Goal: Task Accomplishment & Management: Manage account settings

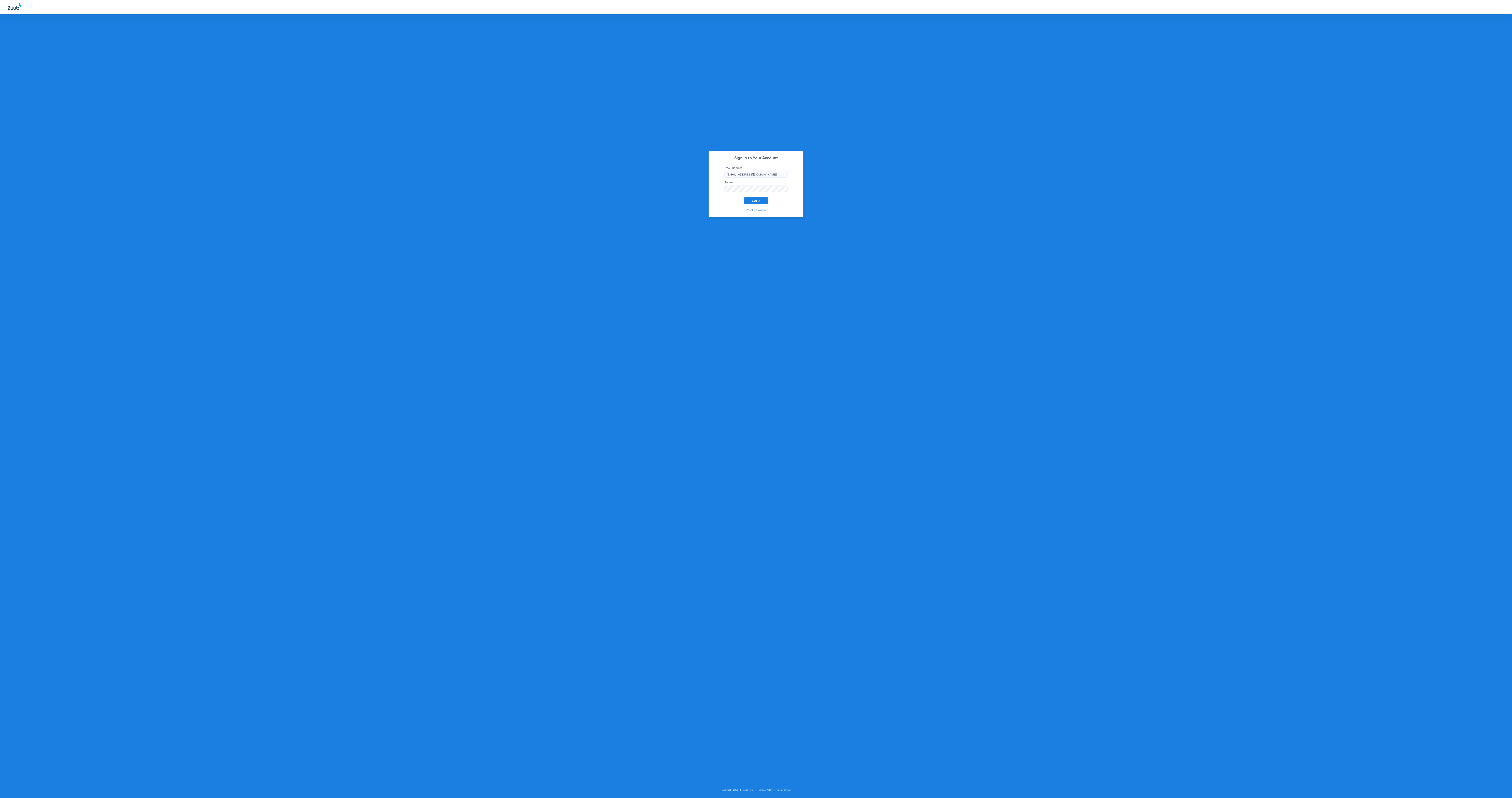
click at [762, 202] on button "Log In" at bounding box center [756, 201] width 24 height 7
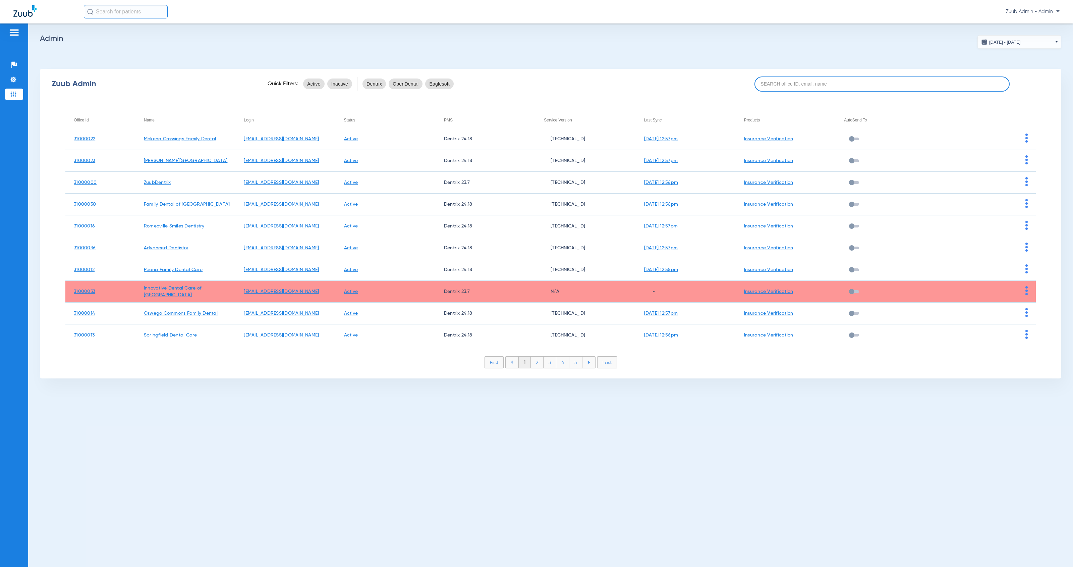
click at [778, 80] on input at bounding box center [883, 83] width 256 height 15
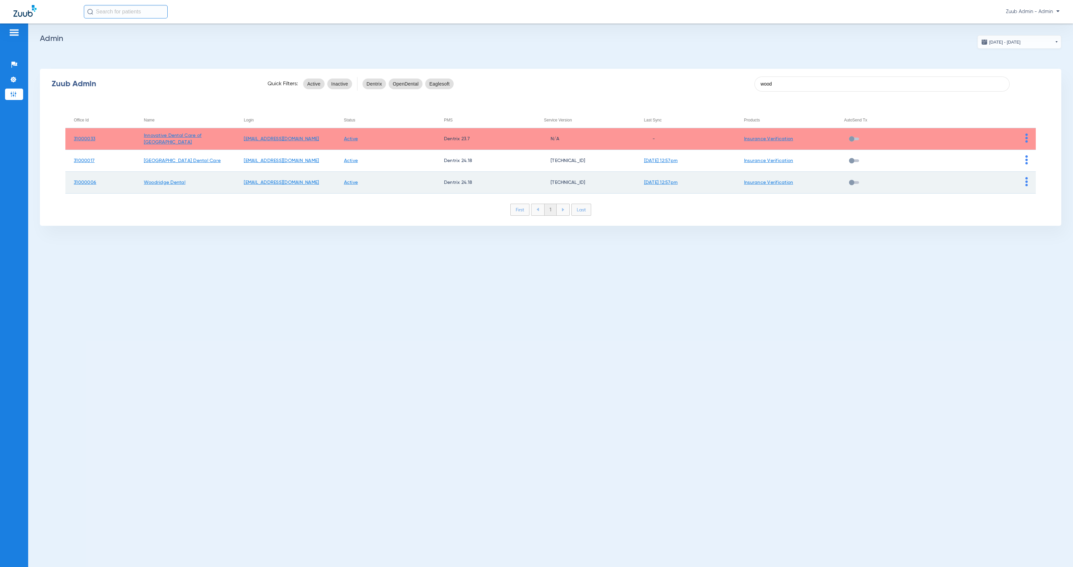
type input "wood"
click at [1027, 182] on img at bounding box center [1027, 181] width 2 height 9
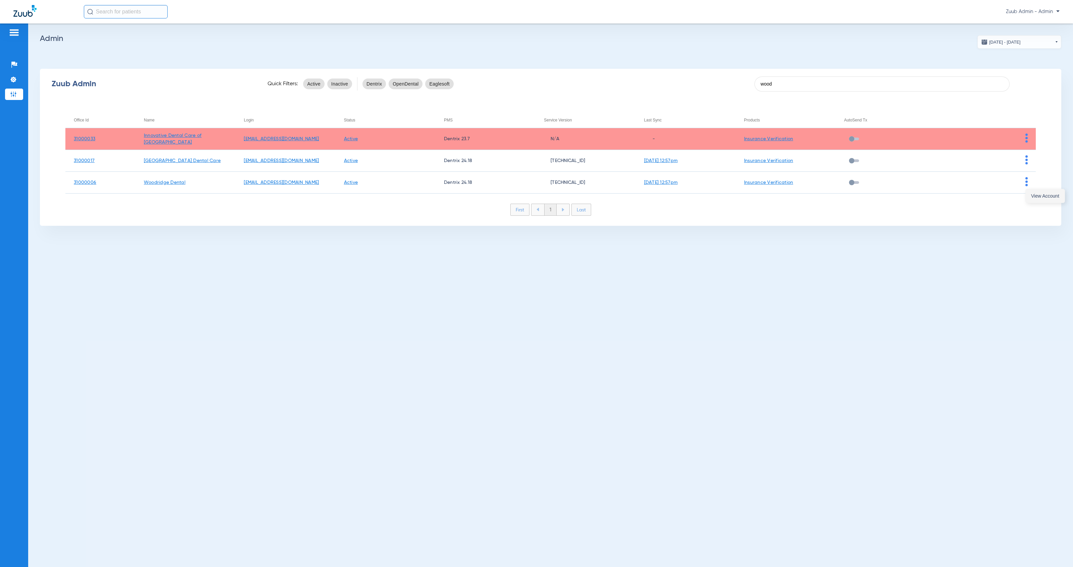
click at [1039, 197] on span "View Account" at bounding box center [1045, 196] width 28 height 5
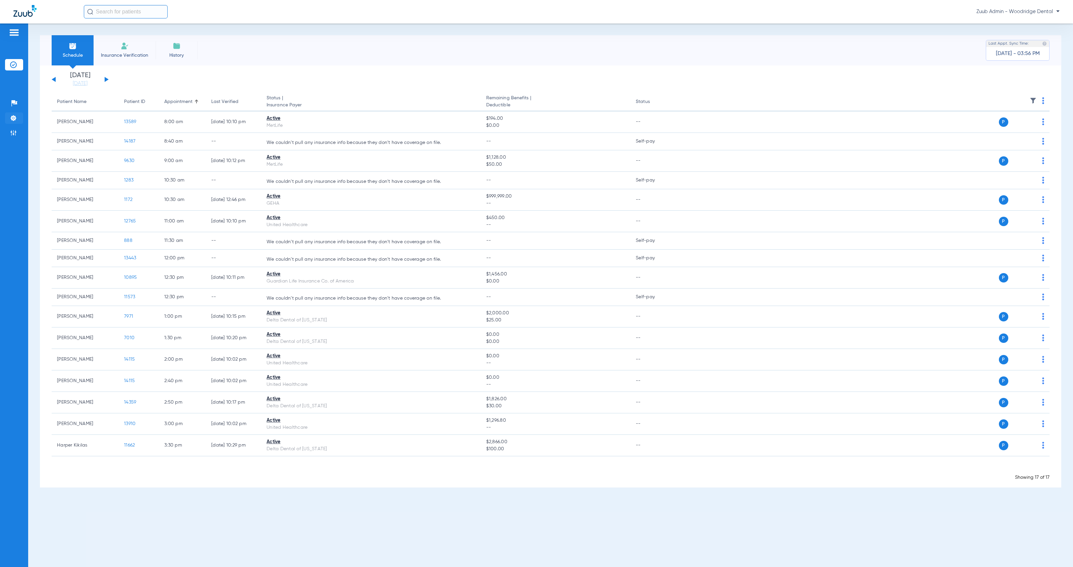
click at [17, 118] on li "Settings" at bounding box center [14, 117] width 18 height 11
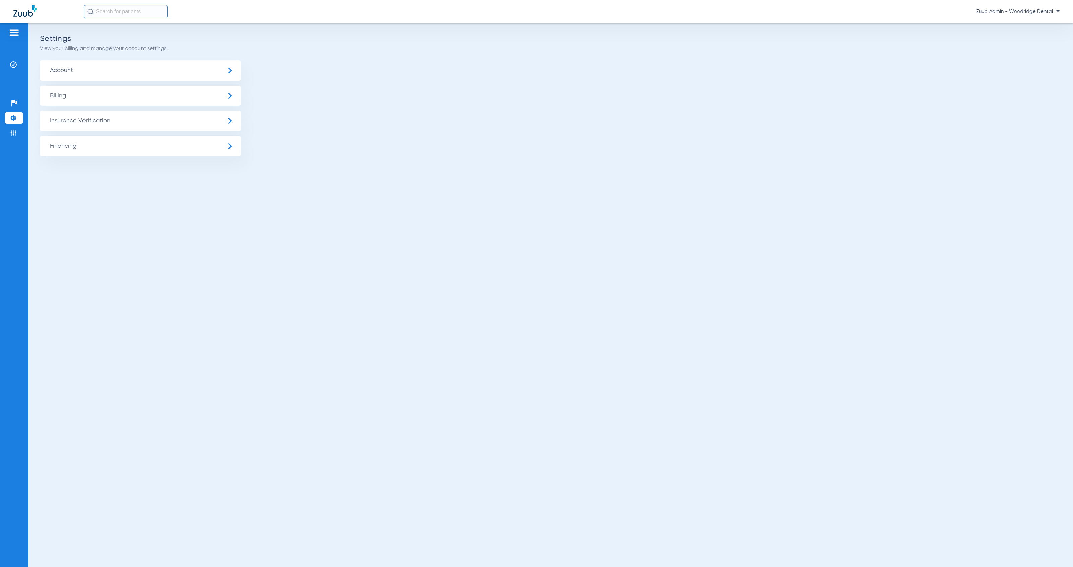
click at [64, 117] on span "Insurance Verification" at bounding box center [140, 121] width 201 height 20
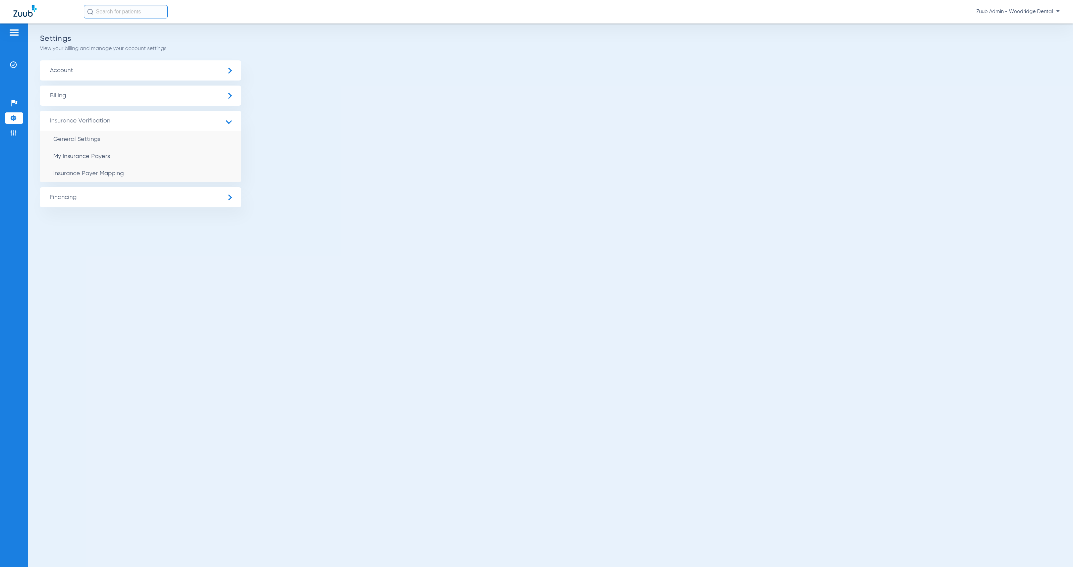
click at [163, 178] on li "Insurance Payer Mapping" at bounding box center [140, 173] width 201 height 17
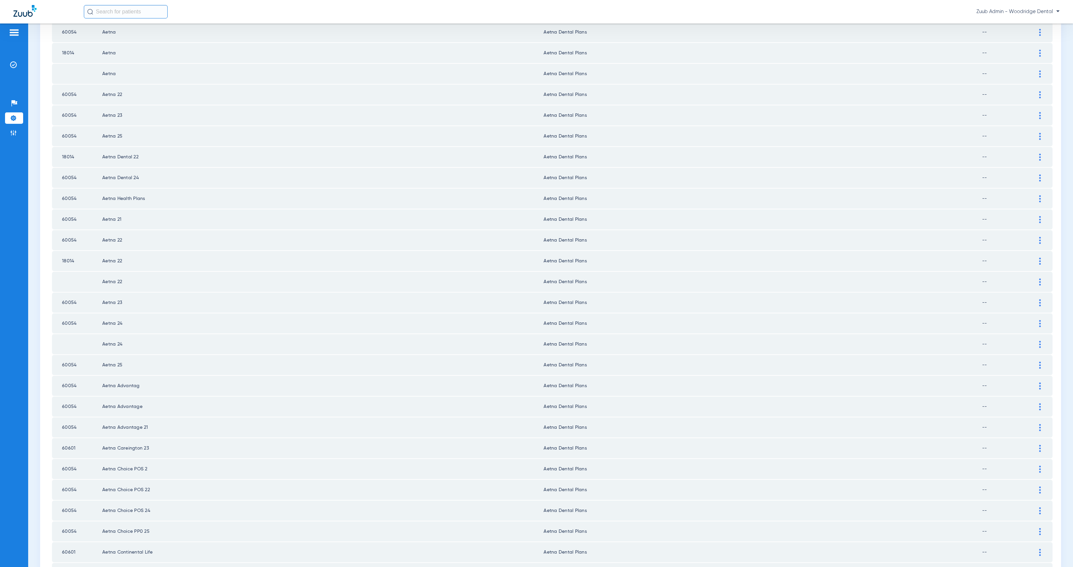
scroll to position [611, 0]
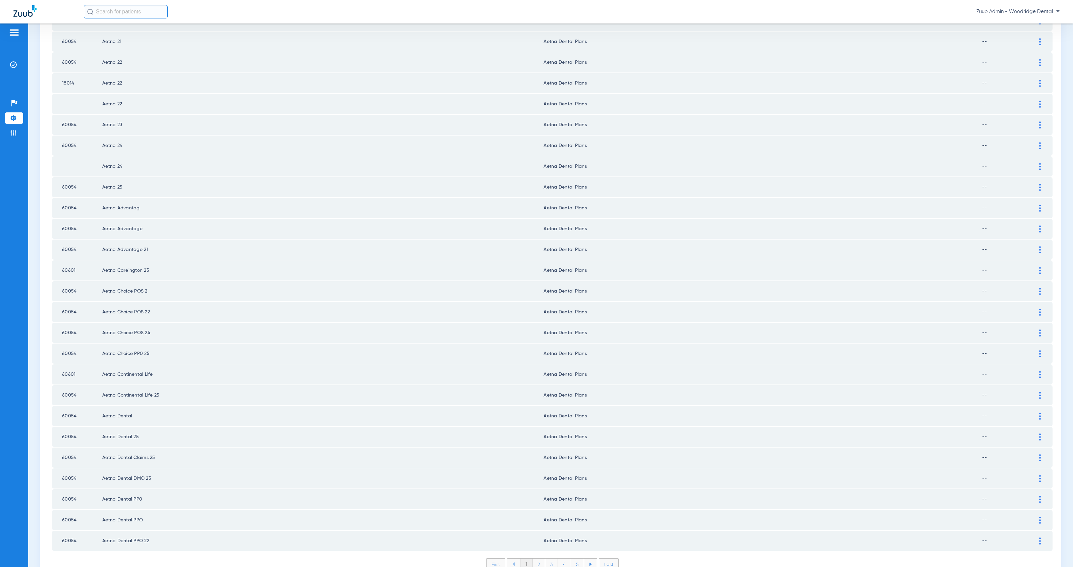
click at [536, 558] on li "2" at bounding box center [539, 563] width 13 height 11
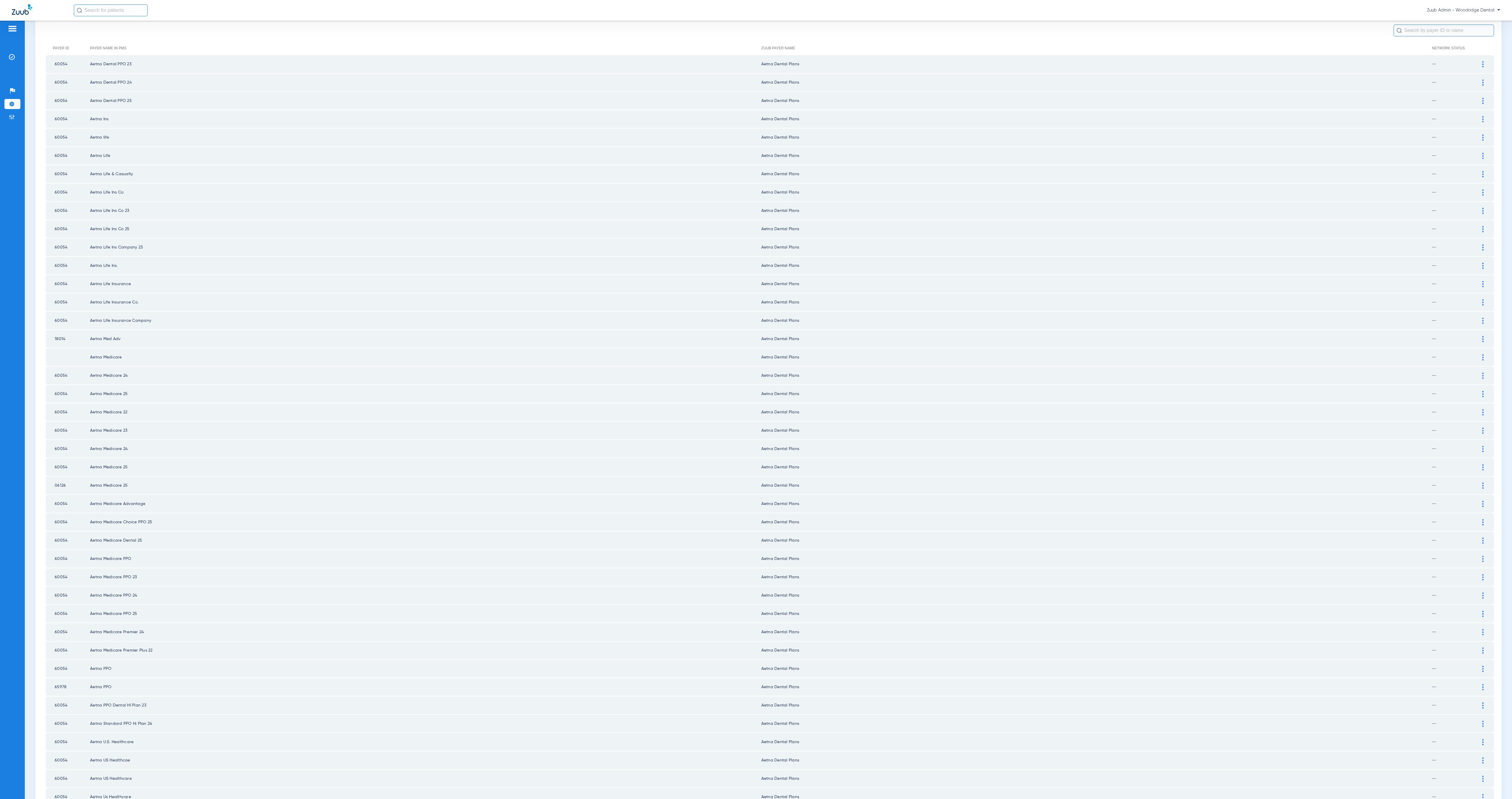
scroll to position [0, 0]
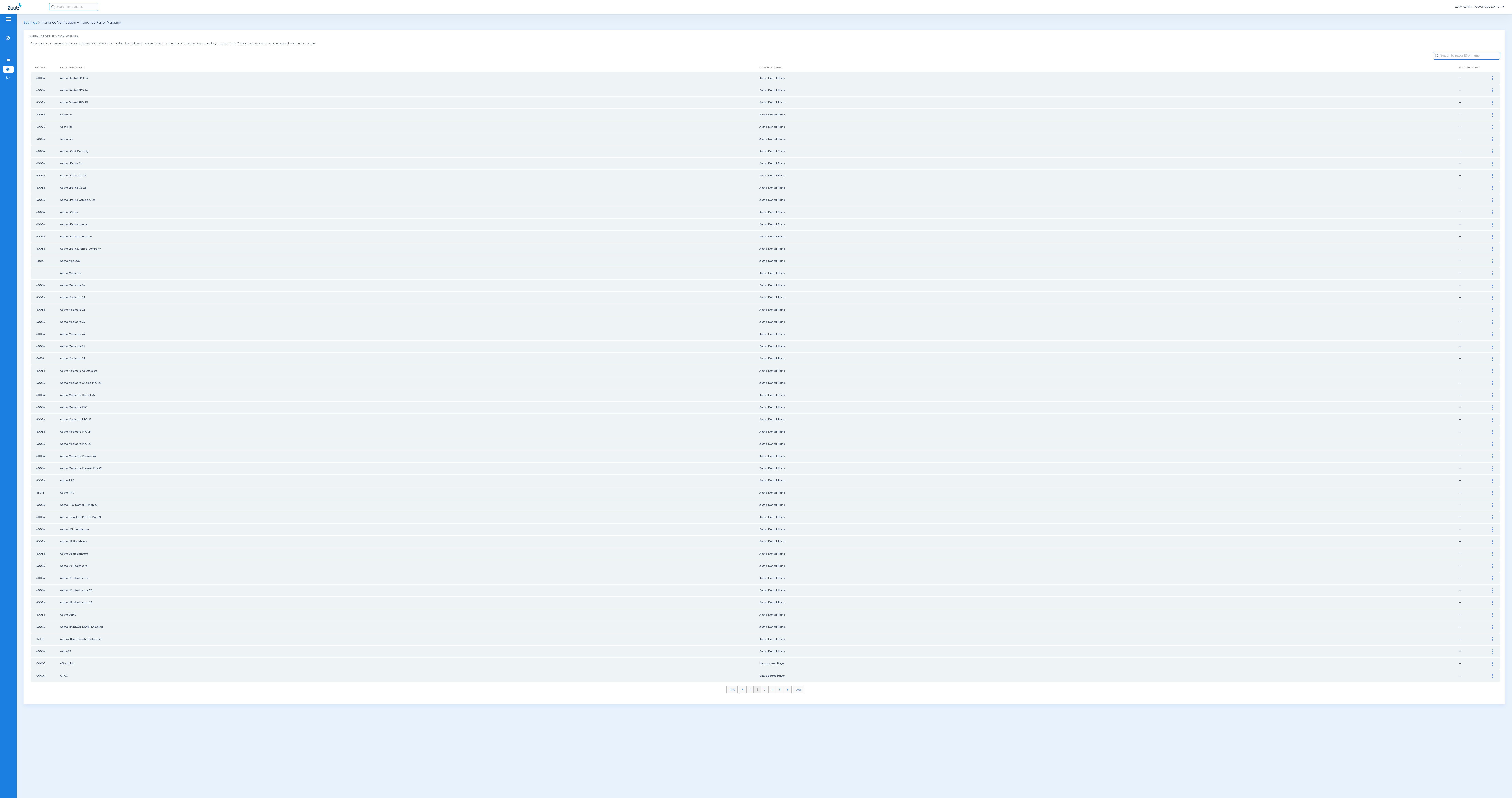
click at [758, 687] on li "2" at bounding box center [757, 689] width 8 height 6
click at [765, 687] on li "3" at bounding box center [765, 689] width 8 height 6
click at [774, 687] on li "4" at bounding box center [772, 689] width 8 height 6
click at [781, 687] on li "5" at bounding box center [780, 689] width 8 height 6
click at [781, 687] on li "6" at bounding box center [780, 689] width 8 height 6
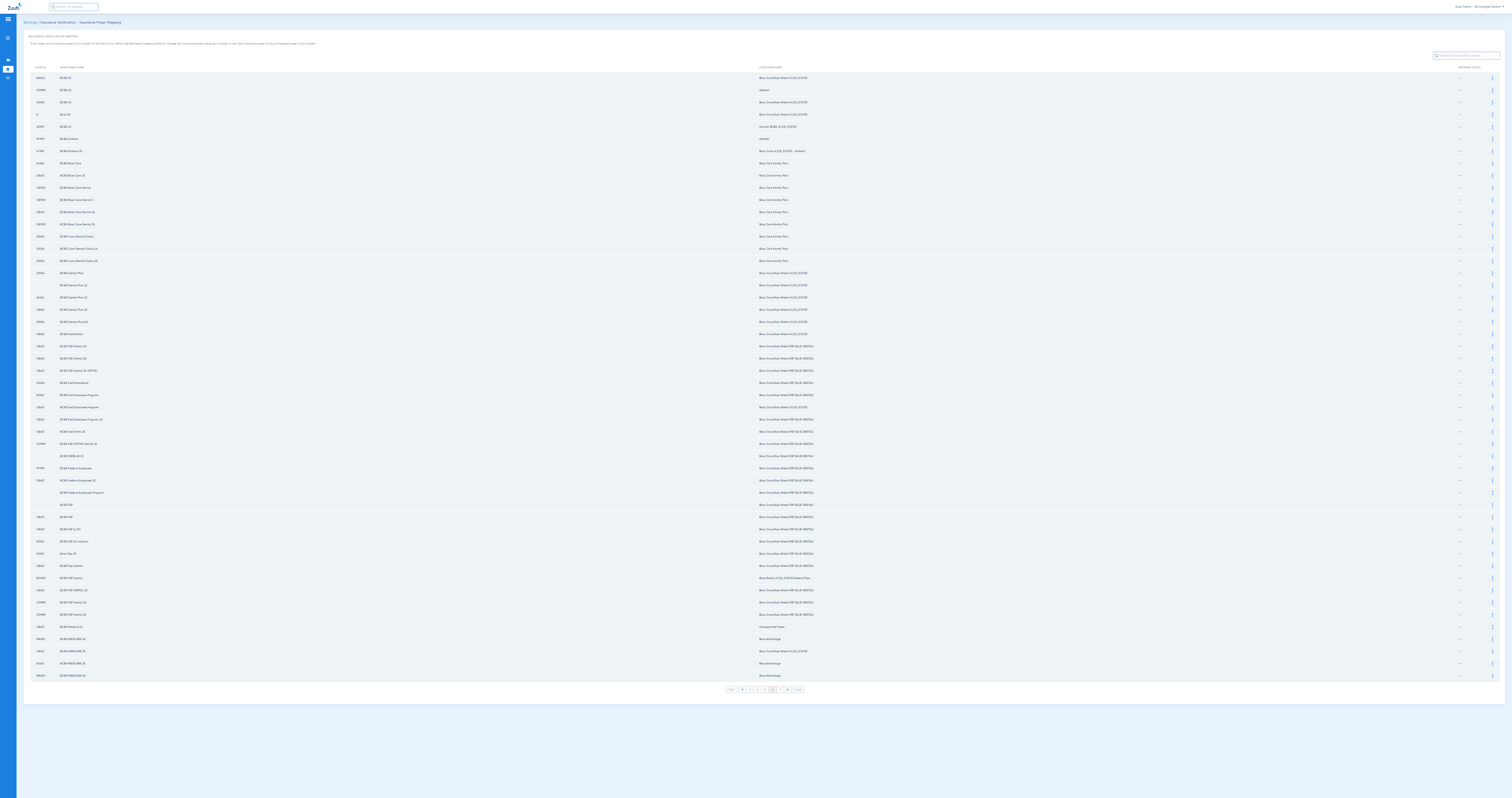
click at [781, 687] on li "7" at bounding box center [780, 689] width 8 height 6
click at [781, 687] on li "8" at bounding box center [780, 689] width 8 height 6
click at [781, 687] on li "9" at bounding box center [780, 689] width 8 height 6
click at [781, 687] on li "10" at bounding box center [780, 689] width 9 height 6
click at [781, 687] on li "11" at bounding box center [781, 689] width 8 height 6
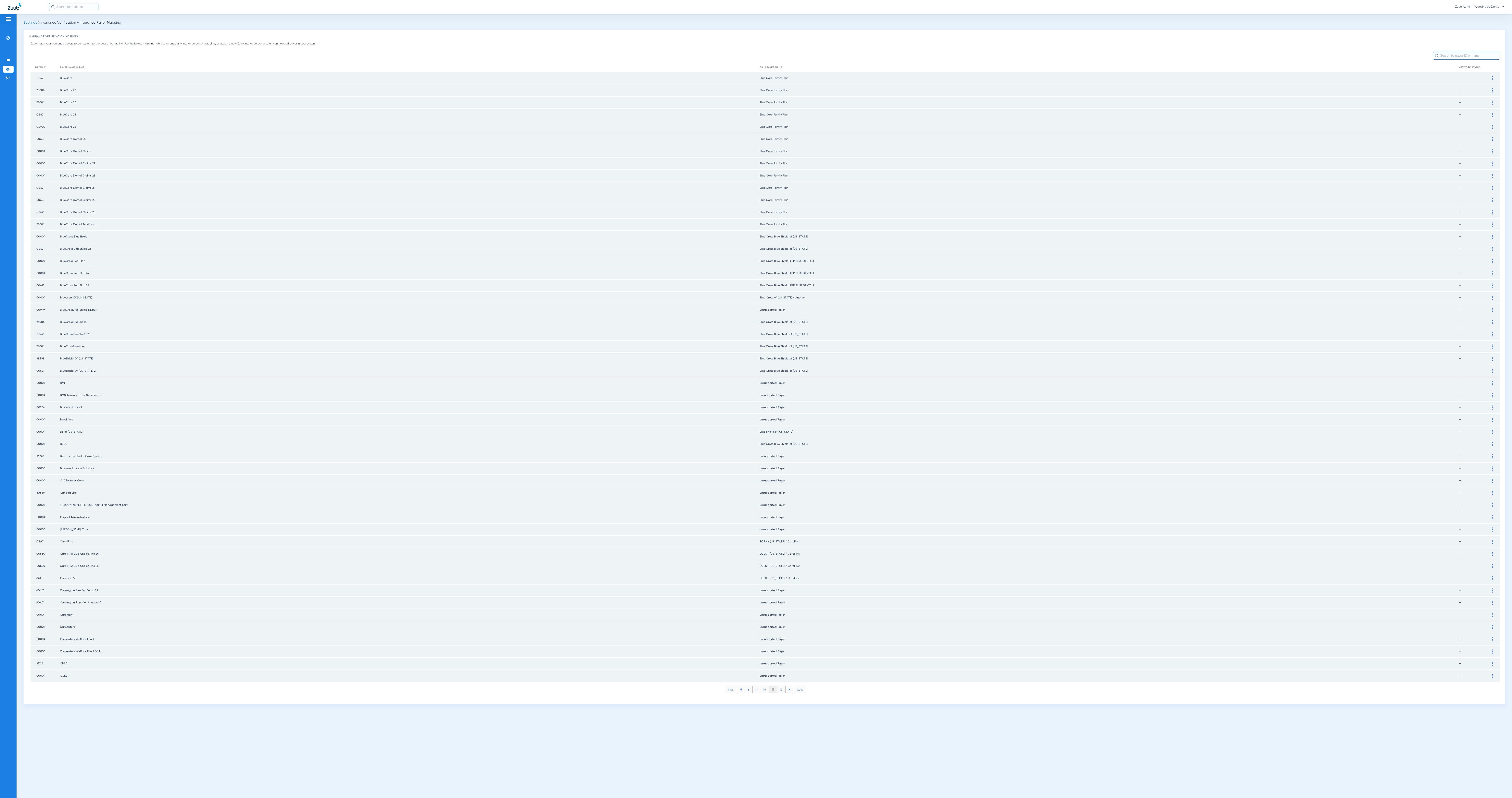
click at [781, 687] on li "12" at bounding box center [781, 689] width 8 height 6
click at [781, 687] on li "13" at bounding box center [782, 689] width 8 height 6
click at [781, 687] on li "14" at bounding box center [782, 689] width 9 height 6
click at [781, 687] on li "15" at bounding box center [782, 689] width 9 height 6
click at [781, 687] on li "16" at bounding box center [782, 689] width 8 height 6
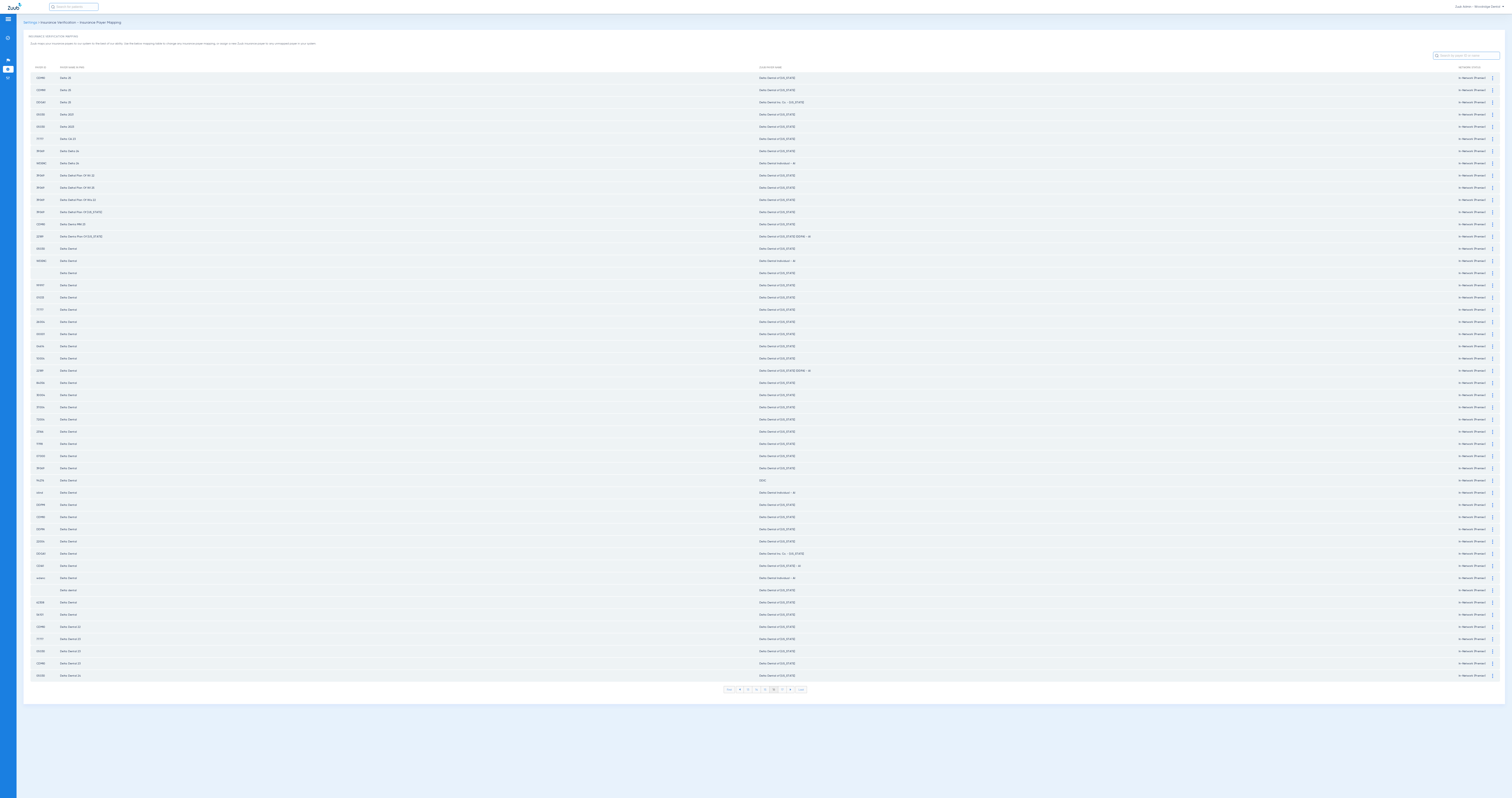
click at [781, 687] on li "17" at bounding box center [782, 689] width 8 height 6
click at [781, 687] on li "18" at bounding box center [782, 689] width 9 height 6
click at [781, 687] on li "19" at bounding box center [782, 689] width 8 height 6
click at [781, 687] on li "20" at bounding box center [782, 689] width 9 height 6
click at [781, 687] on li "21" at bounding box center [782, 689] width 8 height 6
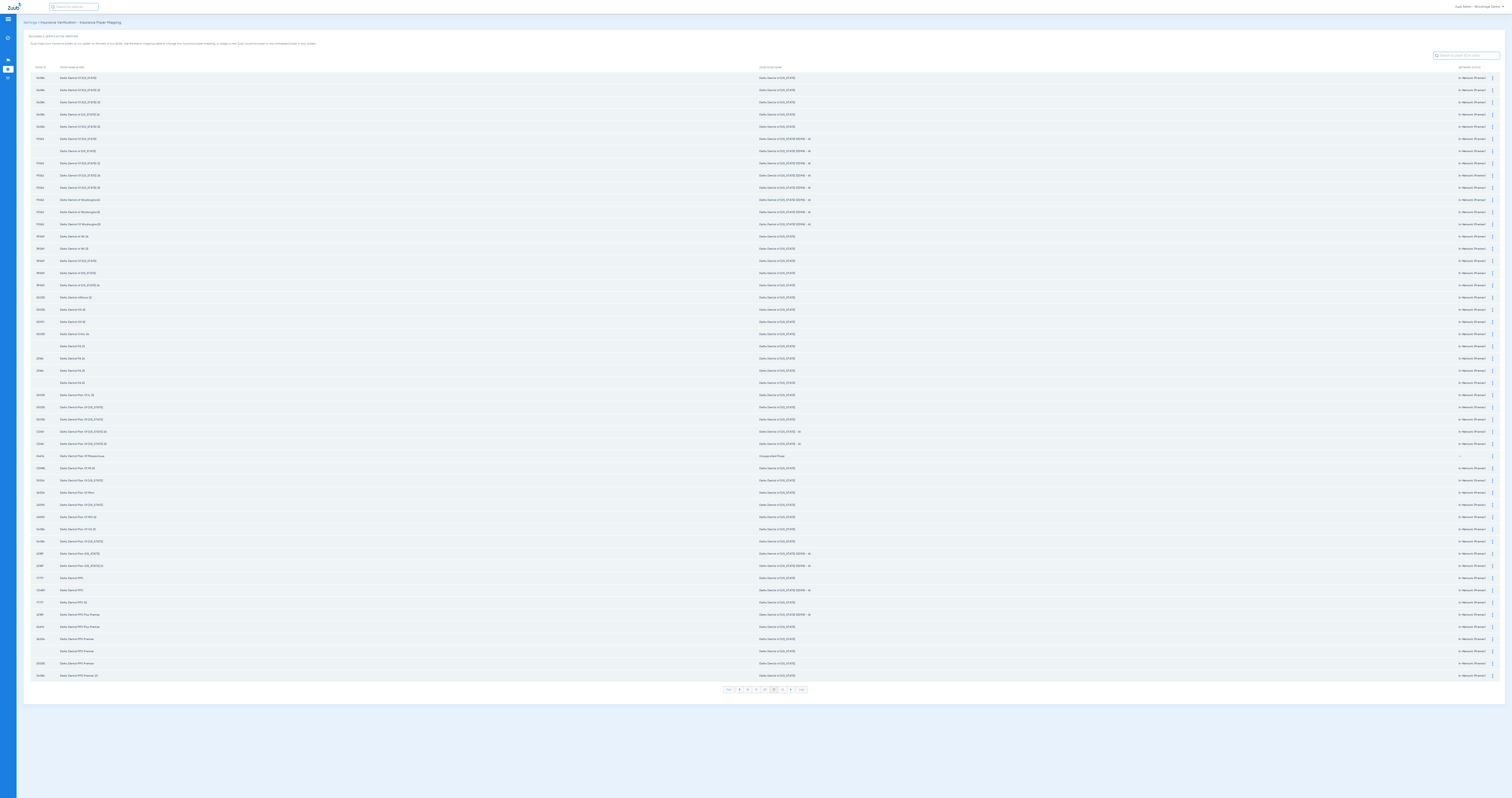
click at [781, 687] on li "22" at bounding box center [782, 689] width 9 height 6
click at [781, 687] on li "23" at bounding box center [782, 689] width 9 height 6
click at [781, 687] on li "24" at bounding box center [782, 689] width 9 height 6
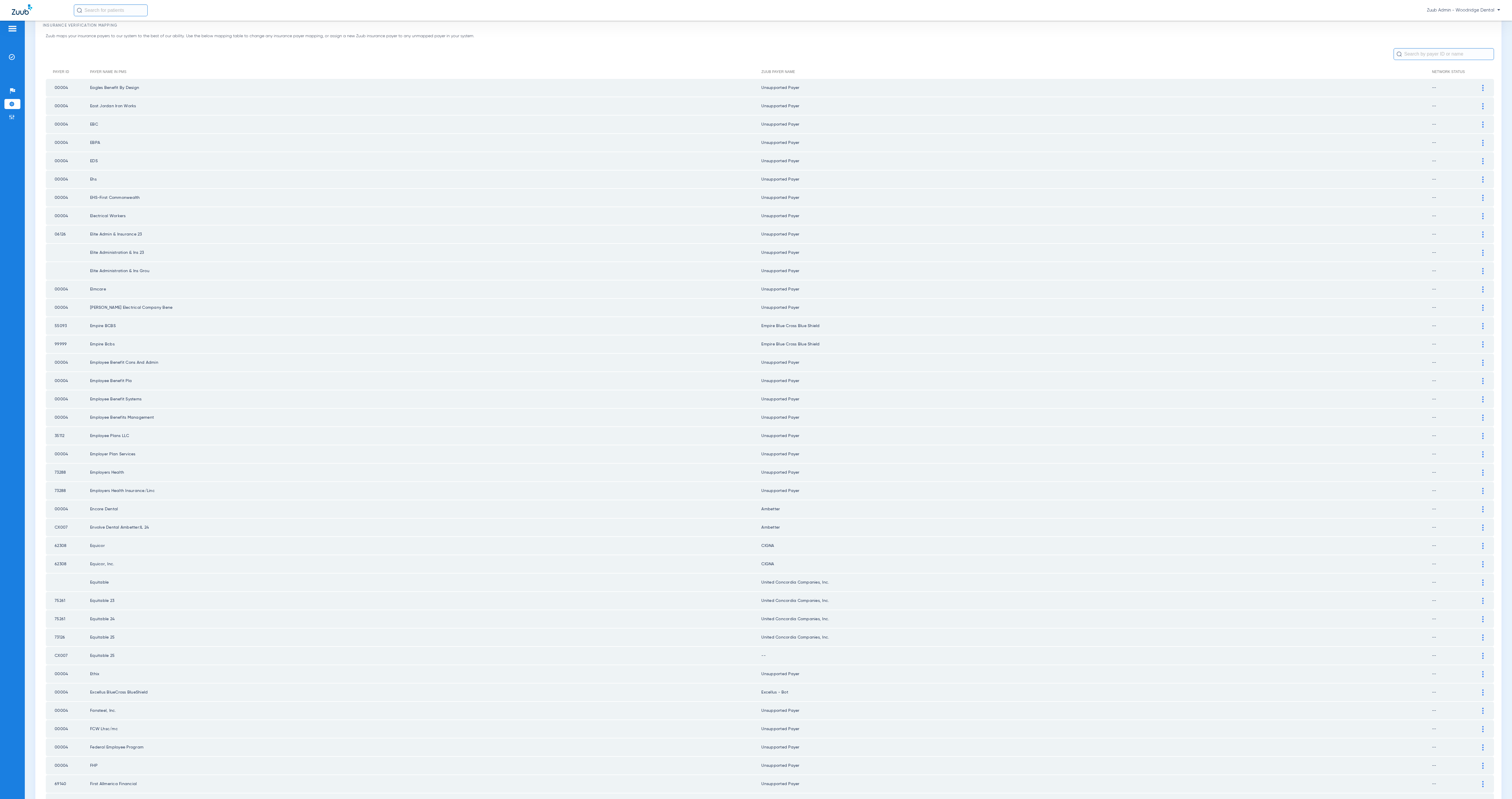
scroll to position [104, 0]
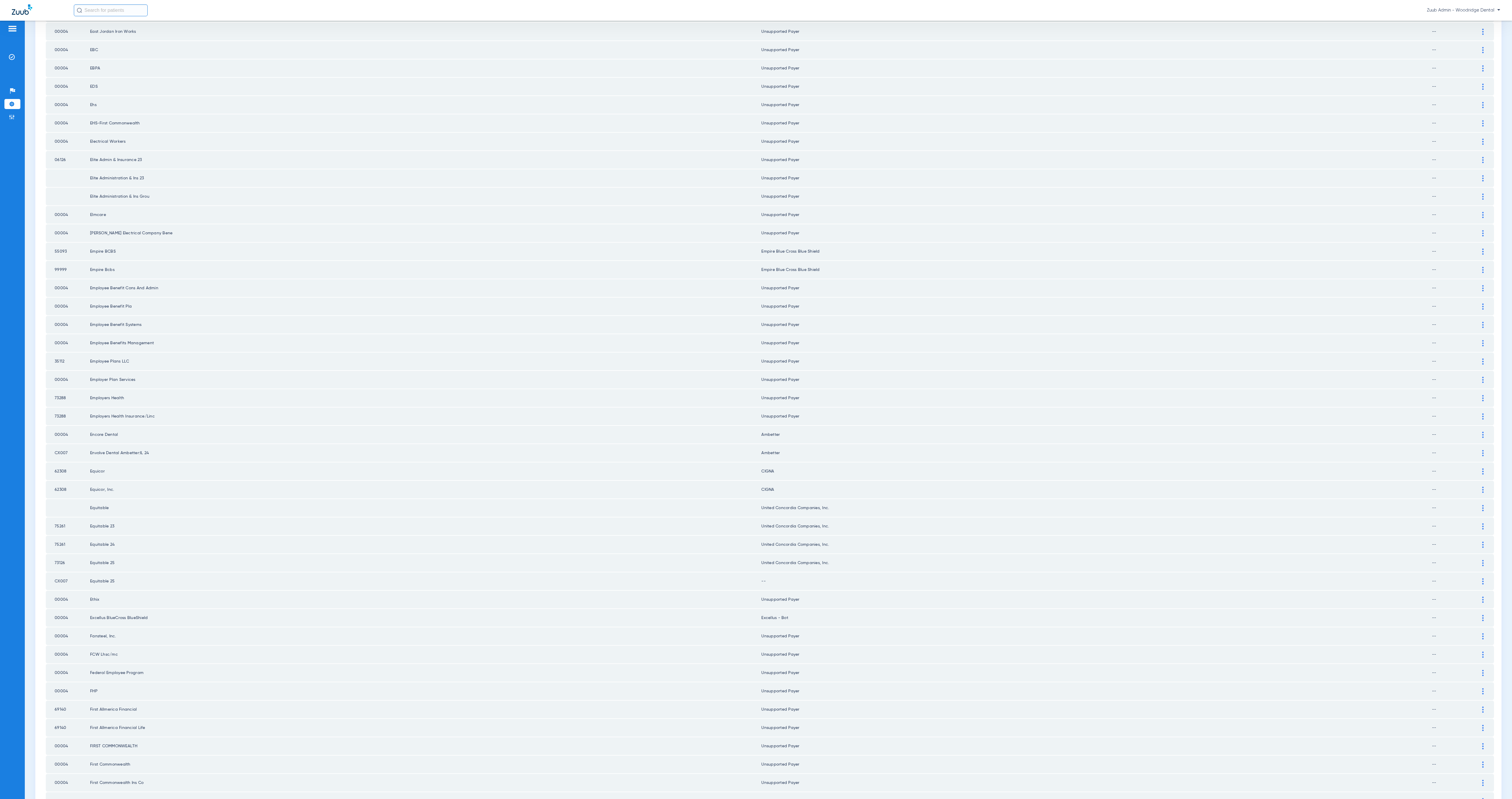
click at [1478, 578] on div at bounding box center [1483, 581] width 11 height 6
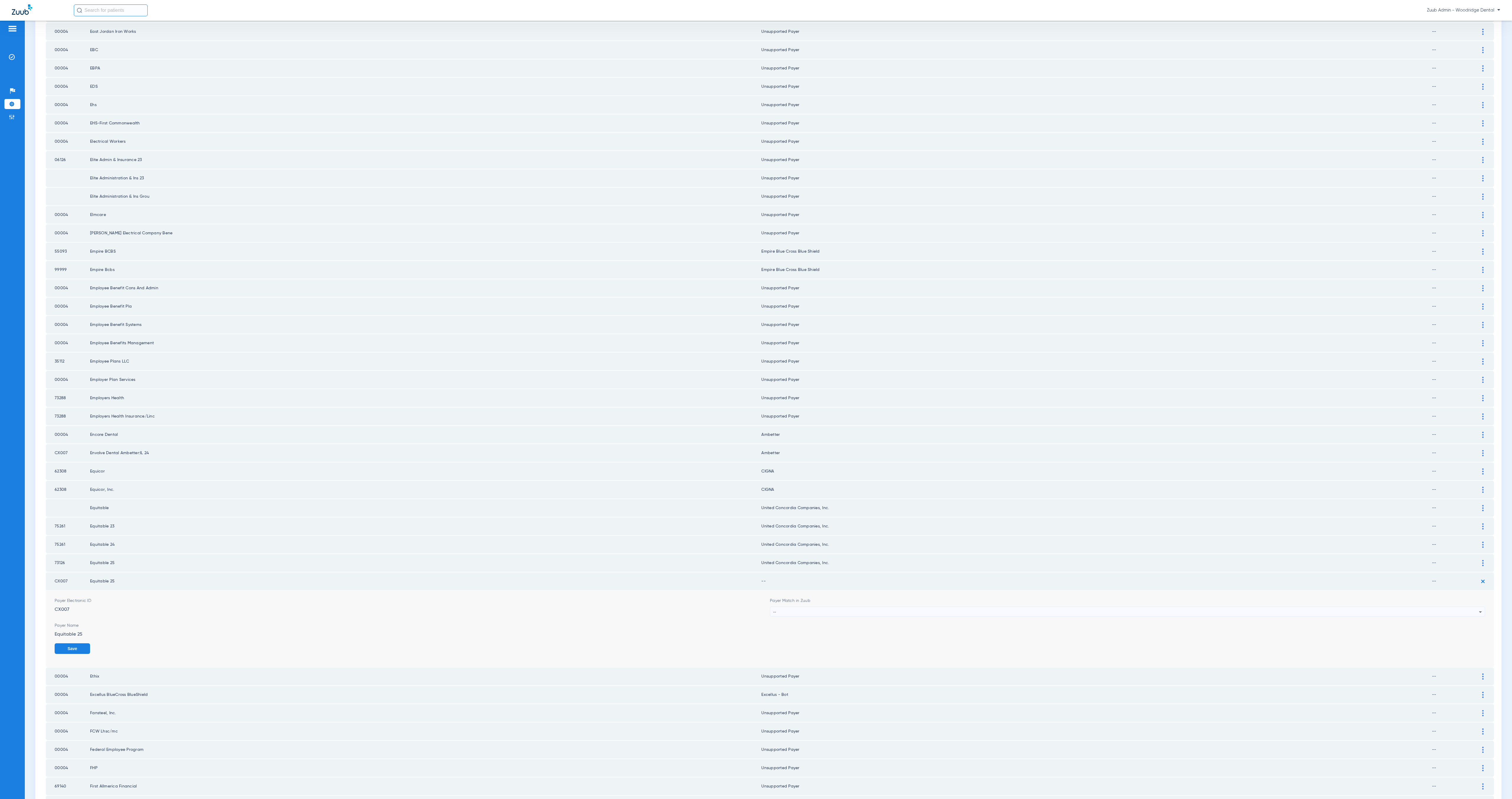
click at [1014, 607] on div "--" at bounding box center [1126, 611] width 706 height 10
type input "conc"
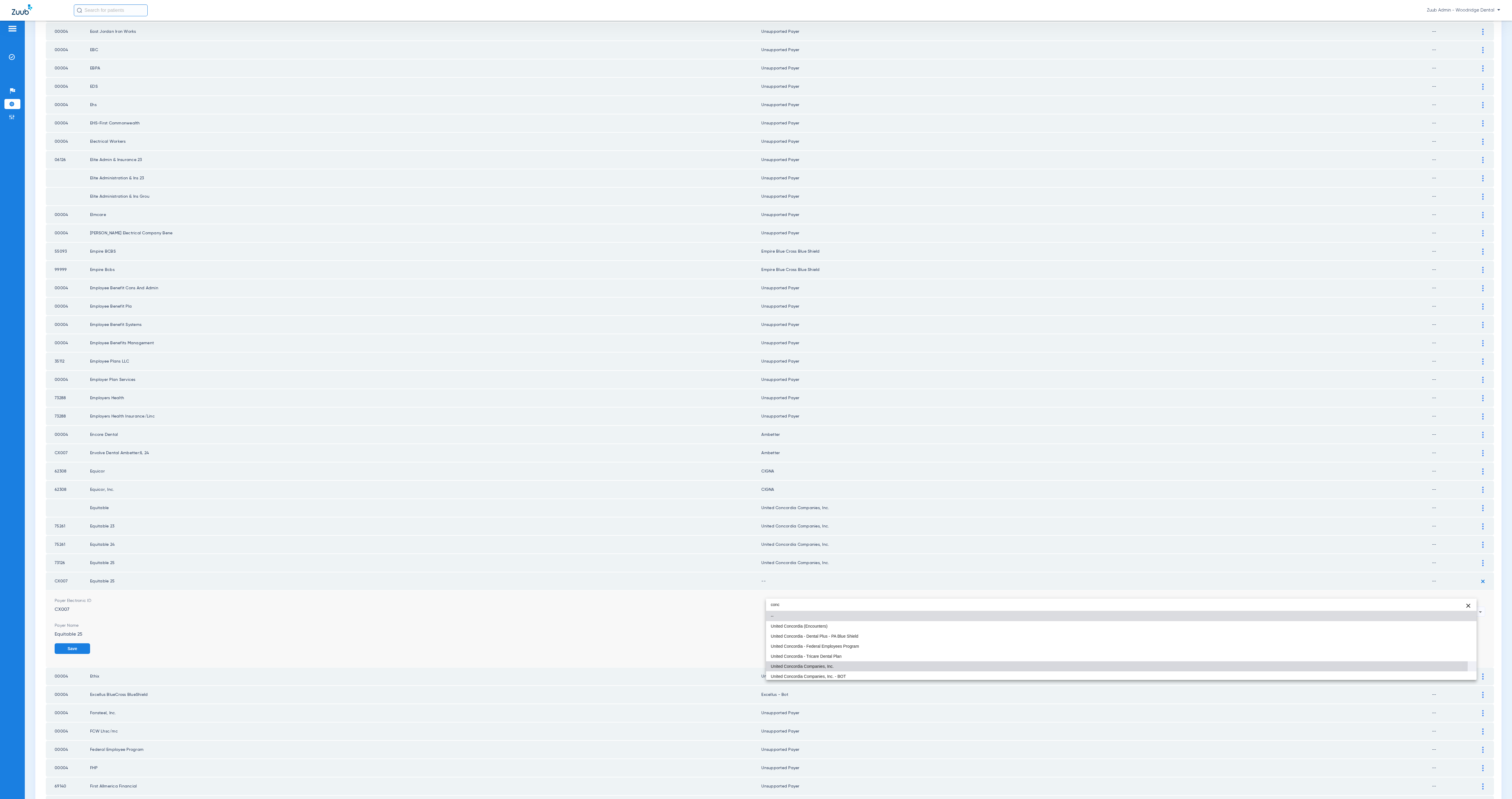
click at [1014, 664] on mat-option "United Concordia Companies, Inc." at bounding box center [1121, 666] width 711 height 10
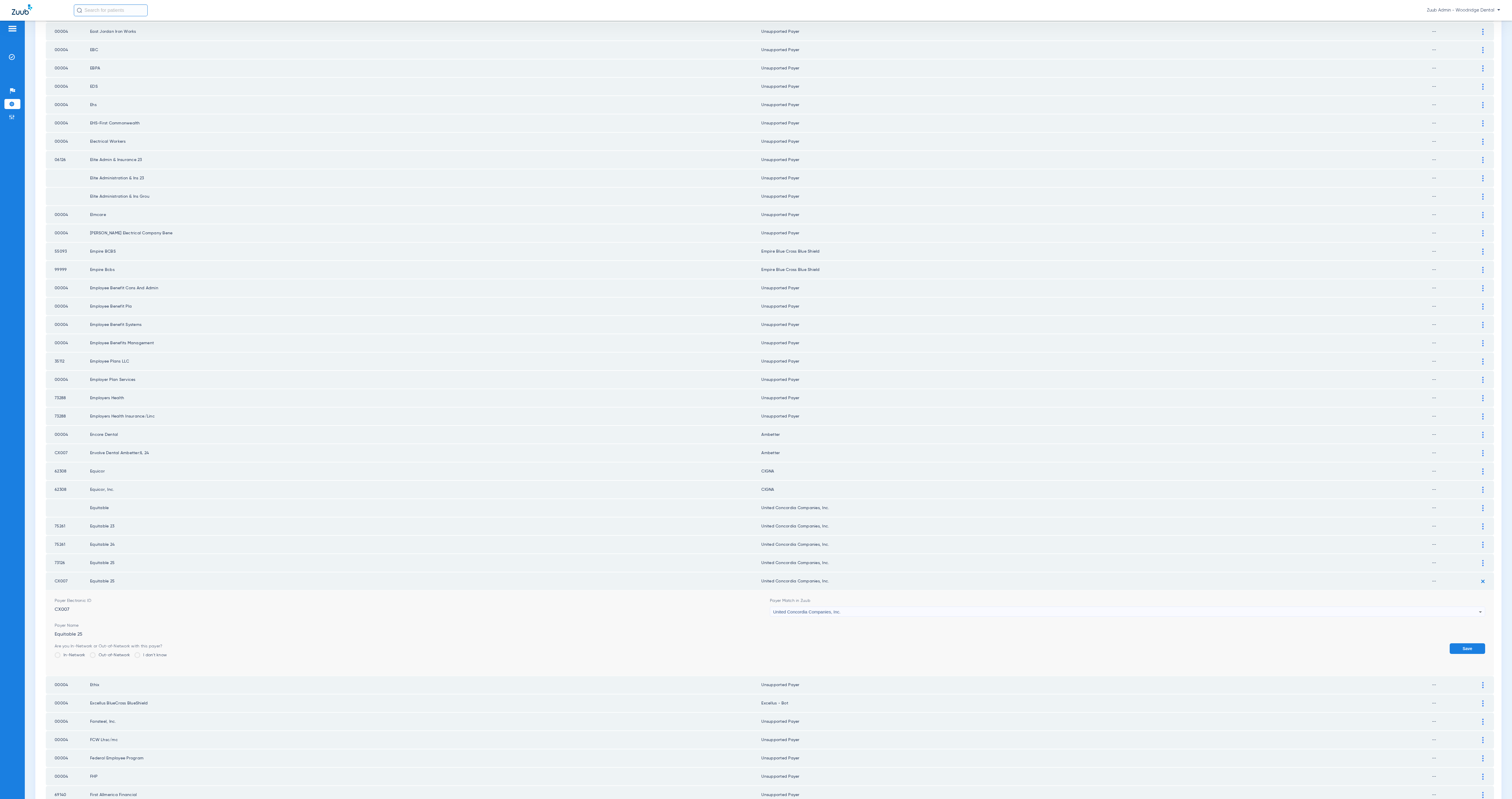
click at [1450, 643] on button "Save" at bounding box center [1468, 648] width 35 height 11
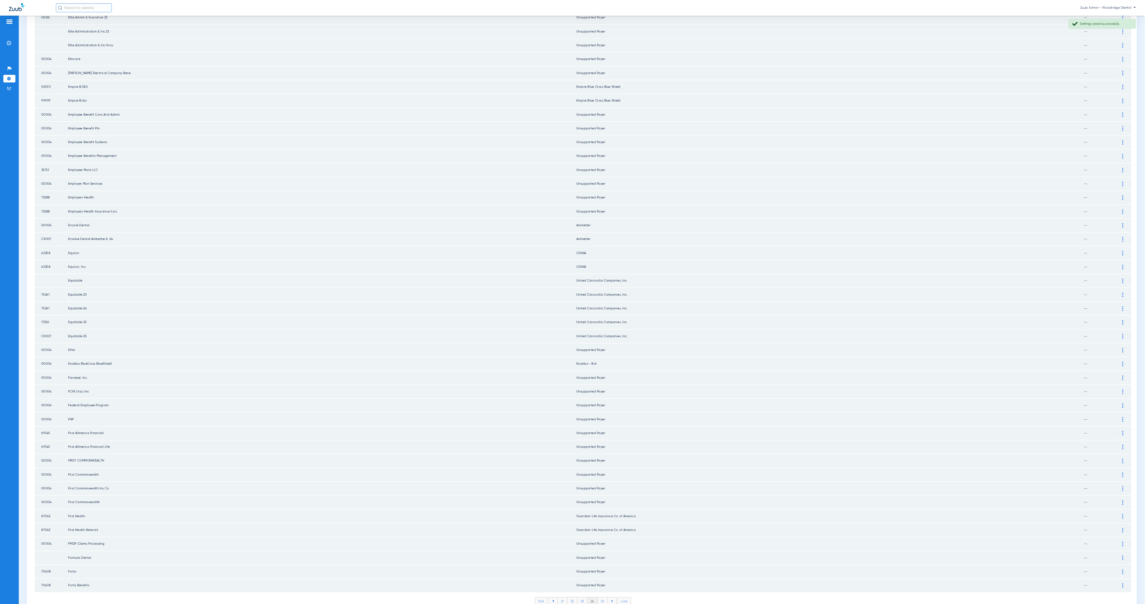
scroll to position [0, 0]
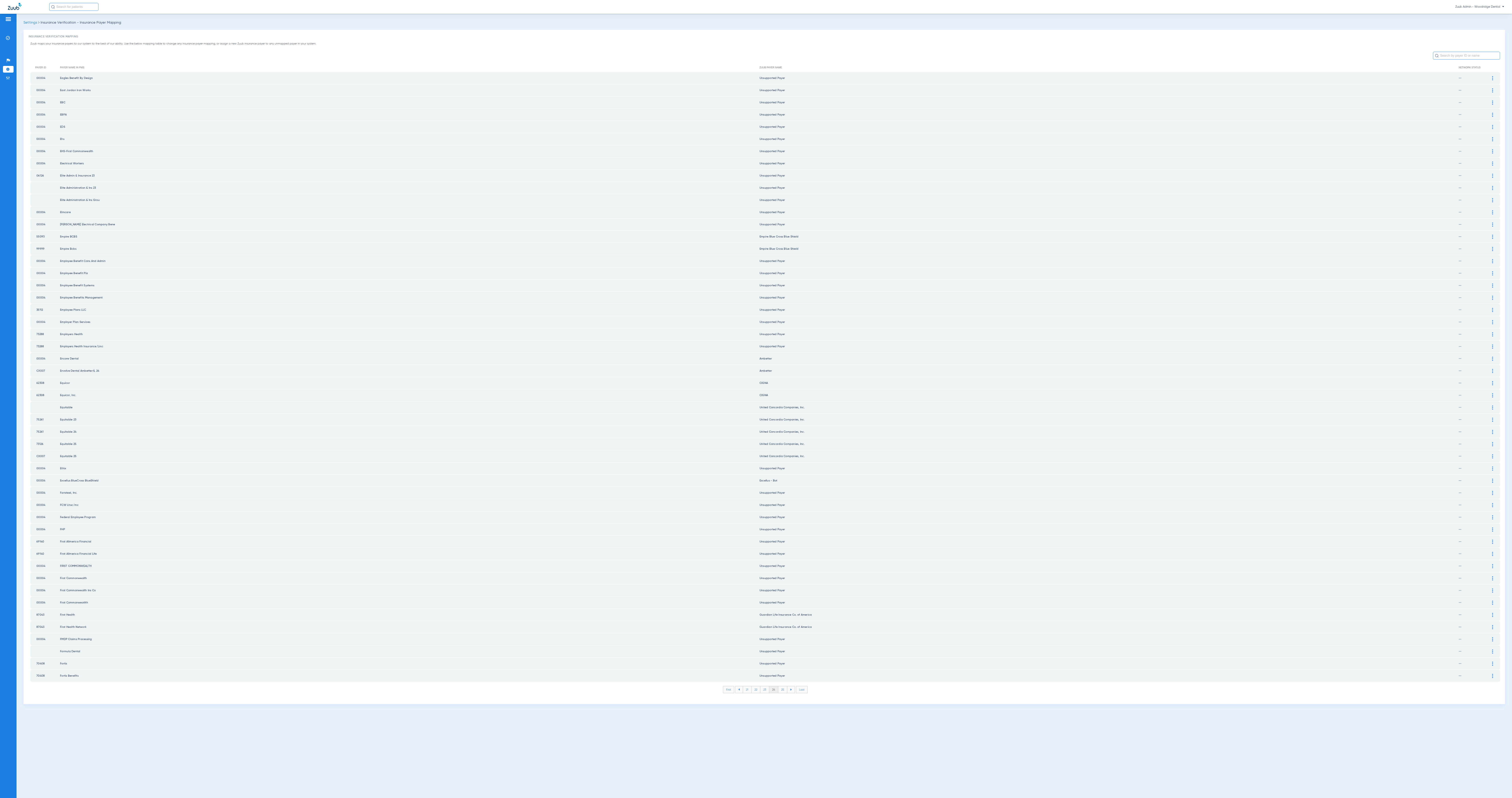
click at [784, 687] on li "25" at bounding box center [782, 689] width 9 height 6
click at [785, 687] on li "26" at bounding box center [783, 689] width 9 height 6
click at [785, 687] on li "27" at bounding box center [783, 689] width 9 height 6
click at [785, 687] on li "28" at bounding box center [783, 689] width 9 height 6
click at [785, 687] on li "29" at bounding box center [783, 689] width 9 height 6
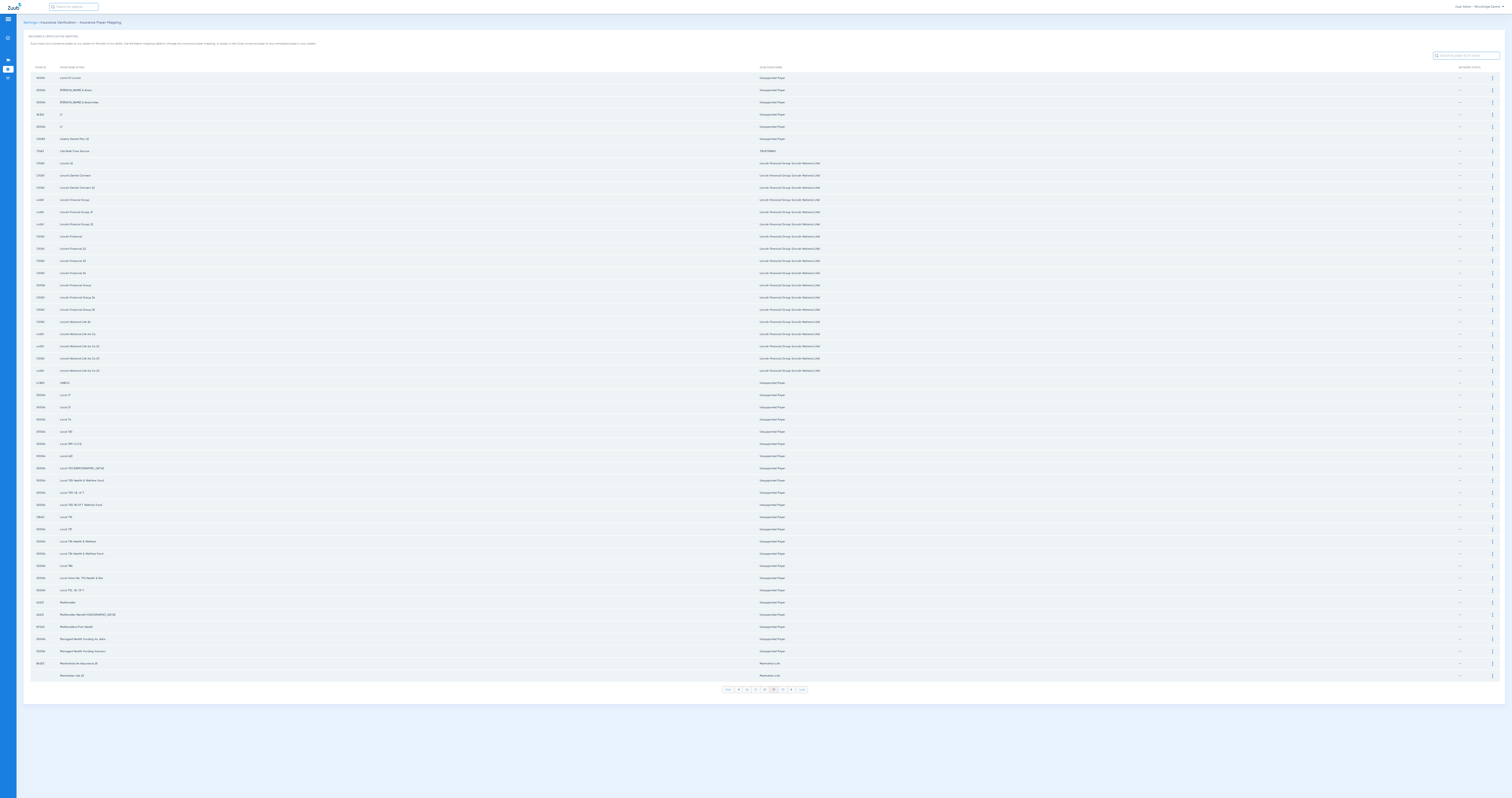
click at [774, 687] on li "29" at bounding box center [774, 689] width 9 height 6
click at [767, 687] on li "28" at bounding box center [764, 689] width 9 height 6
click at [776, 687] on li "29" at bounding box center [774, 689] width 9 height 6
click at [785, 687] on li "30" at bounding box center [783, 689] width 9 height 6
click at [785, 687] on li "31" at bounding box center [783, 689] width 8 height 6
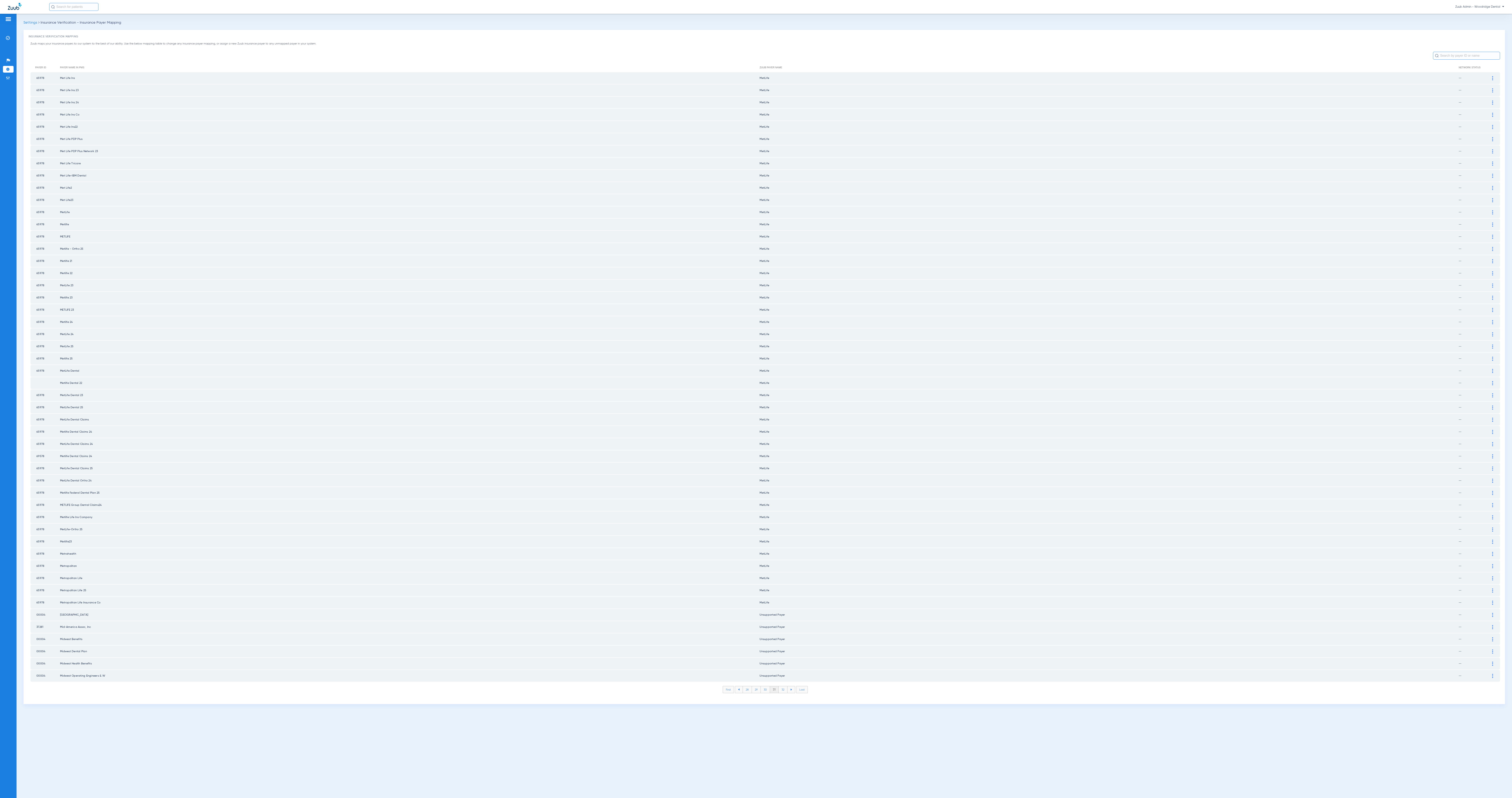
click at [785, 687] on li "32" at bounding box center [783, 689] width 9 height 6
click at [785, 687] on li "33" at bounding box center [783, 689] width 9 height 6
click at [785, 687] on li "34" at bounding box center [783, 689] width 9 height 6
click at [785, 687] on li "35" at bounding box center [782, 689] width 9 height 6
click at [785, 687] on li "36" at bounding box center [783, 689] width 9 height 6
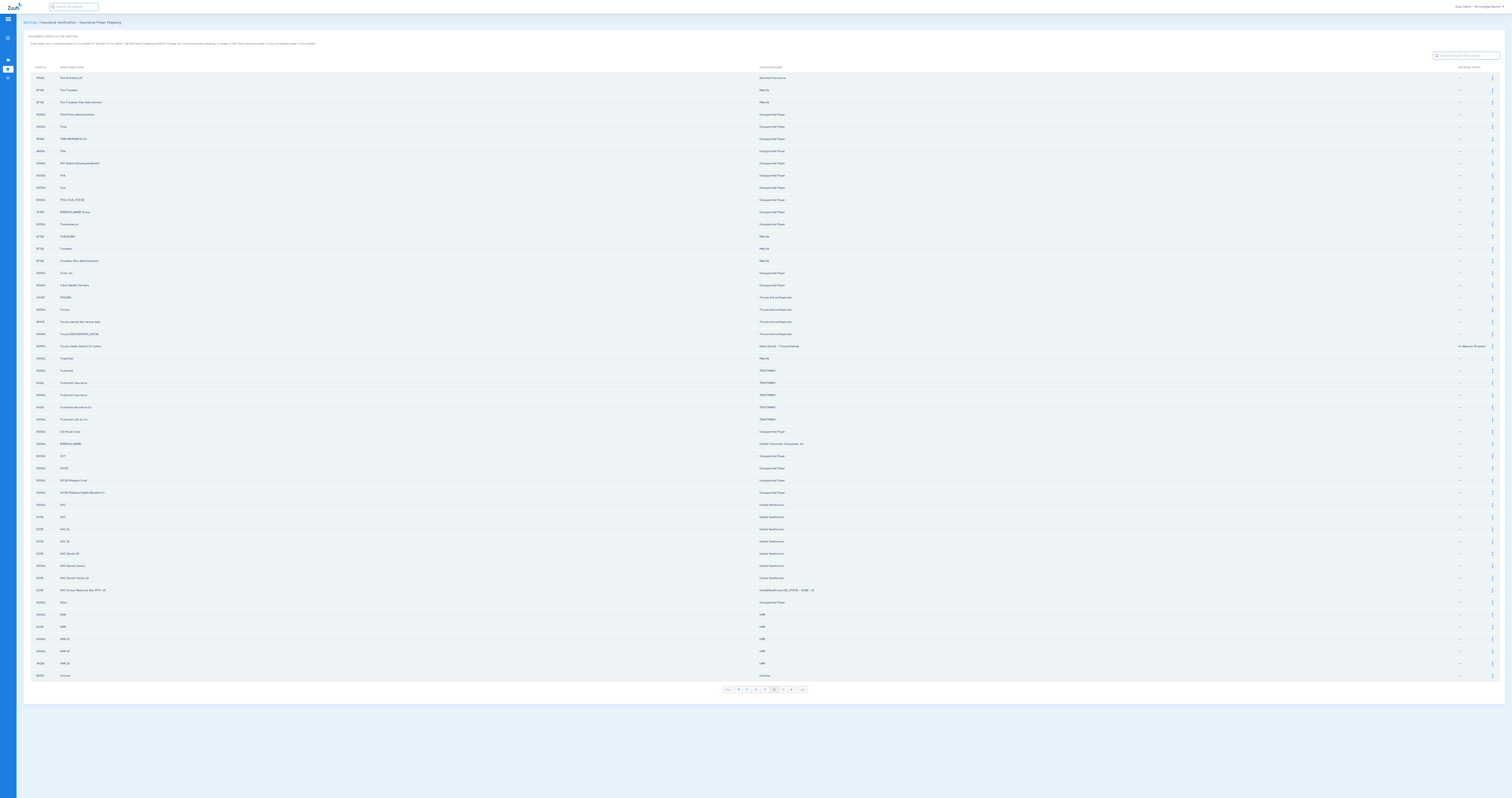
click at [785, 687] on li "37" at bounding box center [783, 689] width 9 height 6
click at [785, 687] on li "38" at bounding box center [783, 689] width 9 height 6
click at [785, 687] on li "39" at bounding box center [783, 689] width 9 height 6
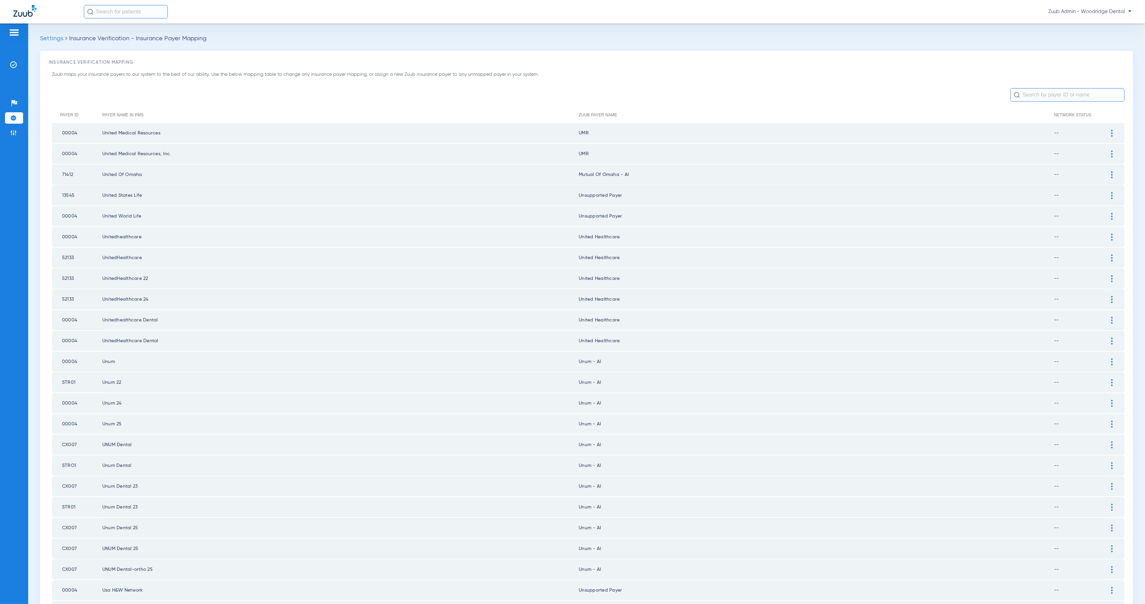
drag, startPoint x: 16, startPoint y: 62, endPoint x: 37, endPoint y: 69, distance: 21.3
click at [17, 62] on li "Insurance Verification" at bounding box center [14, 64] width 18 height 11
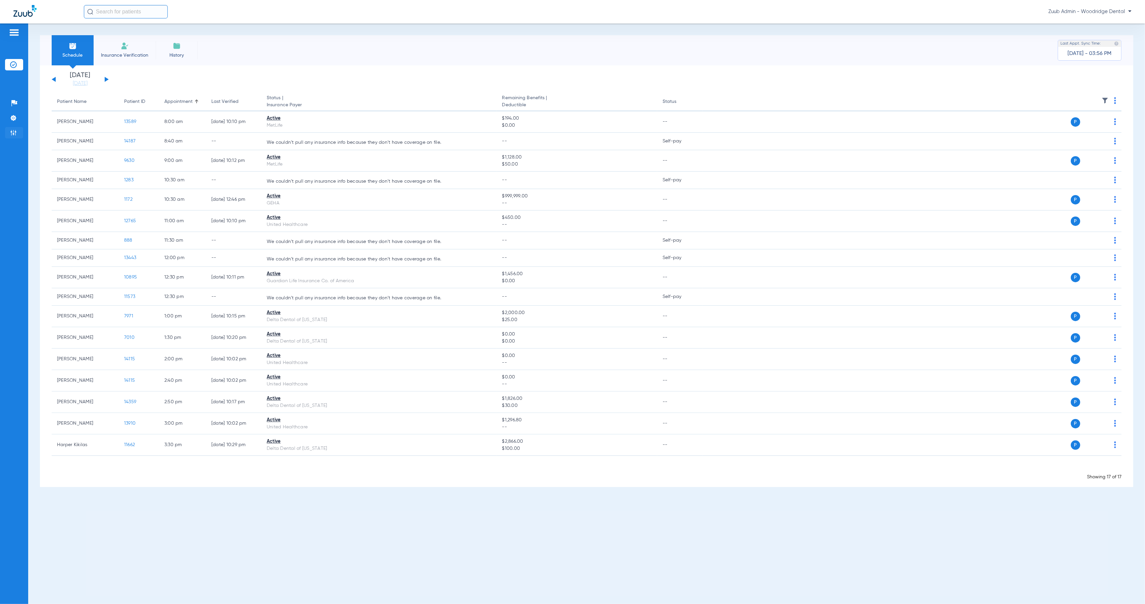
click at [17, 133] on li "Admin" at bounding box center [14, 132] width 18 height 11
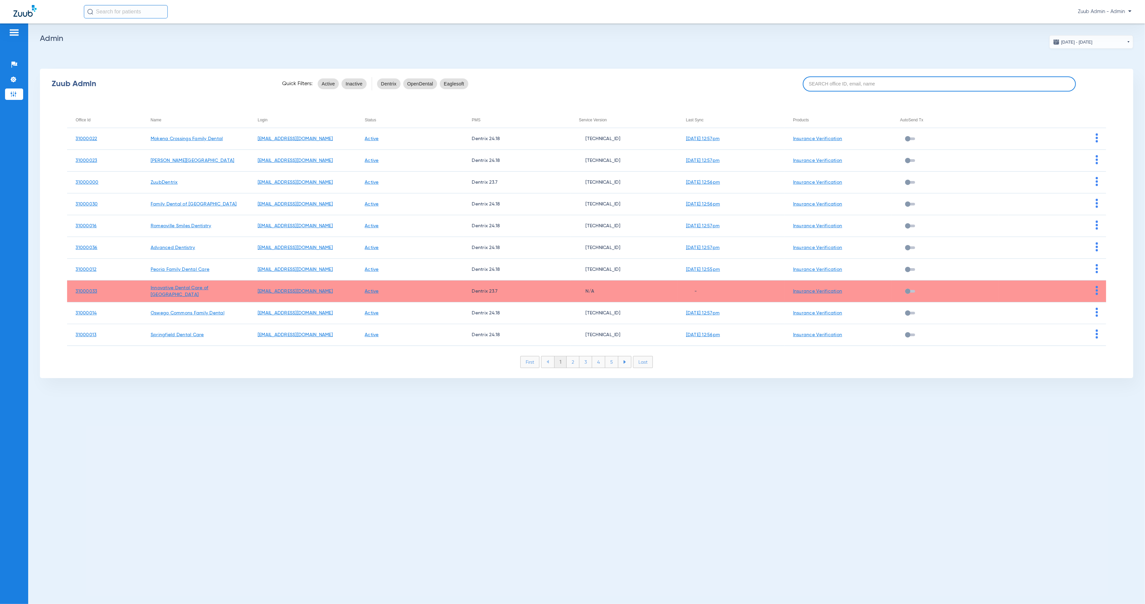
click at [817, 82] on input at bounding box center [939, 83] width 273 height 15
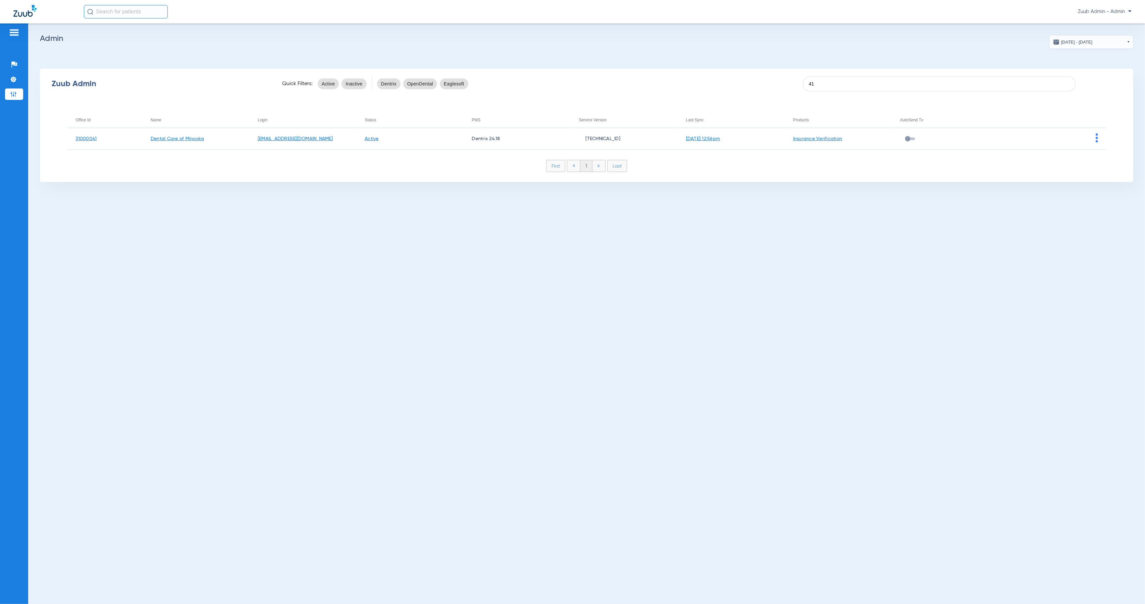
type input "41"
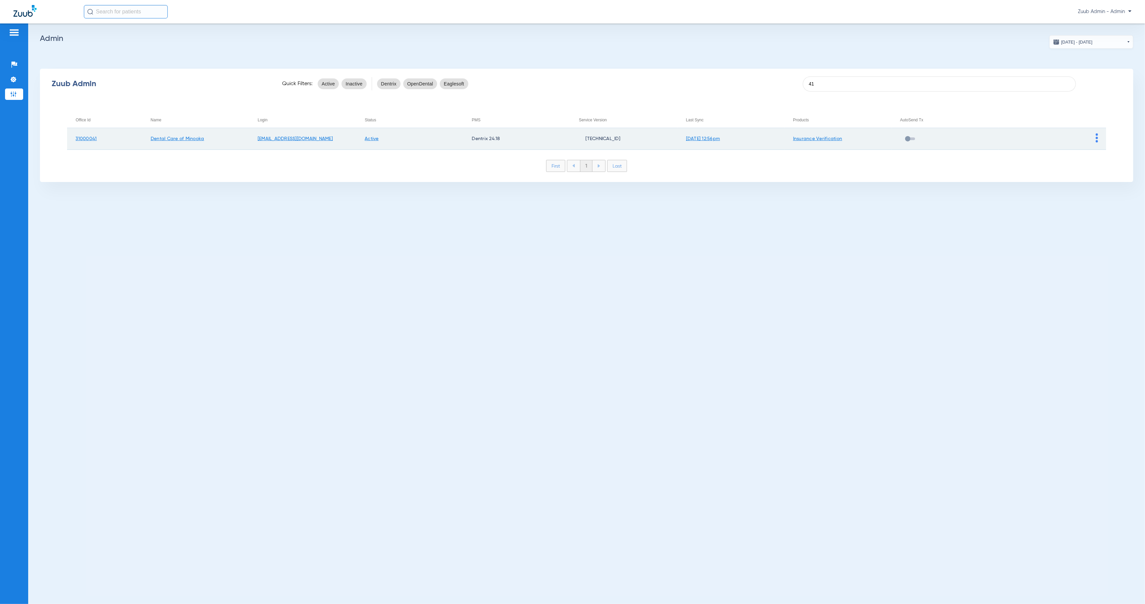
click at [1096, 139] on img at bounding box center [1096, 137] width 2 height 9
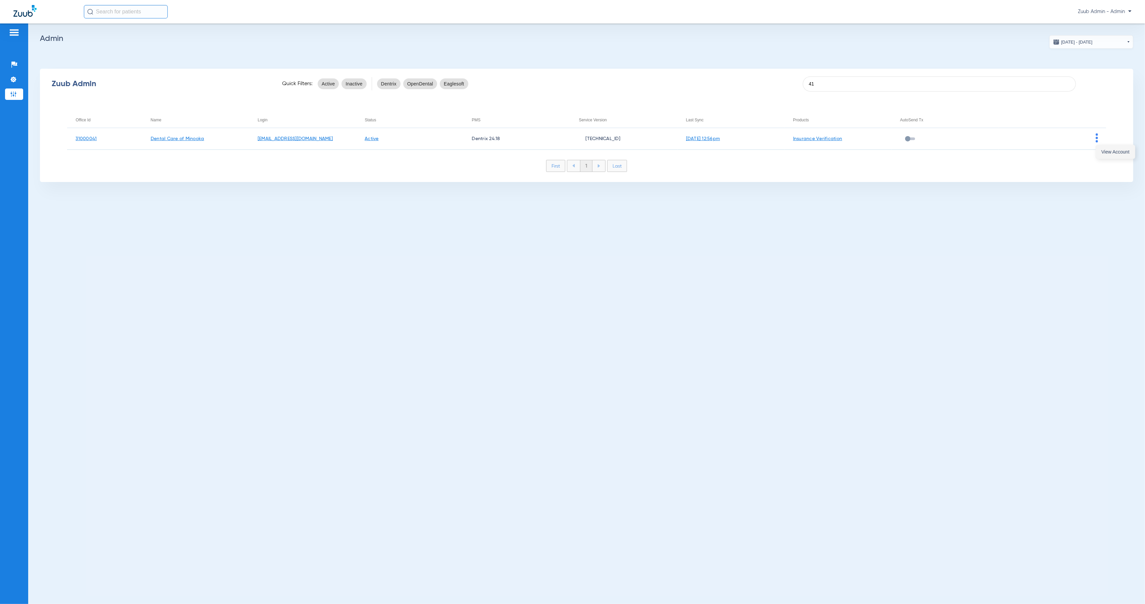
click at [1096, 155] on button "View Account" at bounding box center [1115, 151] width 39 height 13
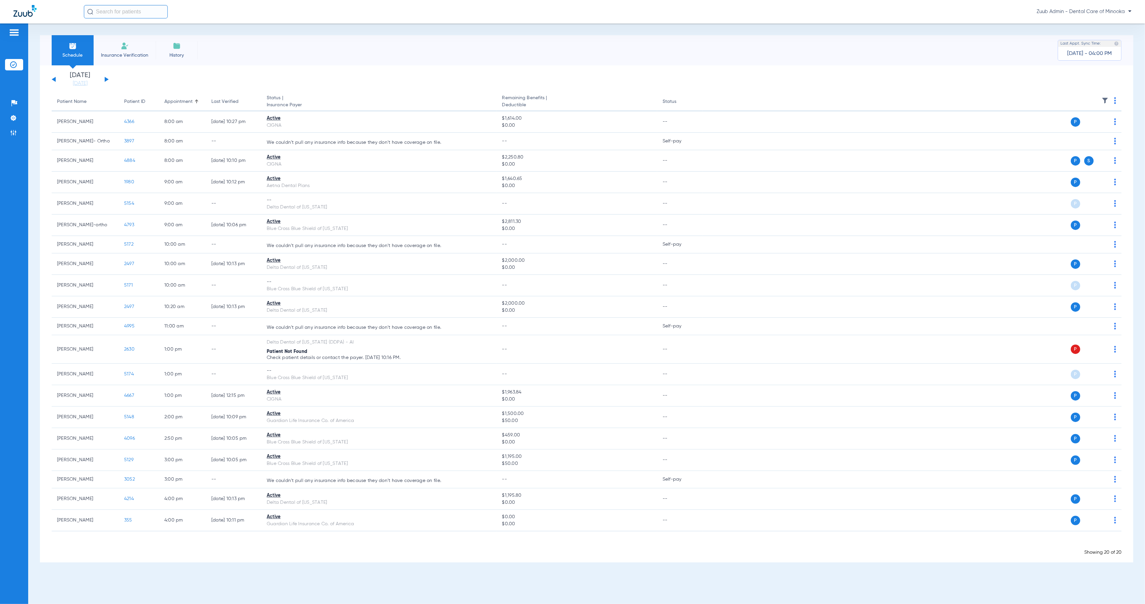
click at [131, 14] on input "text" at bounding box center [126, 11] width 84 height 13
click at [154, 37] on td "[DATE]" at bounding box center [164, 35] width 20 height 9
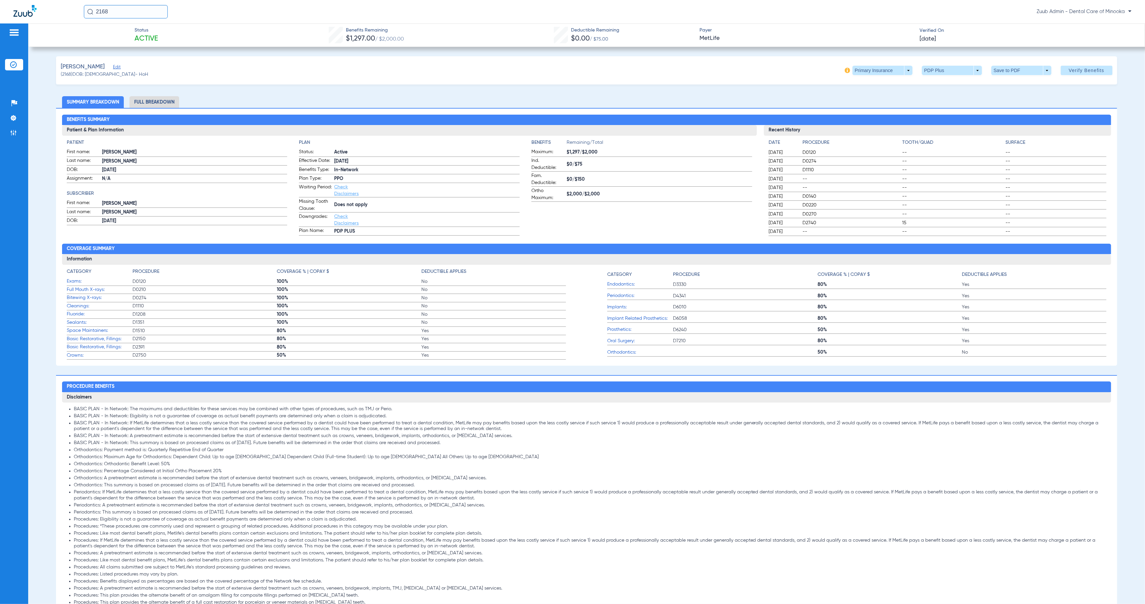
click at [845, 72] on img at bounding box center [847, 70] width 5 height 5
click at [150, 104] on li "Full Breakdown" at bounding box center [154, 102] width 50 height 12
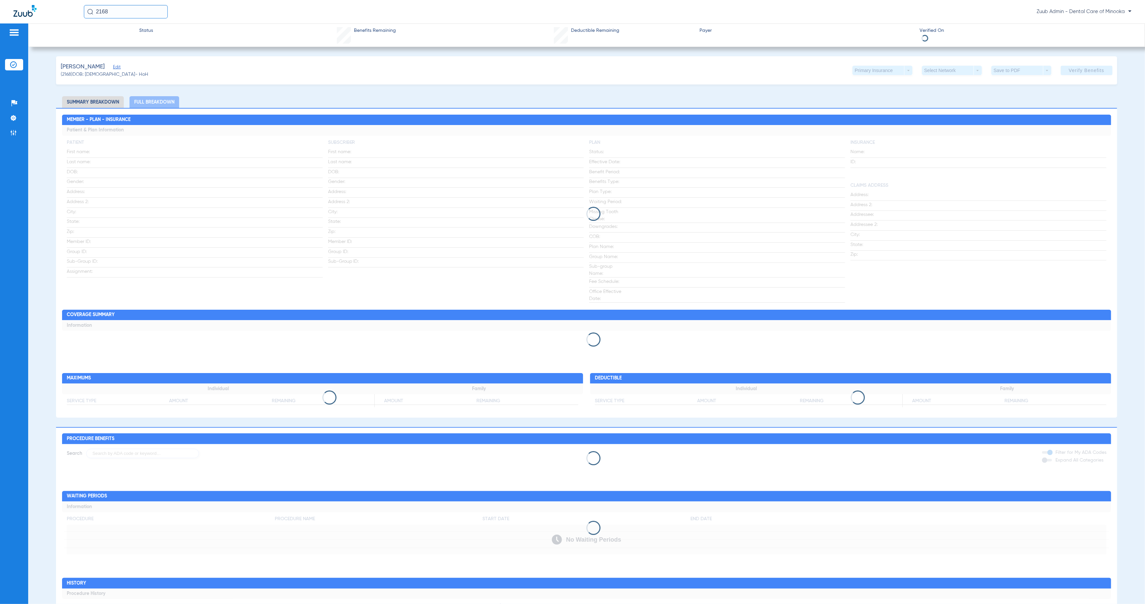
click at [113, 68] on span "Edit" at bounding box center [116, 68] width 6 height 6
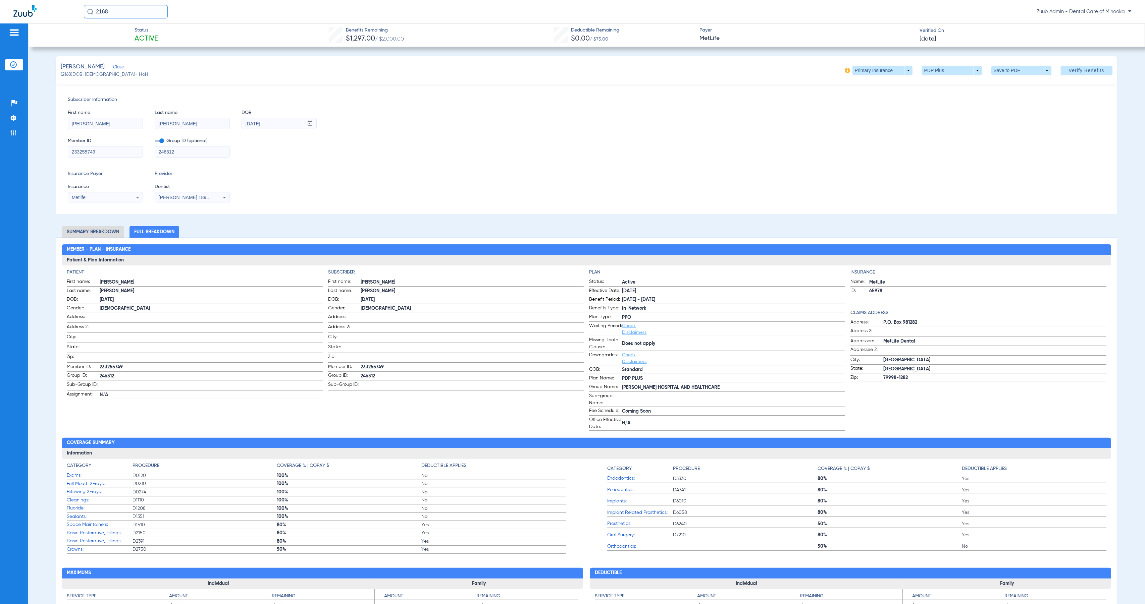
click at [137, 10] on input "2168" at bounding box center [126, 11] width 84 height 13
type input "5049"
click at [155, 37] on td "[DATE]" at bounding box center [165, 35] width 20 height 9
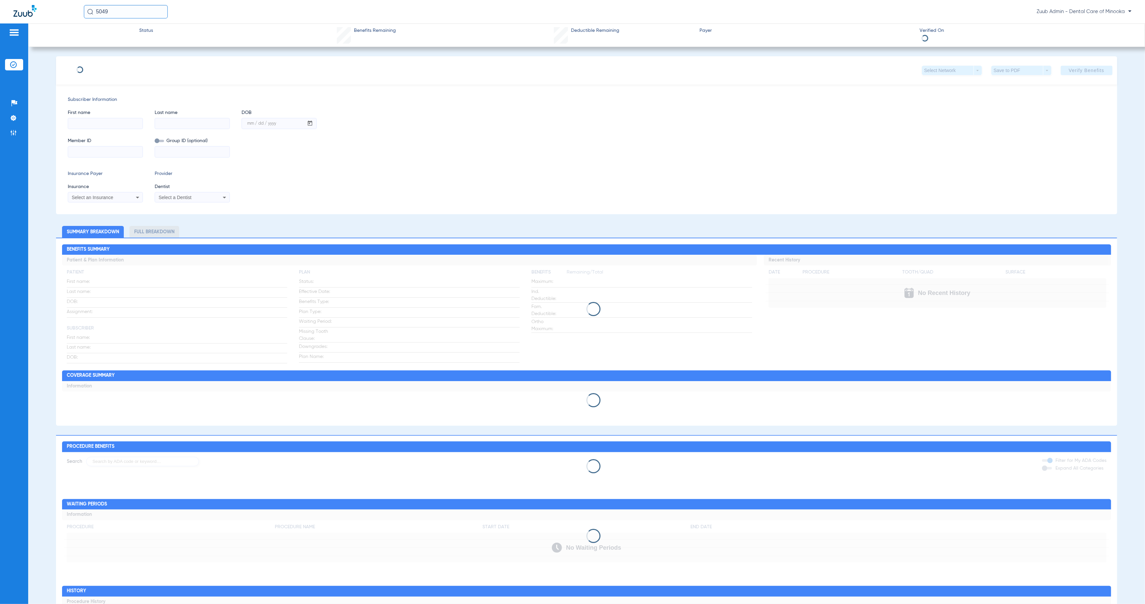
type input "Meagan"
type input "[PERSON_NAME]"
type input "[DATE]"
type input "342940990"
type input "6521293"
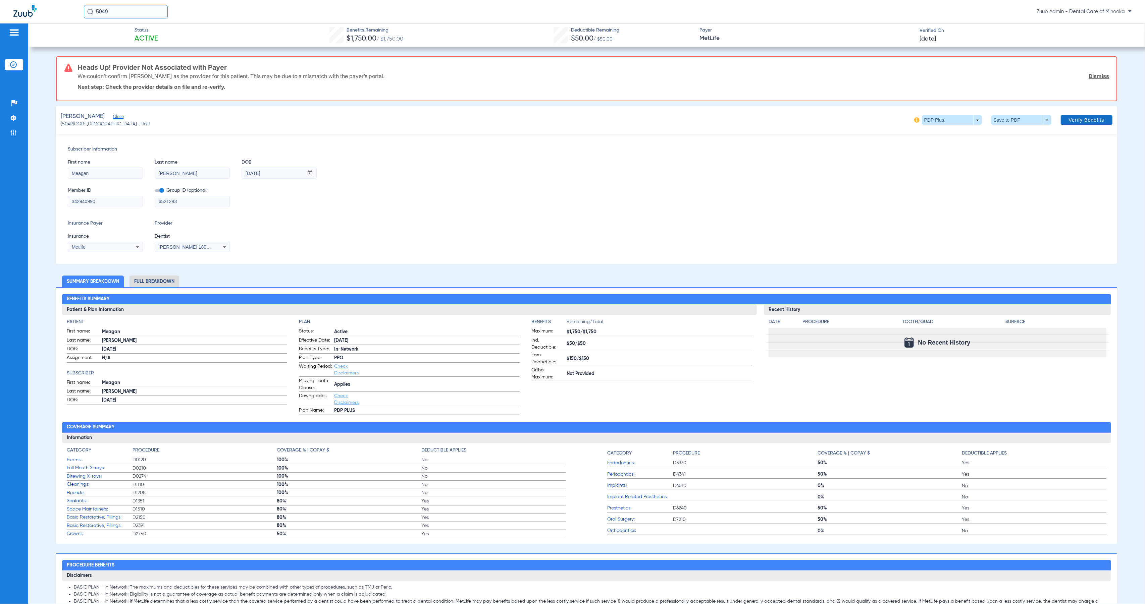
click at [1069, 118] on span "Verify Benefits" at bounding box center [1087, 119] width 36 height 5
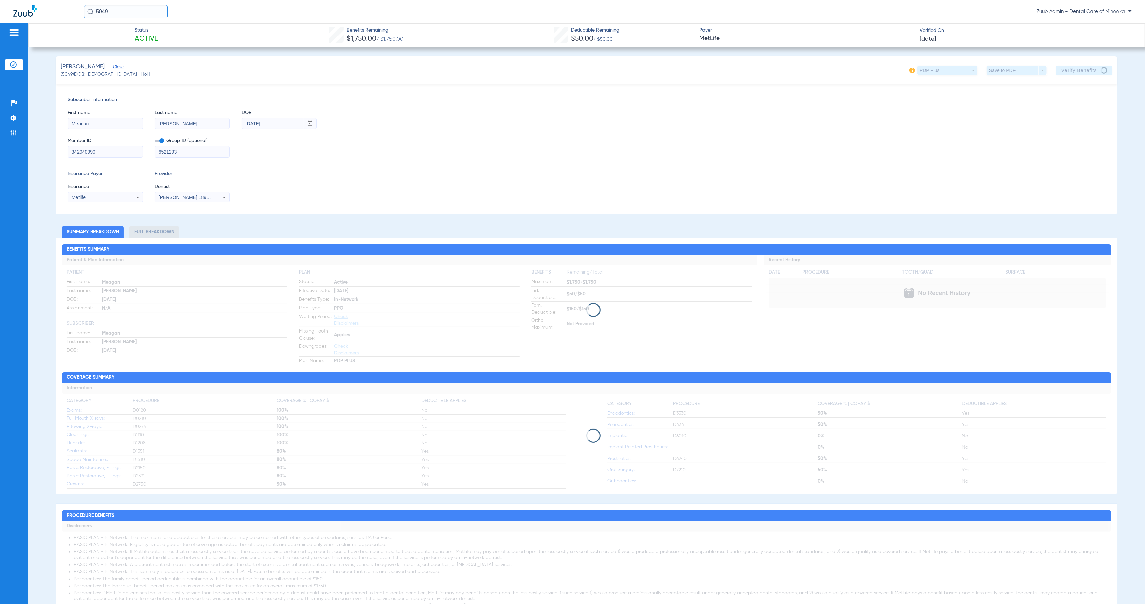
click at [88, 9] on div "5049" at bounding box center [126, 11] width 84 height 13
type input "2168"
click at [140, 36] on td "2168" at bounding box center [147, 35] width 14 height 9
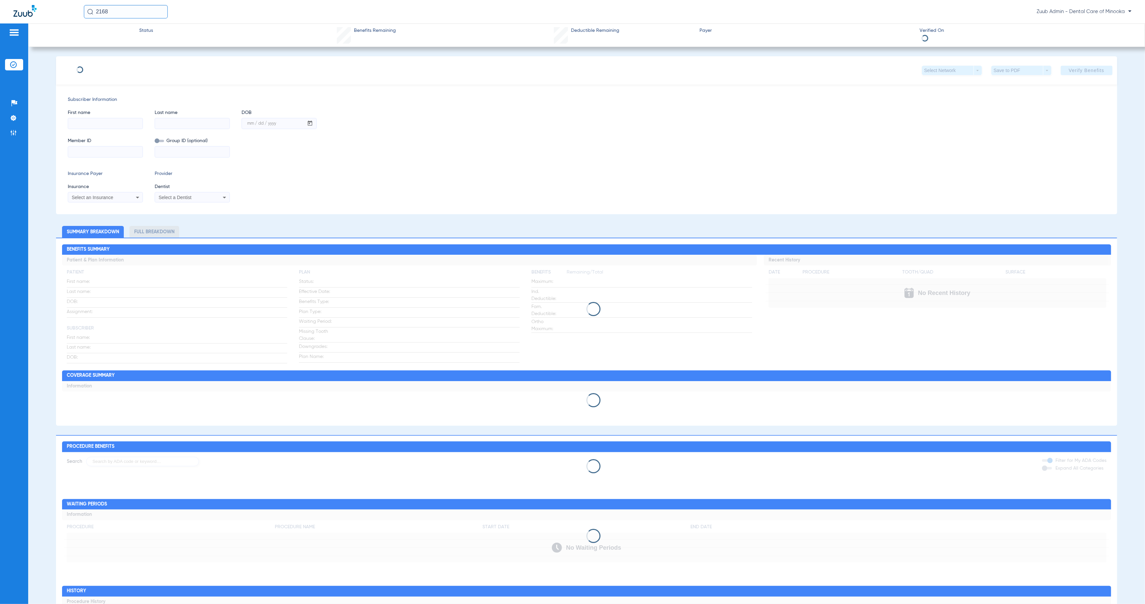
type input "[PERSON_NAME]"
type input "[DATE]"
type input "233255749"
type input "246312"
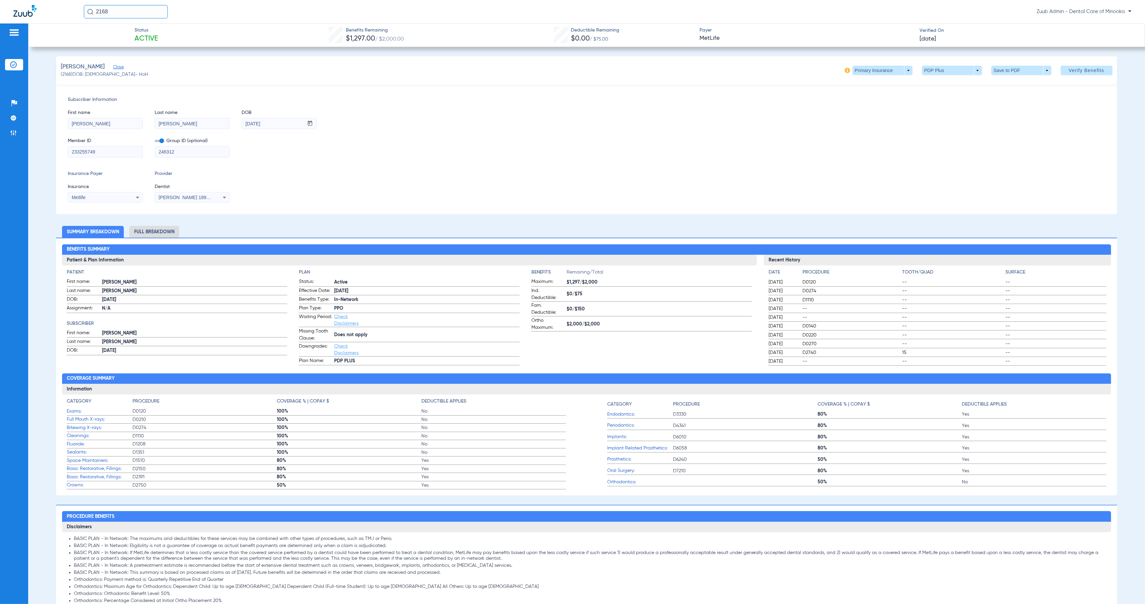
click at [936, 40] on span "[DATE]" at bounding box center [928, 39] width 16 height 8
click at [953, 39] on div at bounding box center [572, 302] width 1145 height 604
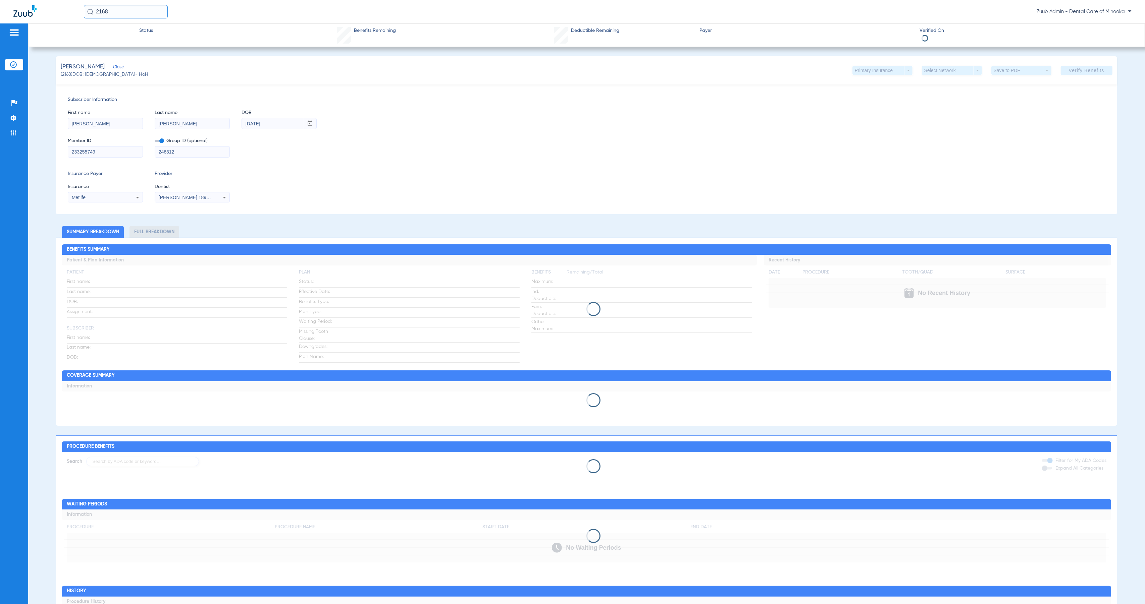
click at [8, 63] on li "Insurance Verification" at bounding box center [14, 64] width 18 height 11
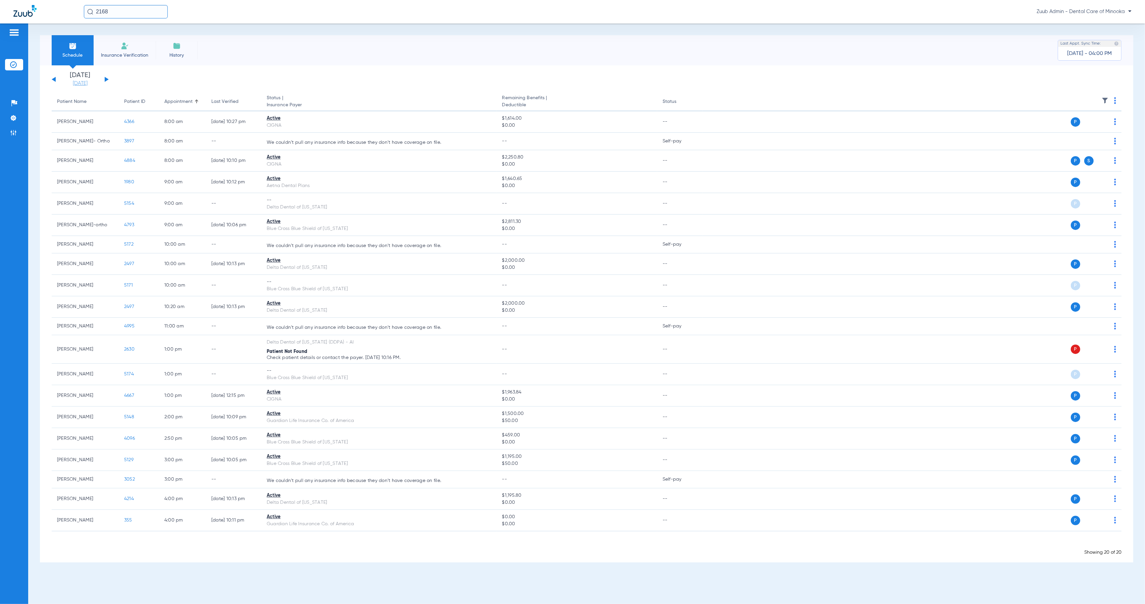
click at [82, 83] on link "[DATE]" at bounding box center [80, 83] width 40 height 7
click at [97, 150] on td "15" at bounding box center [100, 154] width 18 height 13
click at [182, 217] on button "Apply" at bounding box center [180, 213] width 40 height 13
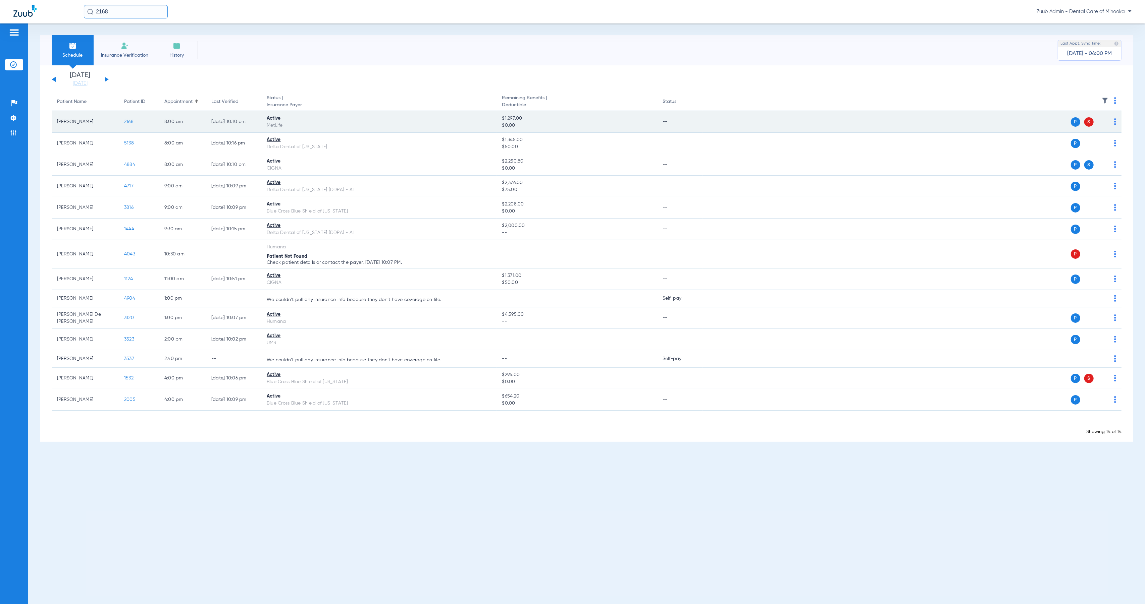
click at [127, 120] on span "2168" at bounding box center [128, 121] width 9 height 5
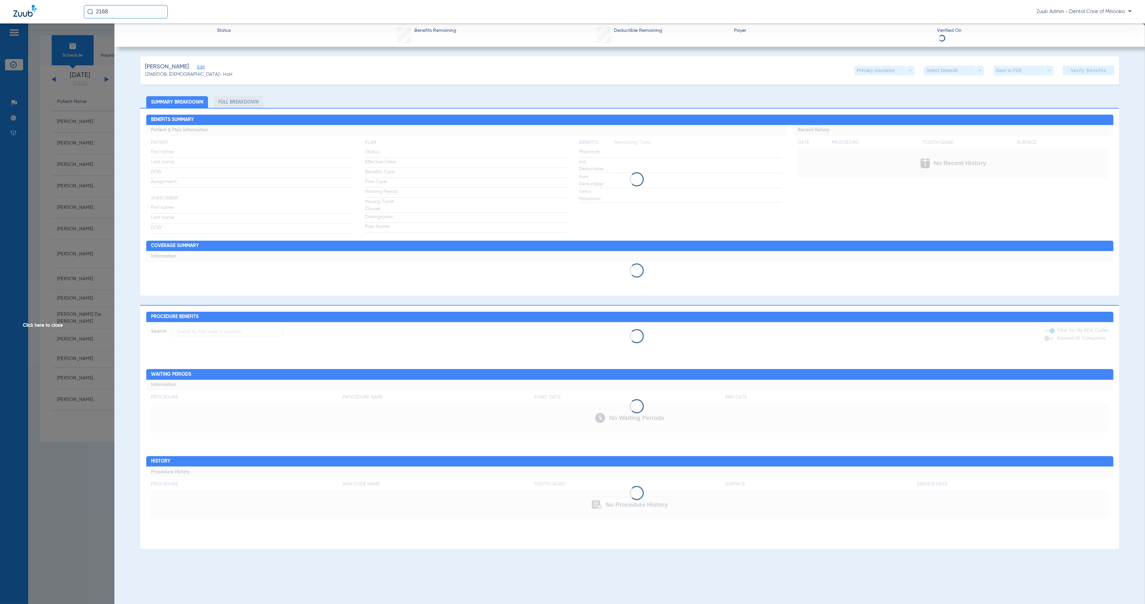
click at [911, 72] on div "Primary Insurance arrow_drop_down" at bounding box center [884, 70] width 60 height 9
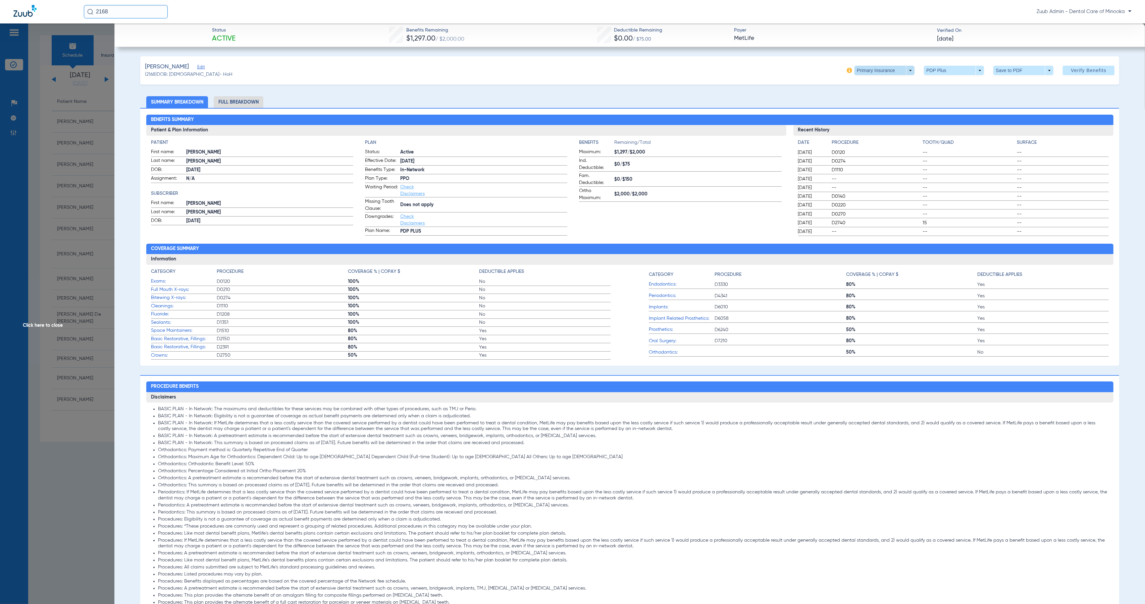
click at [905, 69] on span at bounding box center [884, 70] width 60 height 9
click at [880, 100] on span "Secondary Insurance" at bounding box center [876, 97] width 44 height 5
type input "[PERSON_NAME]"
type input "[DATE]"
type input "W257021608"
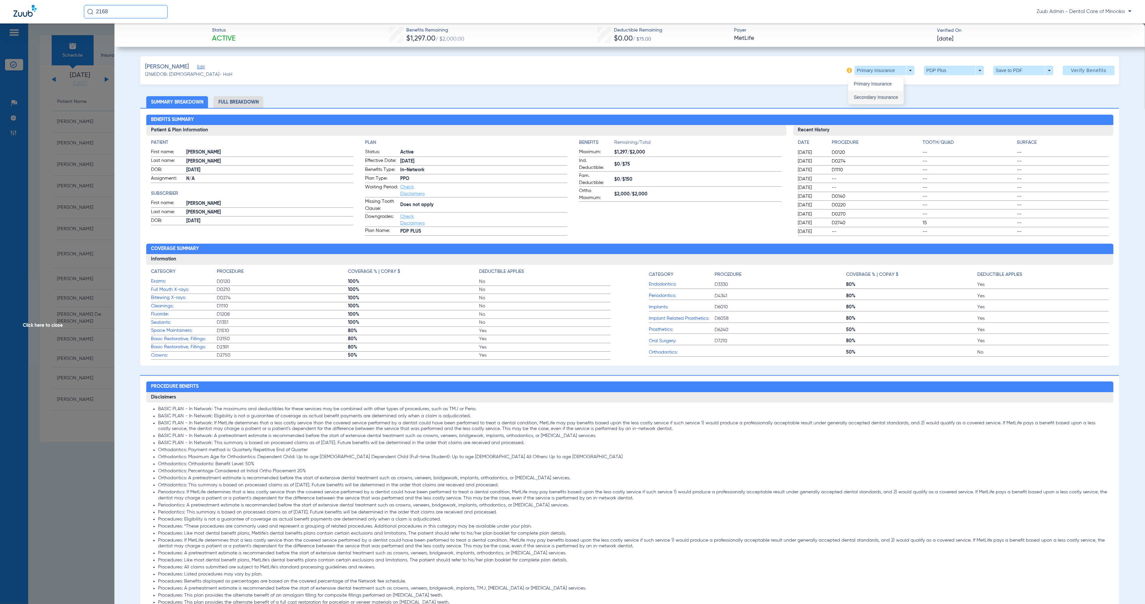
type input "070277704800301"
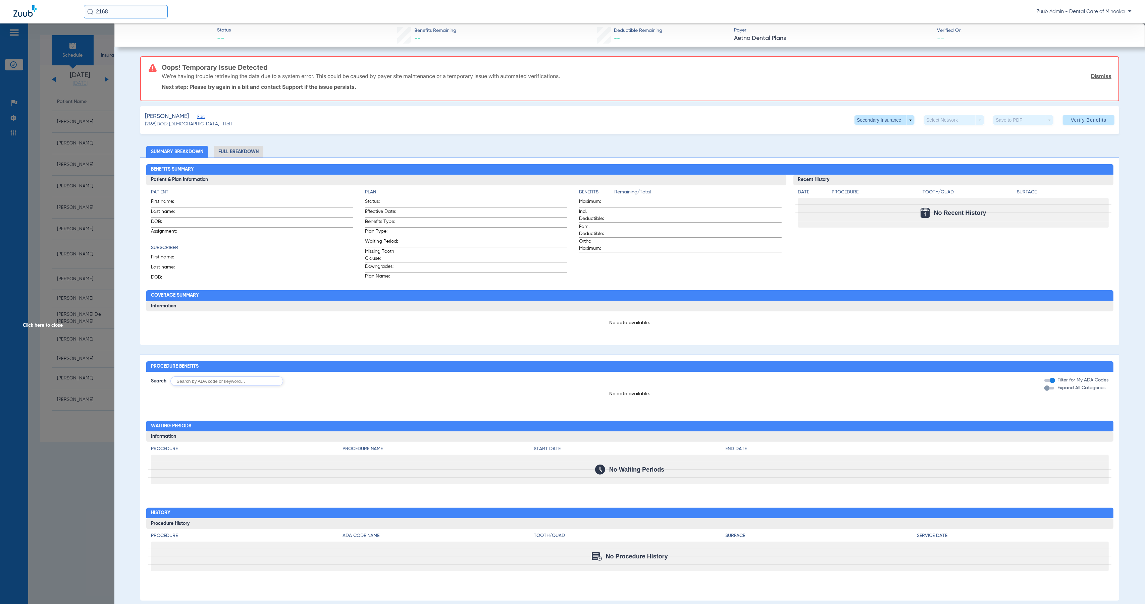
click at [197, 117] on span "Edit" at bounding box center [200, 117] width 6 height 6
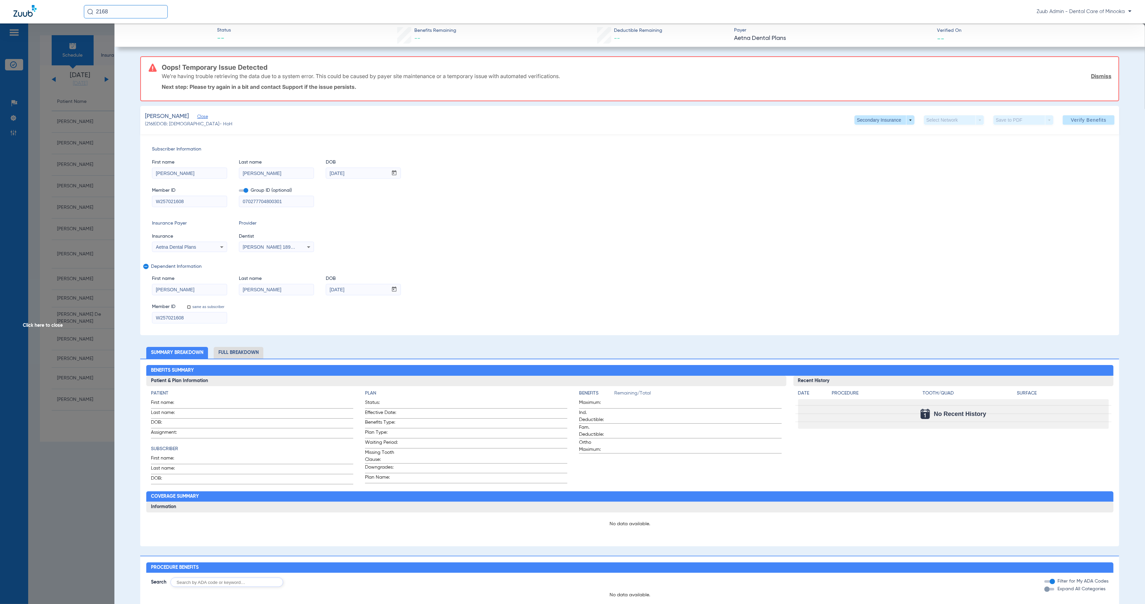
click at [192, 203] on input "W257021608" at bounding box center [189, 201] width 74 height 11
click at [1071, 117] on span "Verify Benefits" at bounding box center [1089, 119] width 36 height 5
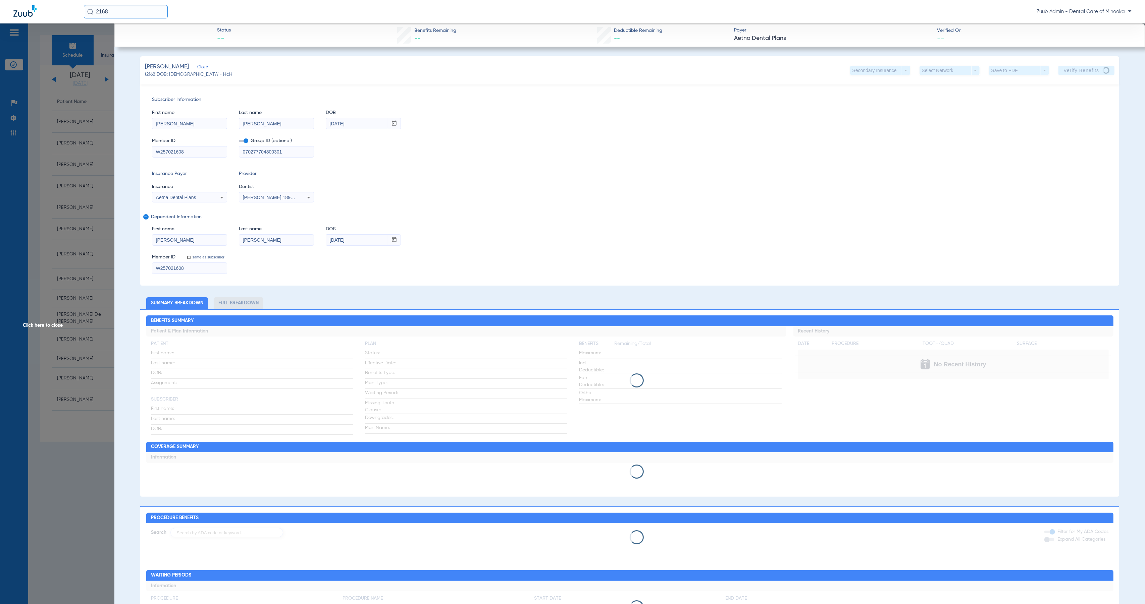
click at [270, 198] on span "[PERSON_NAME] 1891472064" at bounding box center [276, 197] width 66 height 5
click at [512, 228] on div at bounding box center [572, 302] width 1145 height 604
drag, startPoint x: 38, startPoint y: 327, endPoint x: 221, endPoint y: 325, distance: 183.5
click at [52, 435] on app-side-panel-drawer "Click here to close Status -- Benefits Remaining -- Deductible Remaining -- Pay…" at bounding box center [52, 435] width 0 height 0
click at [272, 287] on div "[PERSON_NAME] (2168) DOB: [DEMOGRAPHIC_DATA] - HoH Secondary Insurance arrow_dr…" at bounding box center [629, 403] width 979 height 694
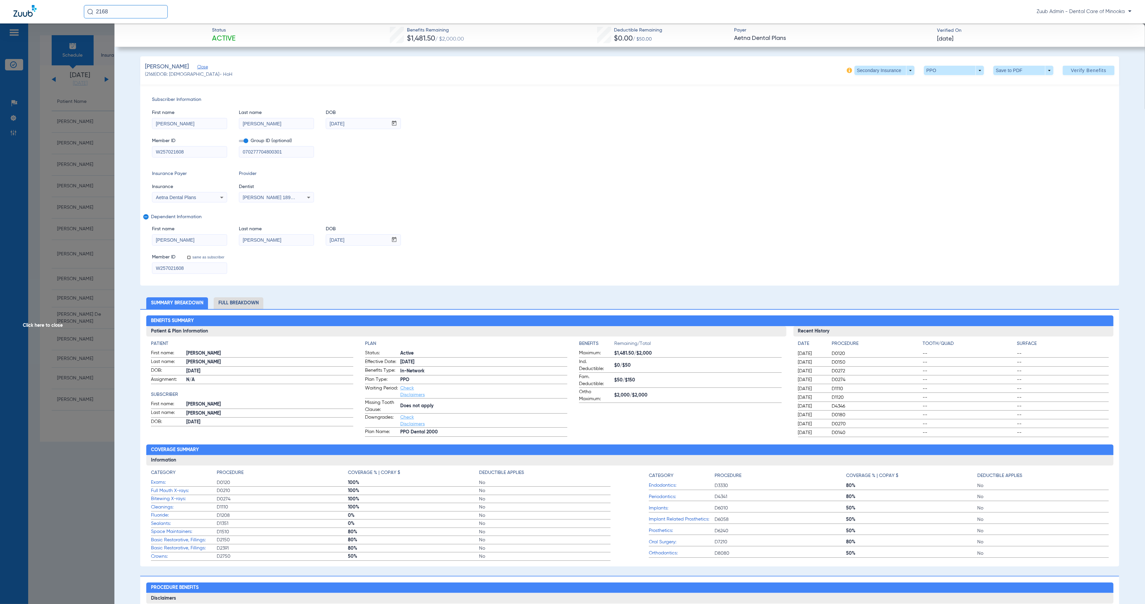
click at [40, 326] on span "Click here to close" at bounding box center [57, 325] width 114 height 604
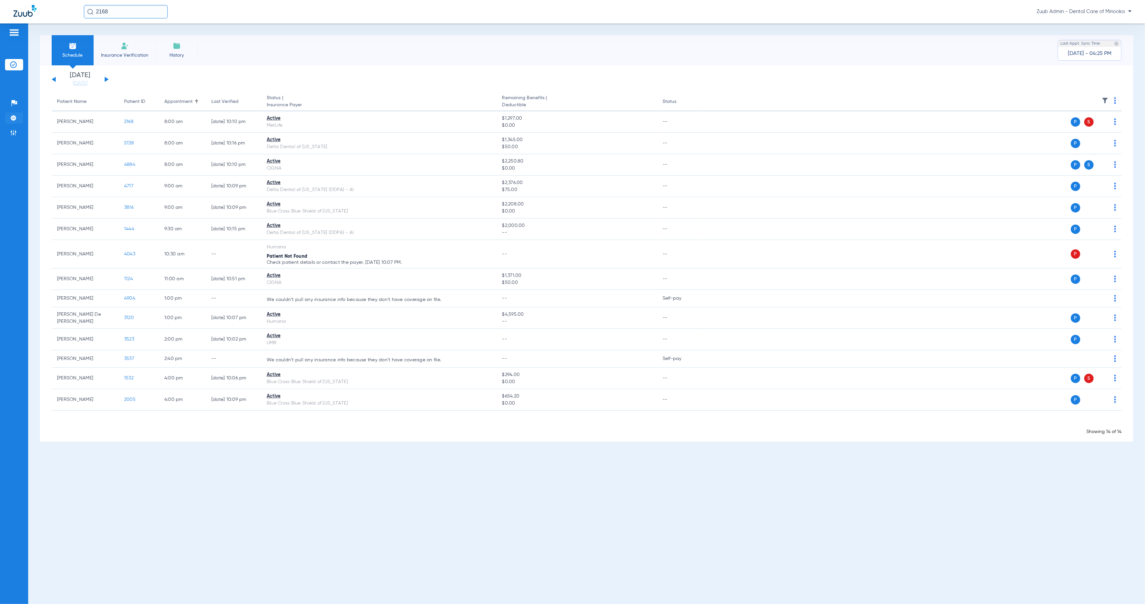
click at [15, 122] on li "Settings" at bounding box center [14, 117] width 18 height 11
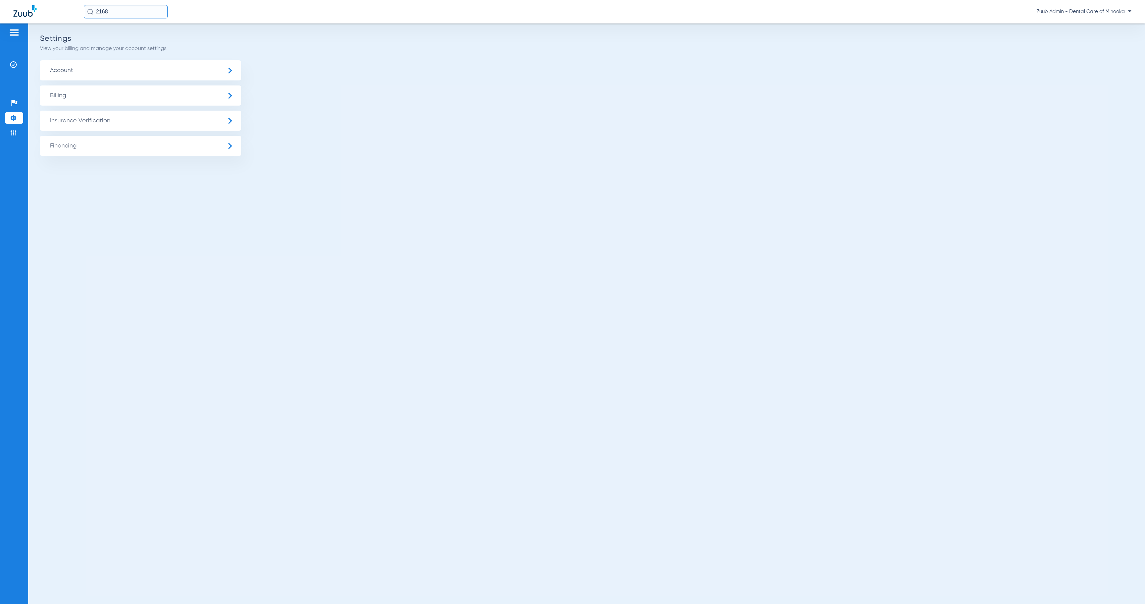
click at [112, 127] on span "Insurance Verification" at bounding box center [140, 121] width 201 height 20
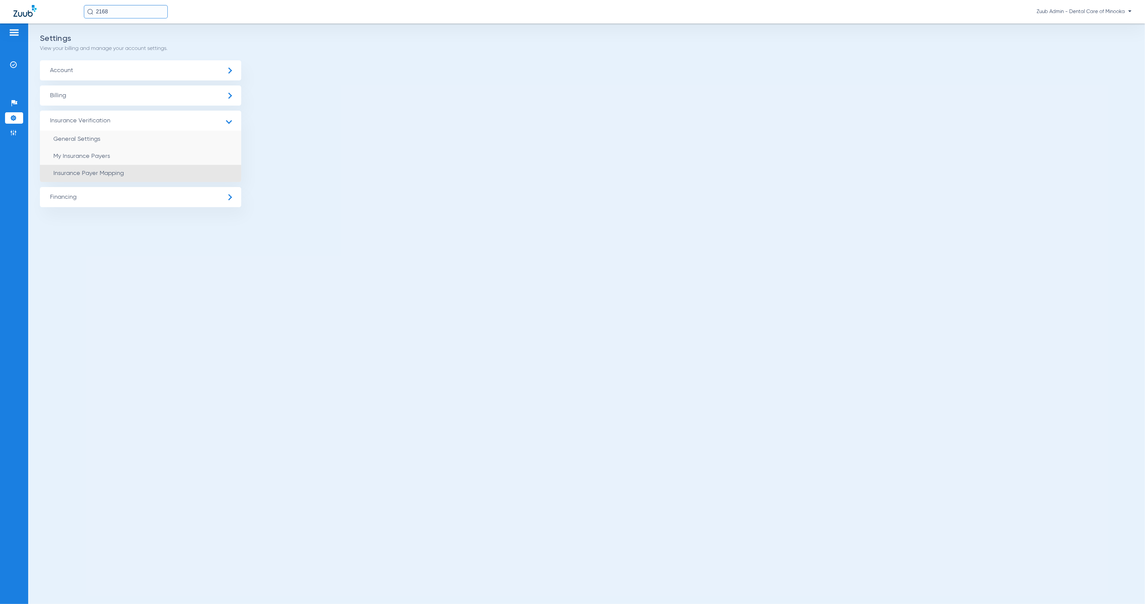
click at [172, 175] on li "Insurance Payer Mapping" at bounding box center [140, 173] width 201 height 17
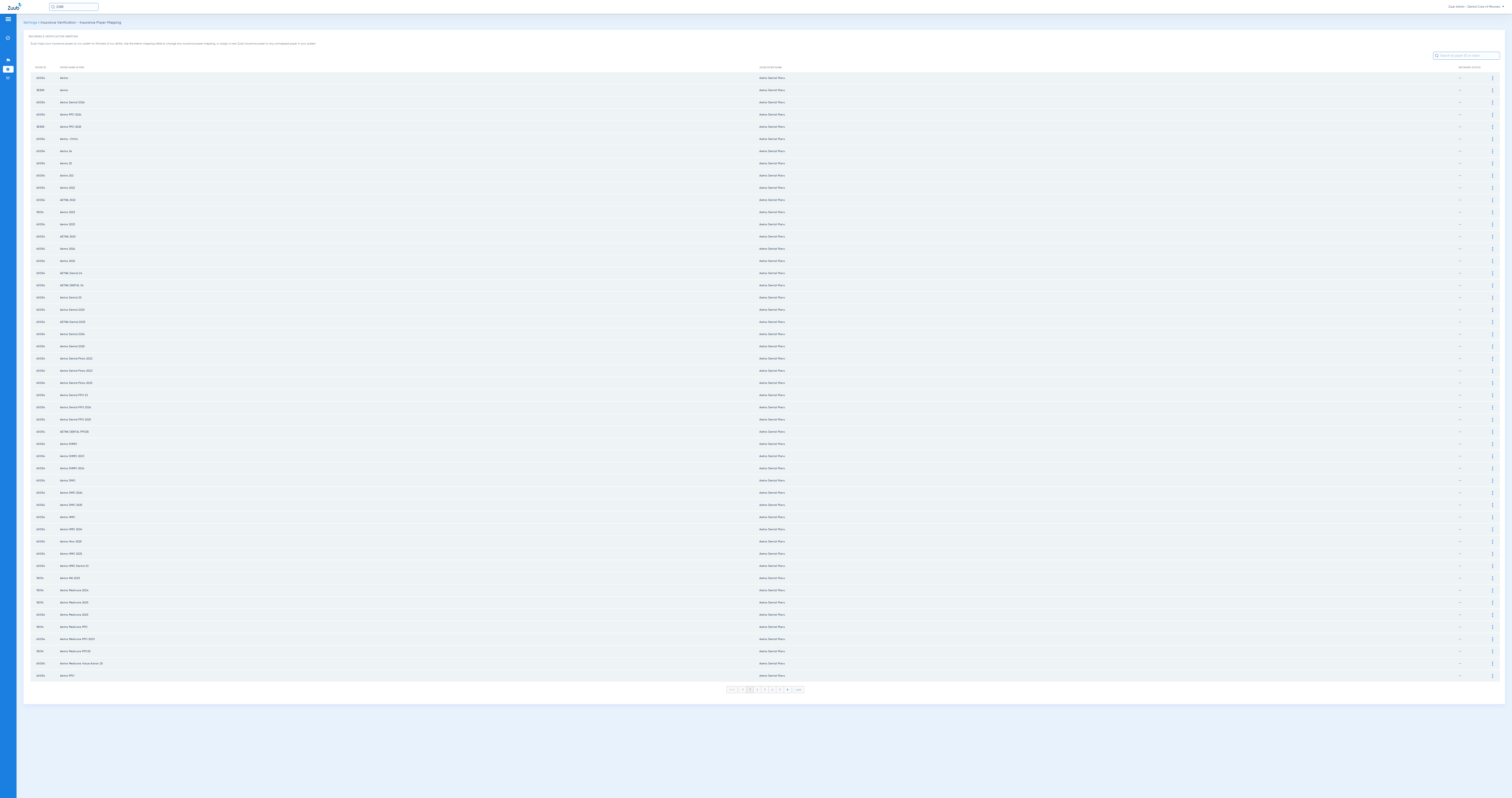
click at [757, 687] on li "2" at bounding box center [757, 689] width 8 height 6
click at [766, 687] on li "3" at bounding box center [765, 689] width 8 height 6
click at [776, 687] on li "4" at bounding box center [772, 689] width 8 height 6
click at [782, 687] on li "5" at bounding box center [780, 689] width 8 height 6
click at [782, 687] on li "6" at bounding box center [780, 689] width 8 height 6
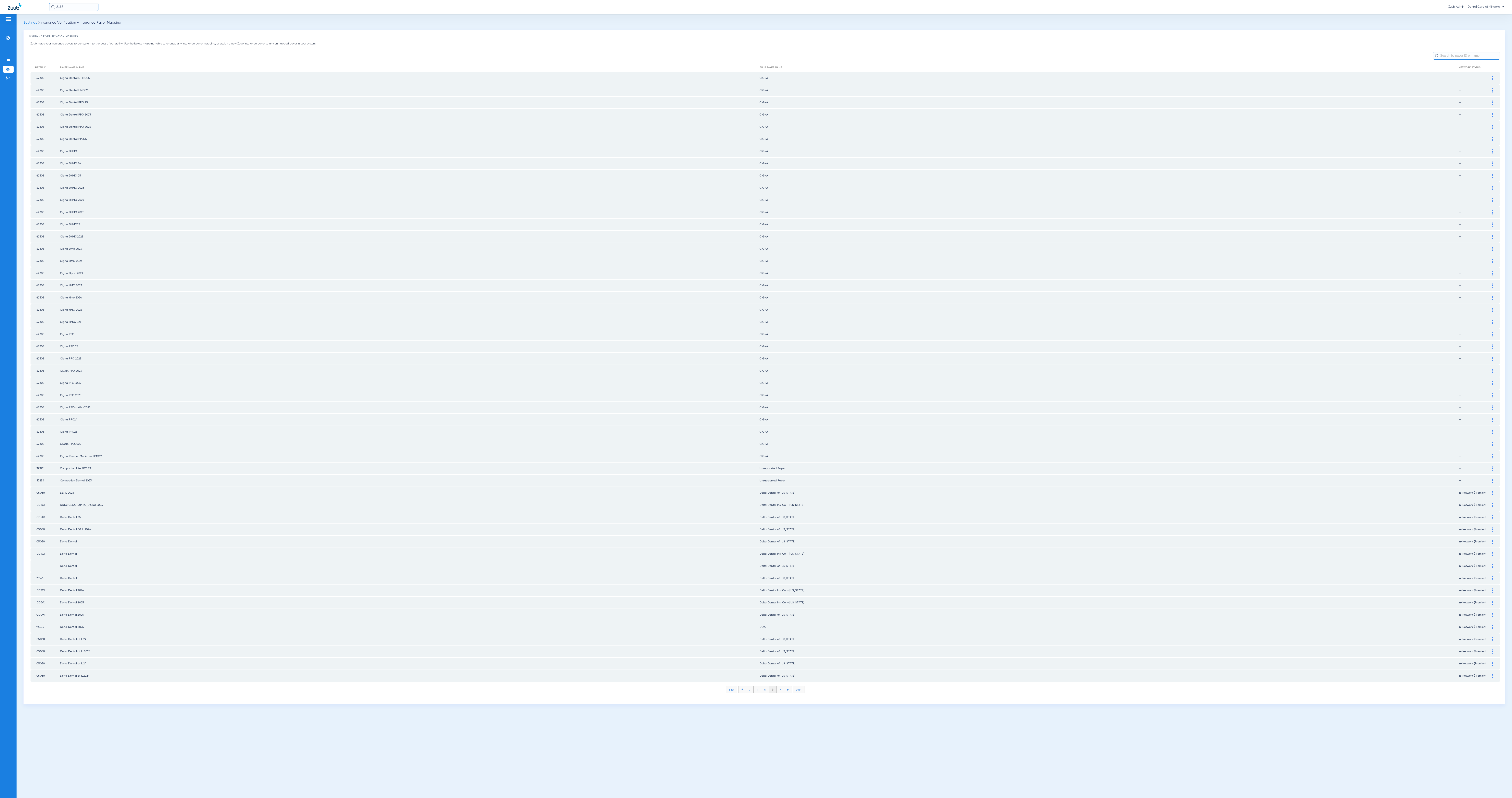
click at [782, 687] on li "7" at bounding box center [780, 689] width 8 height 6
click at [782, 687] on li "8" at bounding box center [780, 689] width 8 height 6
click at [782, 687] on li "9" at bounding box center [780, 689] width 8 height 6
click at [782, 687] on li "10" at bounding box center [780, 689] width 9 height 6
click at [782, 687] on li "11" at bounding box center [781, 689] width 8 height 6
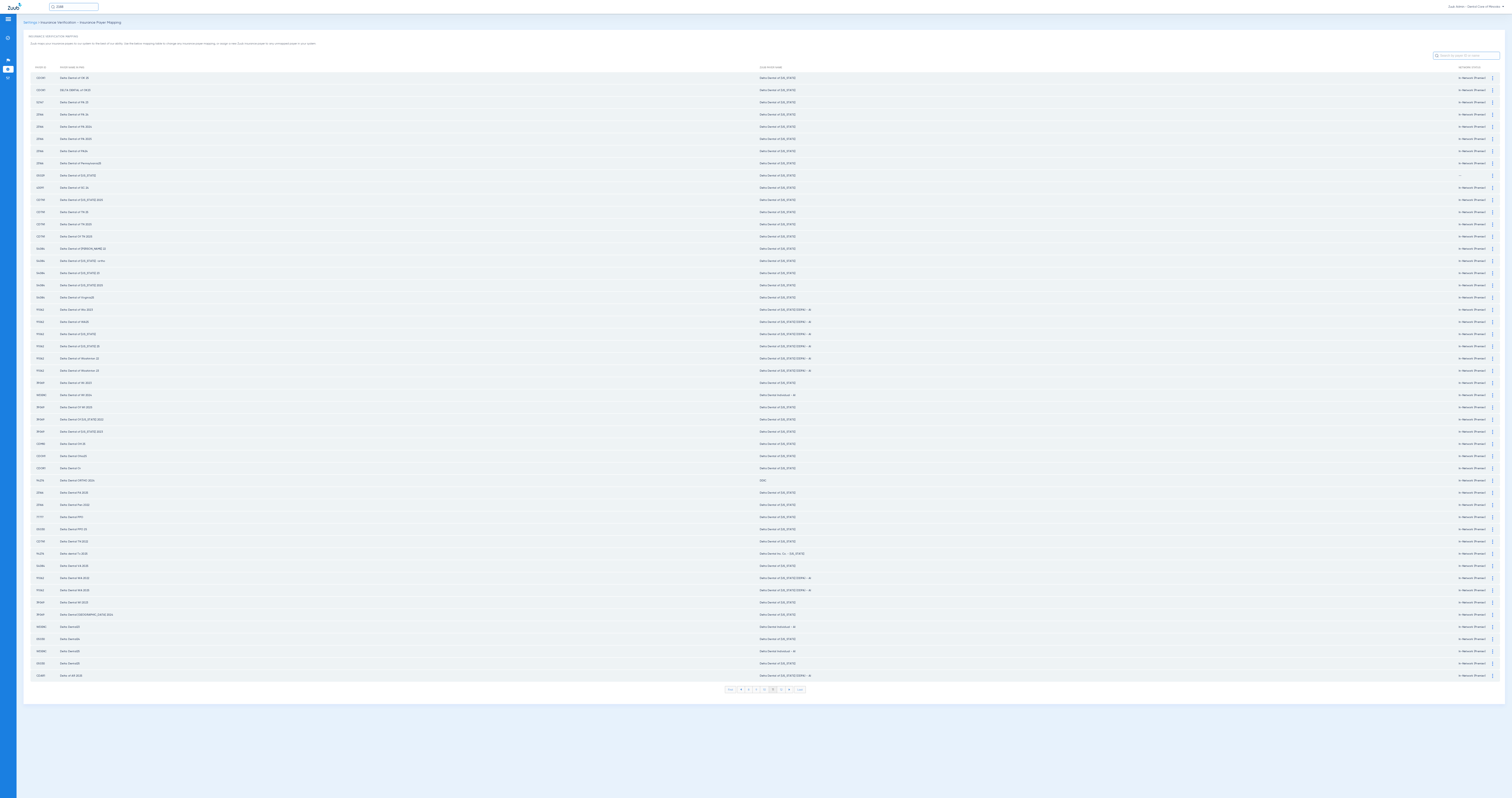
click at [782, 687] on li "12" at bounding box center [781, 689] width 8 height 6
click at [782, 687] on li "13" at bounding box center [782, 689] width 8 height 6
click at [782, 687] on li "14" at bounding box center [782, 689] width 9 height 6
click at [782, 687] on li "15" at bounding box center [782, 689] width 9 height 6
click at [782, 687] on li "16" at bounding box center [782, 689] width 8 height 6
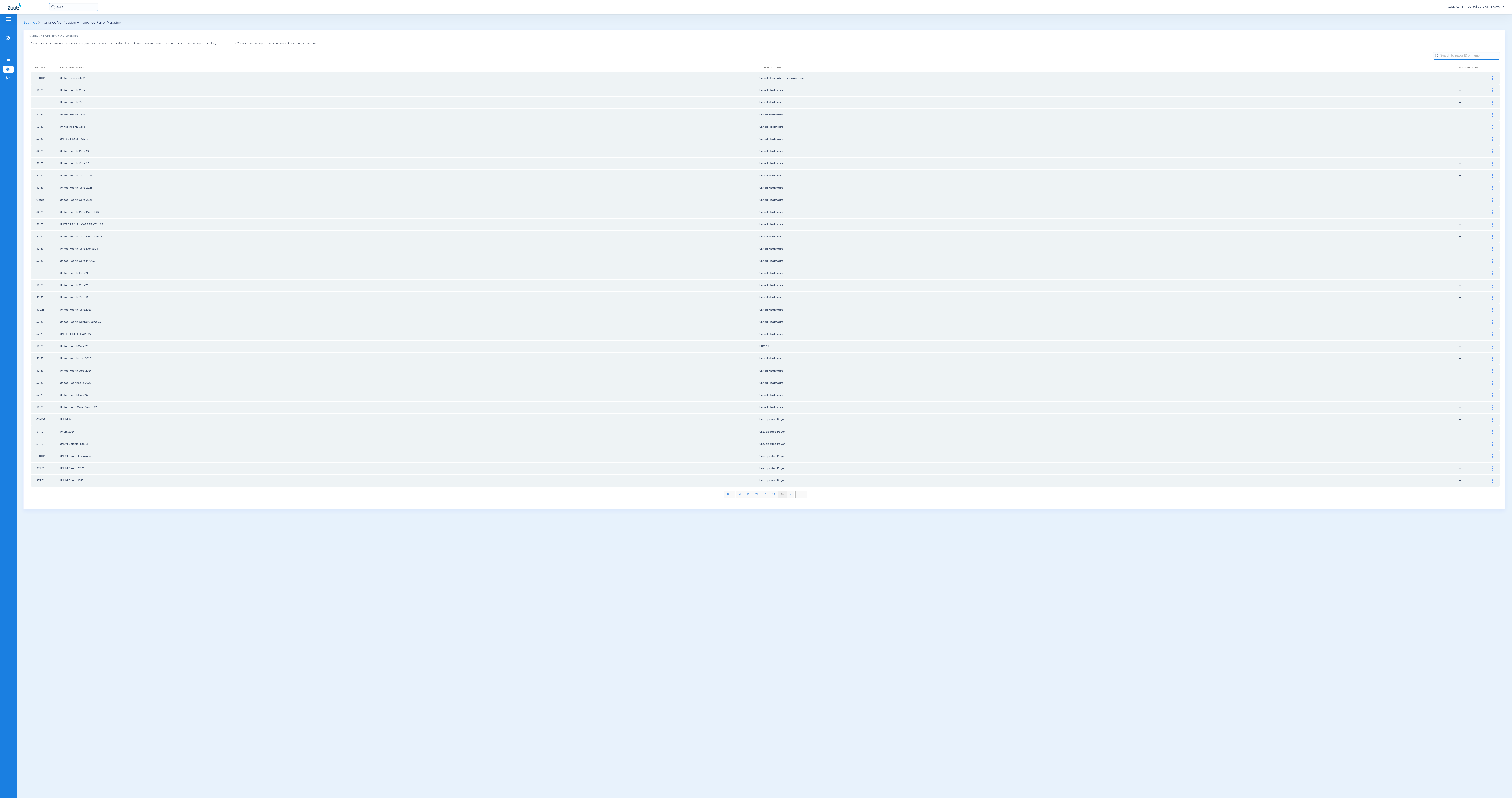
click at [1494, 344] on div at bounding box center [1493, 346] width 7 height 4
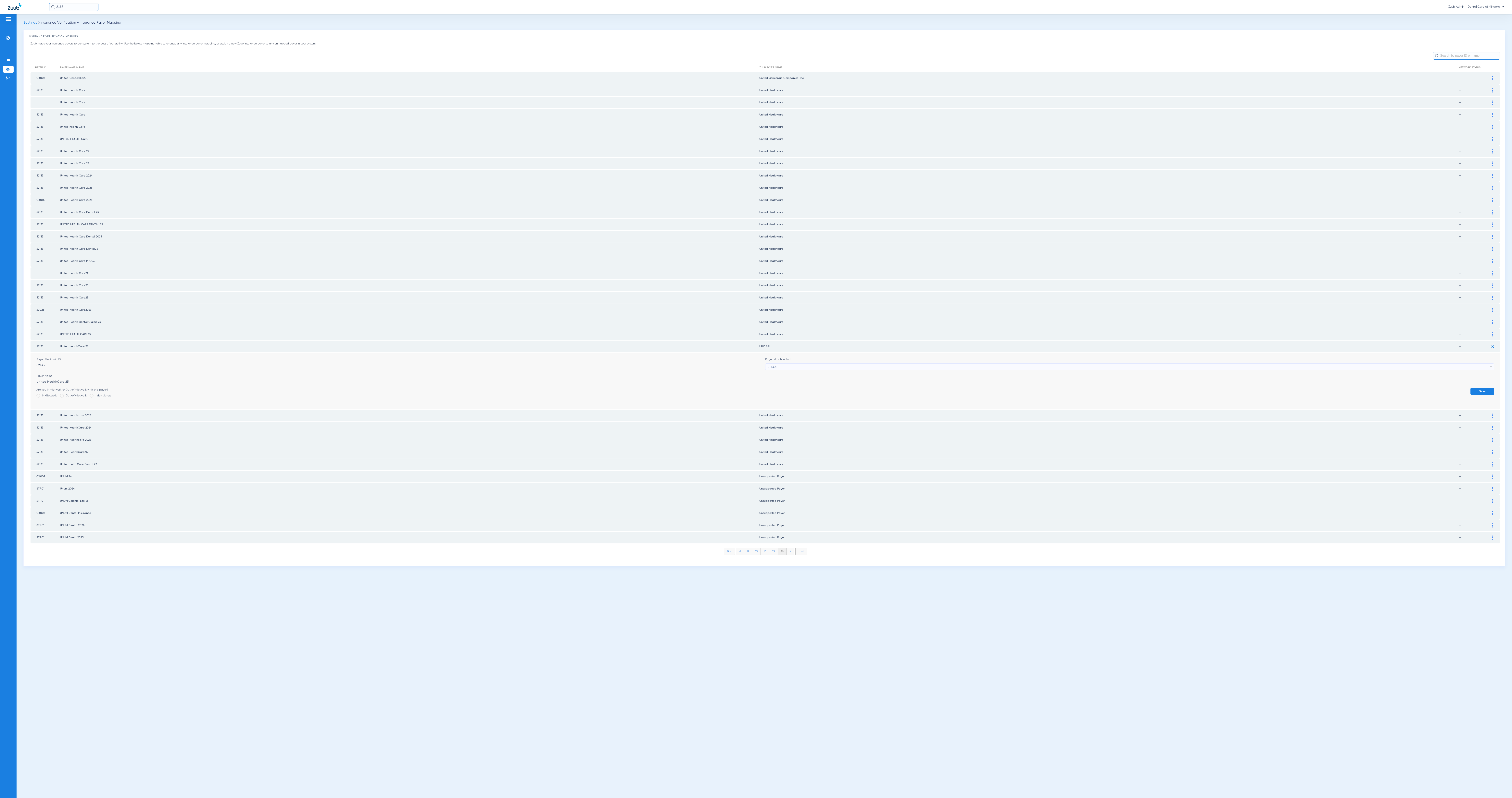
click at [866, 364] on div "UHC API" at bounding box center [1128, 367] width 723 height 6
type input "United h"
click at [824, 378] on mat-option "United Healthcare" at bounding box center [1130, 380] width 728 height 6
click at [1484, 388] on button "Save" at bounding box center [1482, 391] width 23 height 7
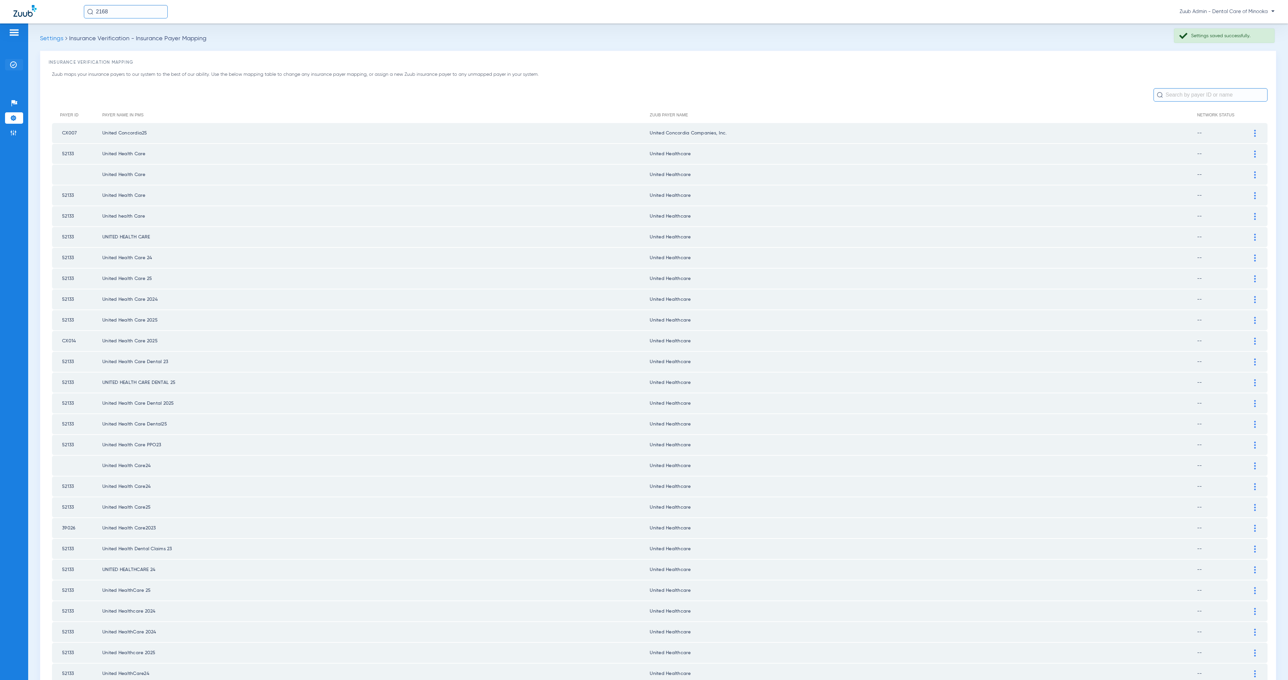
click at [10, 65] on img at bounding box center [13, 64] width 7 height 7
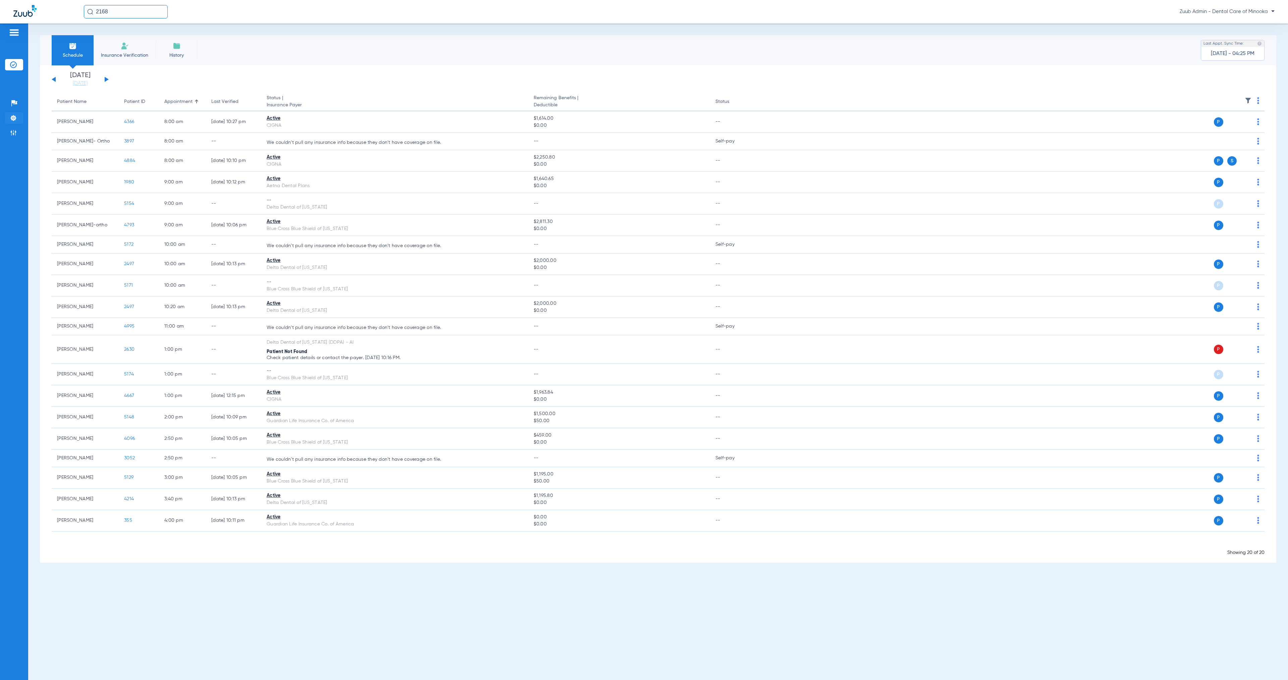
click at [14, 120] on img at bounding box center [13, 118] width 7 height 7
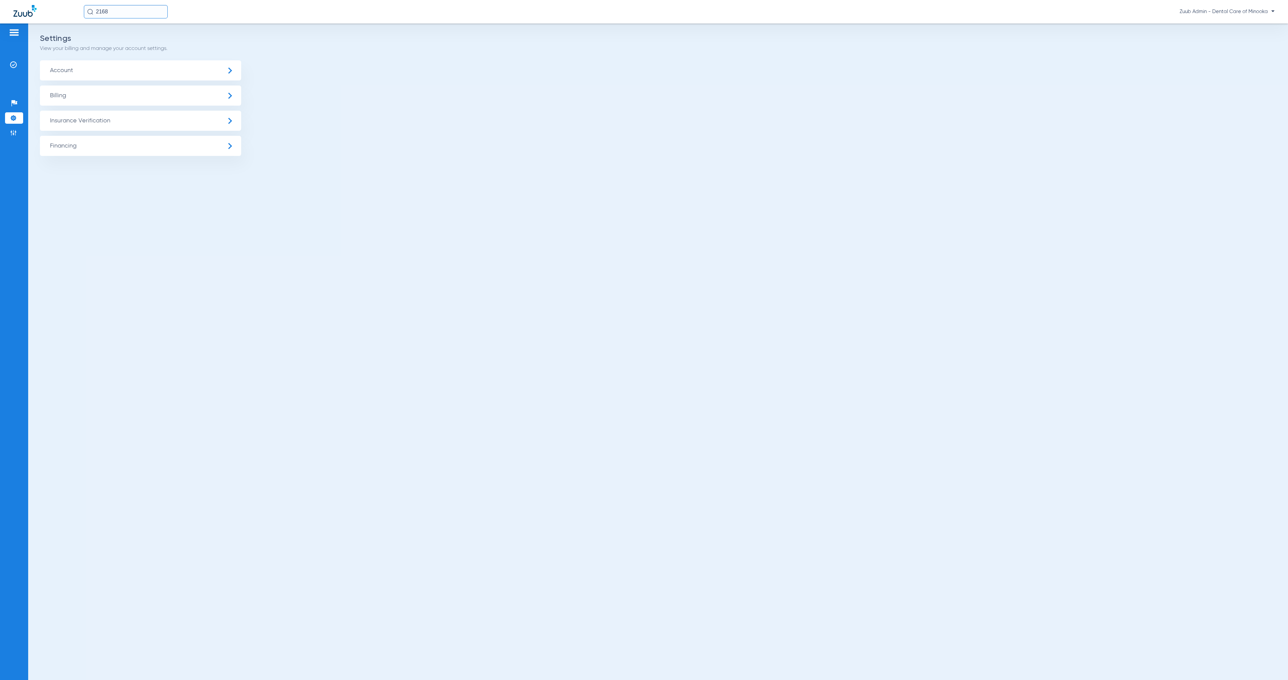
click at [82, 128] on span "Insurance Verification" at bounding box center [140, 121] width 201 height 20
click at [13, 135] on img at bounding box center [13, 132] width 7 height 7
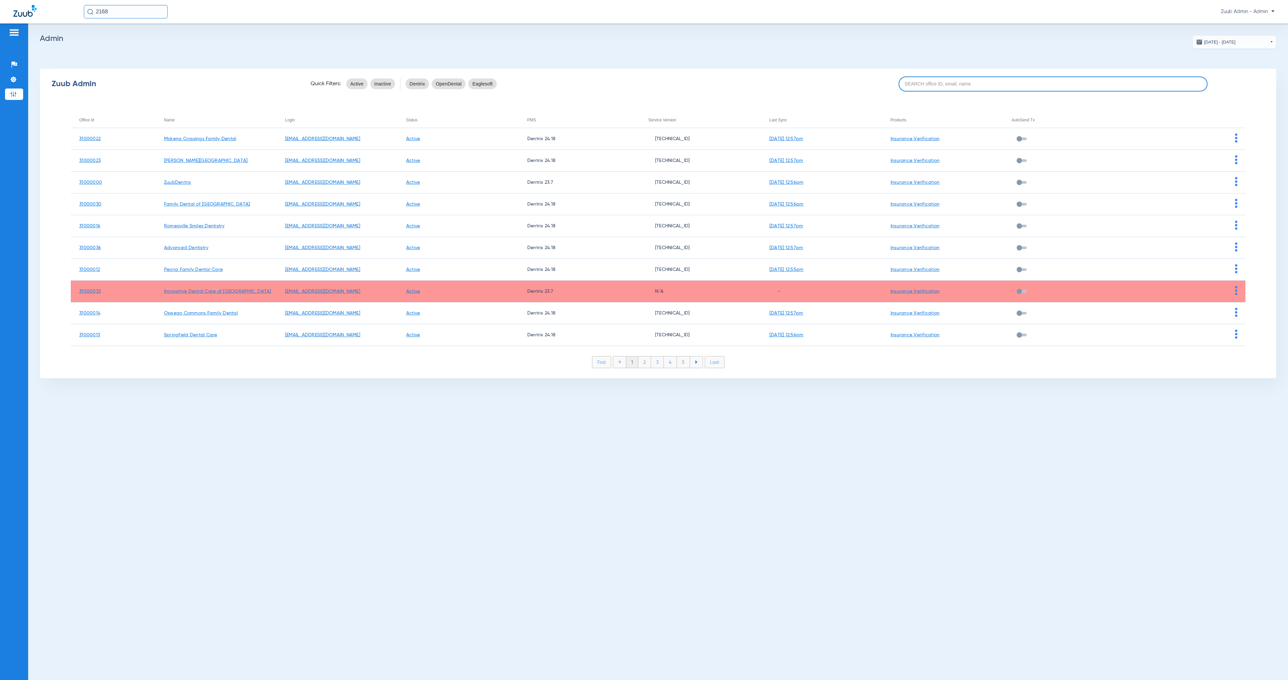
click at [930, 88] on input at bounding box center [1053, 83] width 309 height 15
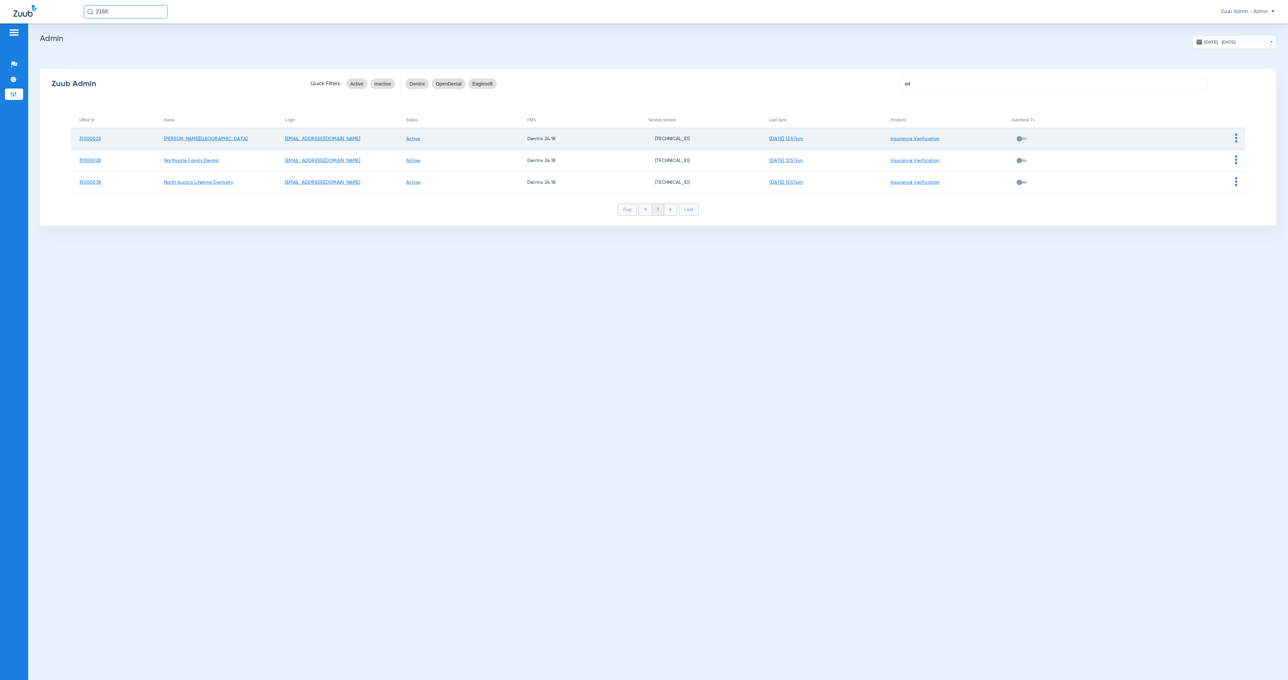
type input "ort"
click at [1237, 138] on img at bounding box center [1236, 137] width 2 height 9
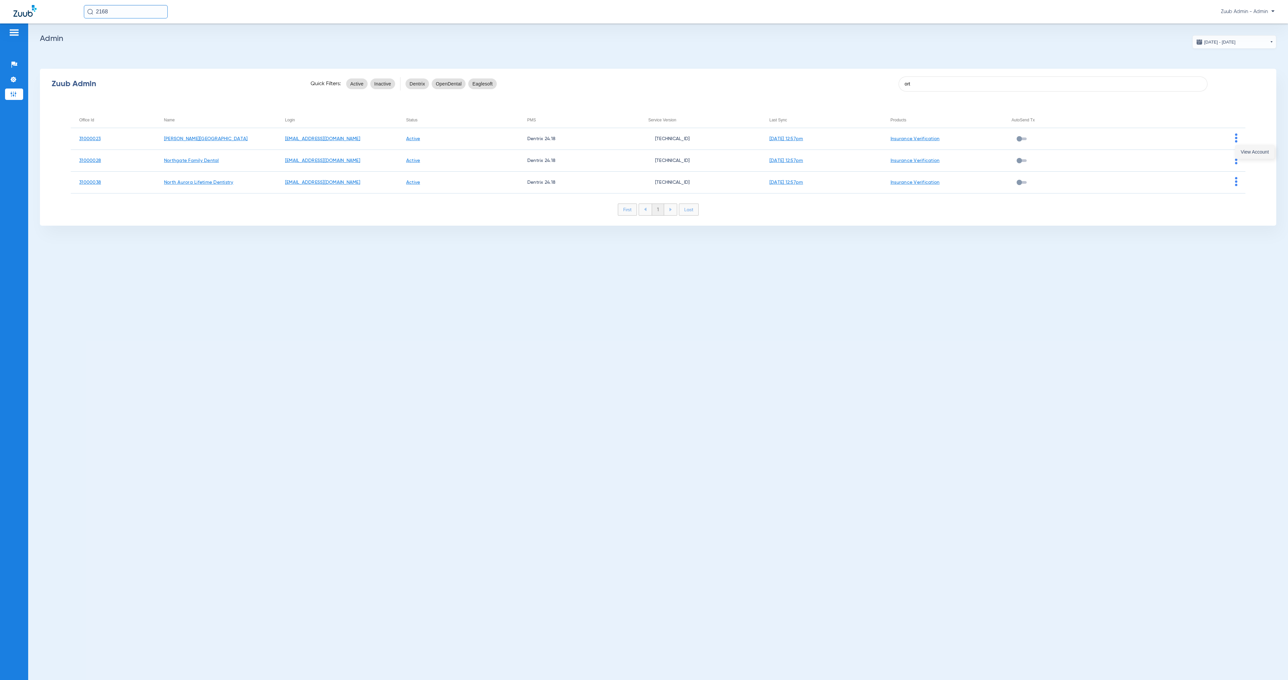
click at [1243, 153] on span "View Account" at bounding box center [1255, 152] width 28 height 5
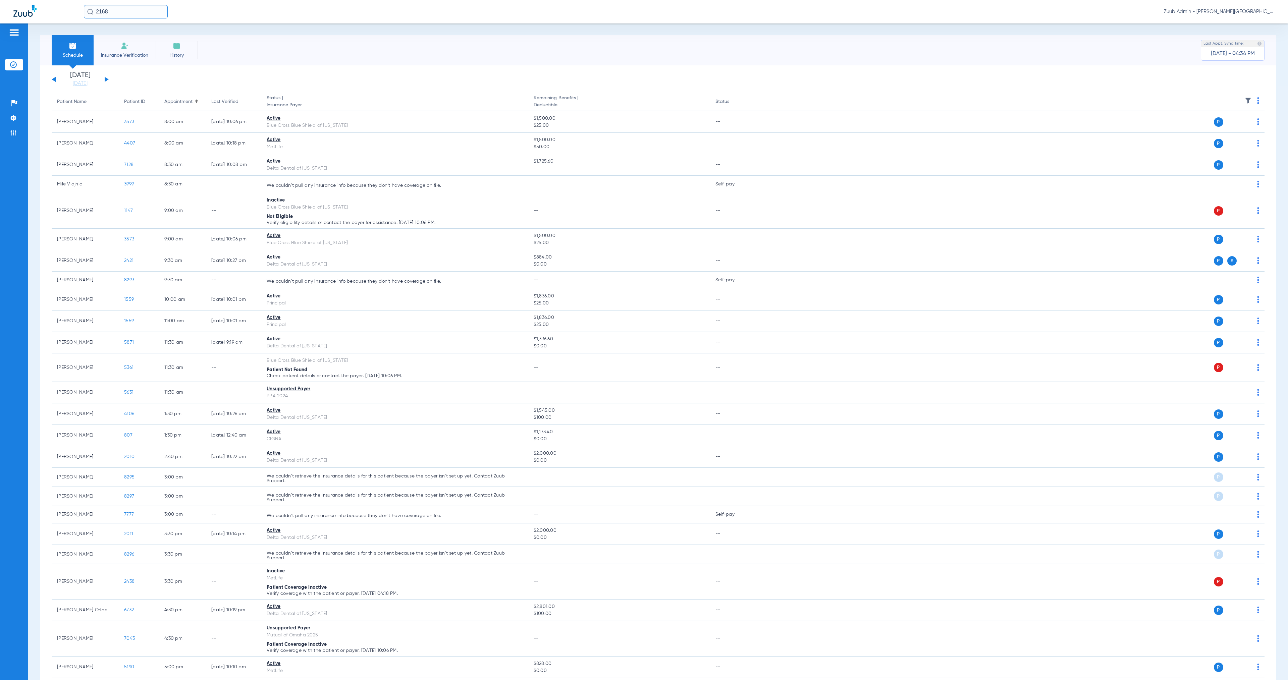
drag, startPoint x: 14, startPoint y: 119, endPoint x: 30, endPoint y: 124, distance: 16.5
click at [14, 119] on img at bounding box center [13, 118] width 7 height 7
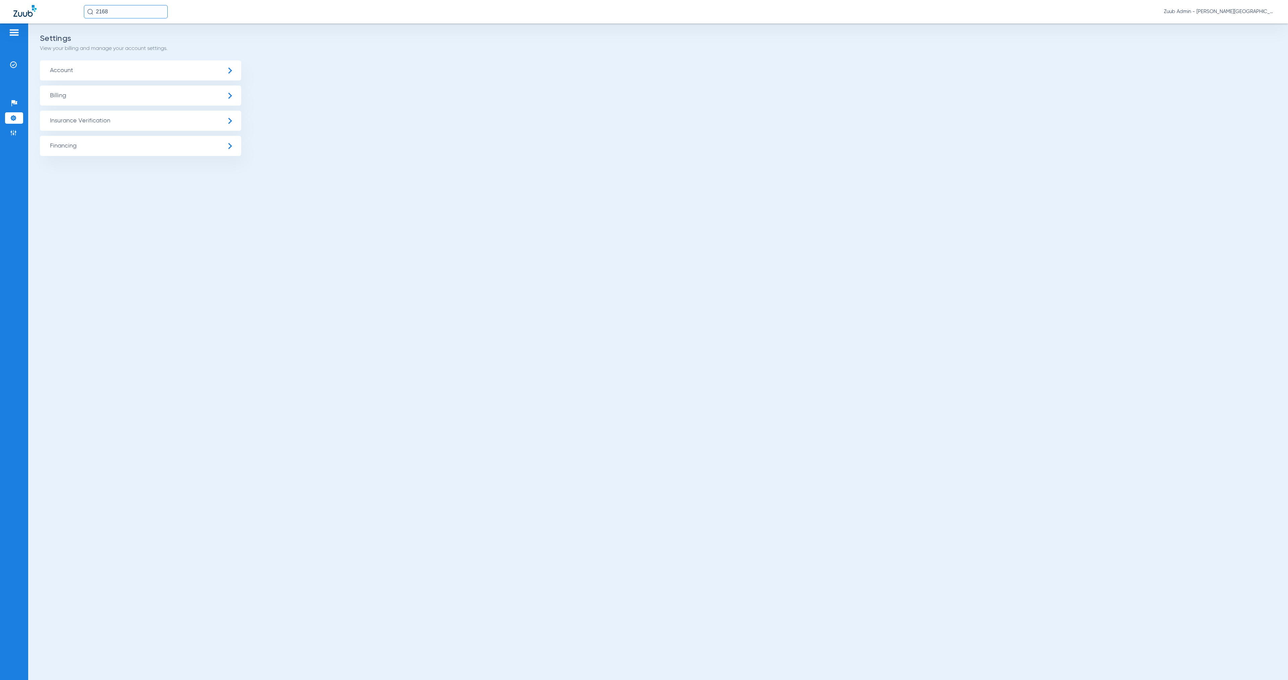
click at [163, 128] on span "Insurance Verification" at bounding box center [140, 121] width 201 height 20
click at [182, 177] on li "Insurance Payer Mapping" at bounding box center [140, 173] width 201 height 17
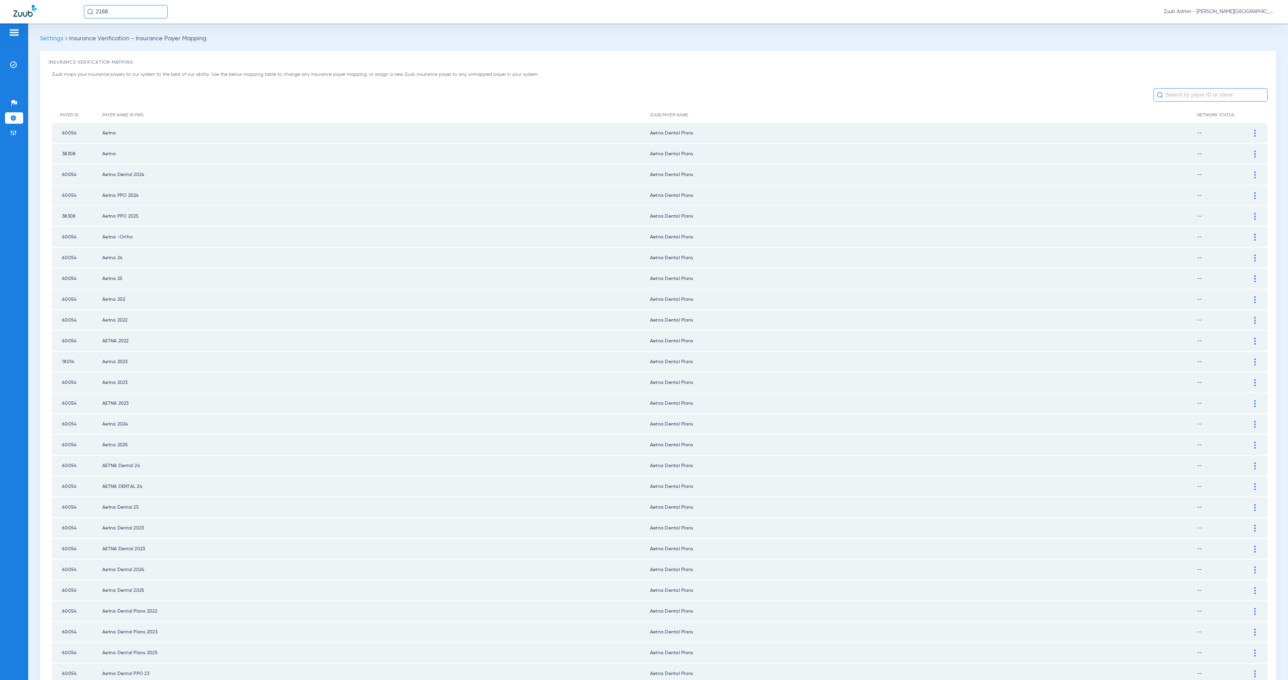
click at [777, 121] on th "Zuub Payer Name" at bounding box center [923, 115] width 547 height 16
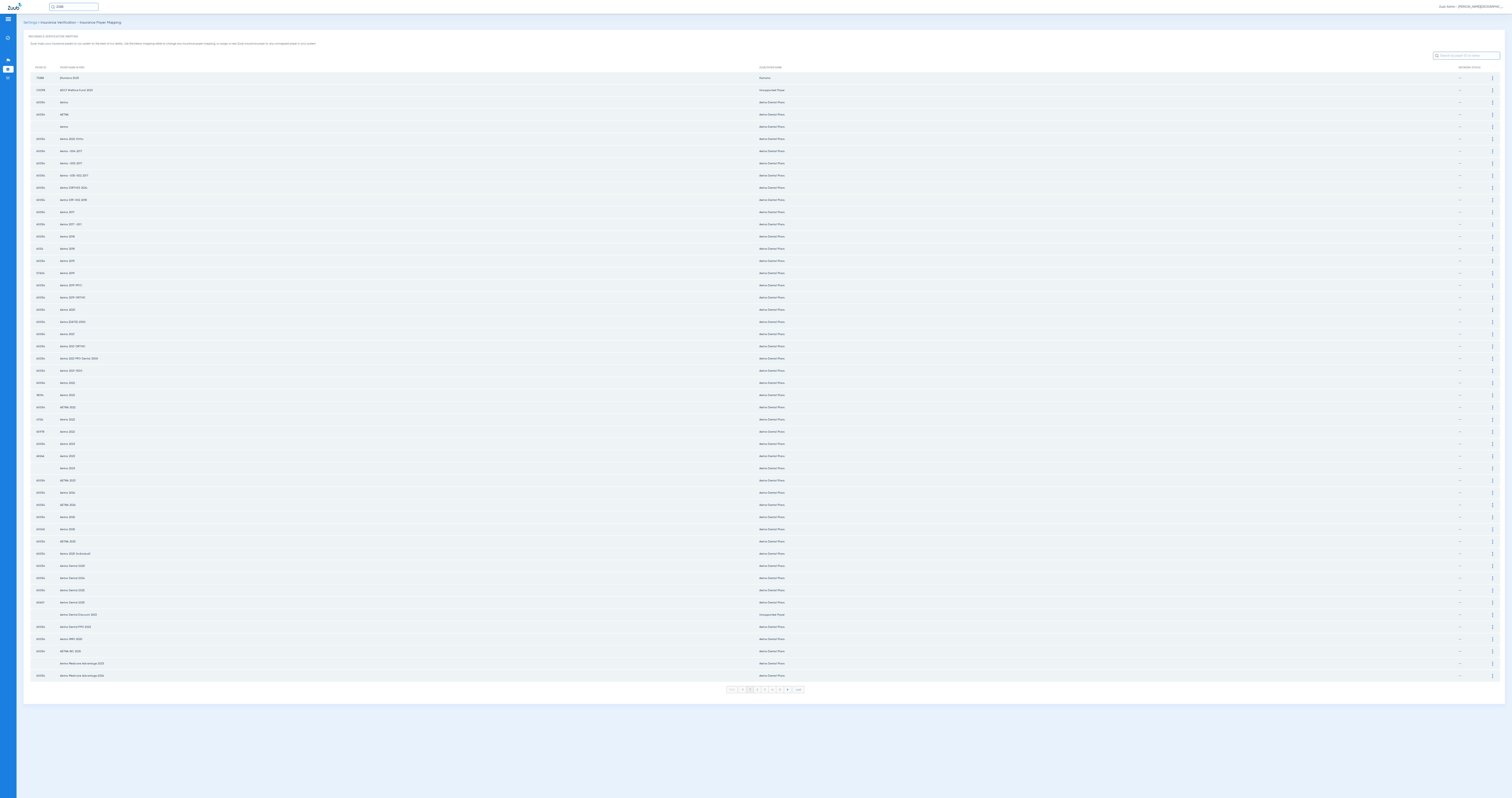
click at [756, 399] on li "2" at bounding box center [757, 689] width 8 height 6
click at [756, 399] on li "3" at bounding box center [765, 689] width 8 height 6
click at [756, 399] on li "4" at bounding box center [772, 689] width 8 height 6
click at [756, 399] on li "5" at bounding box center [780, 689] width 8 height 6
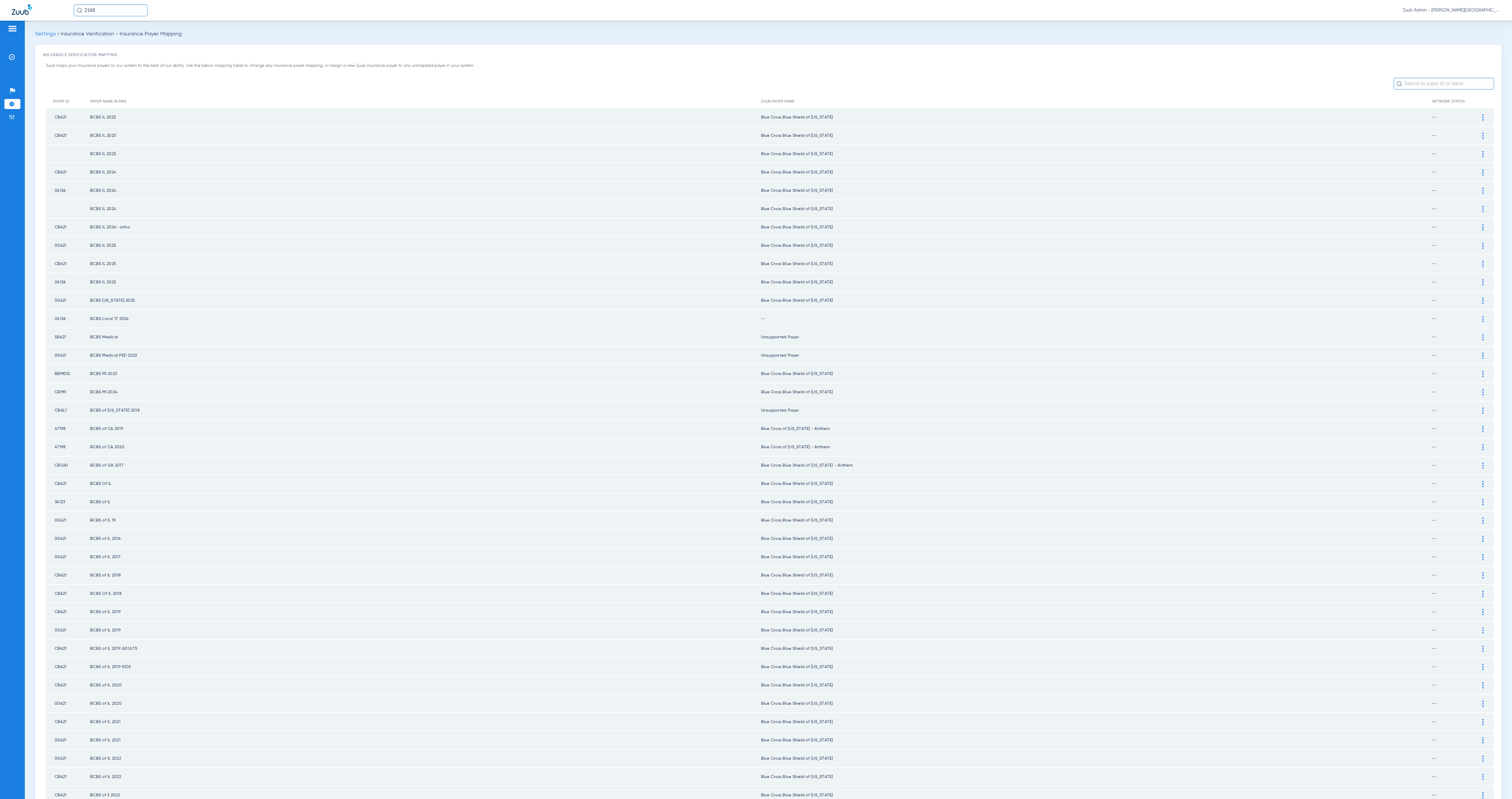
click at [1134, 298] on div at bounding box center [1483, 300] width 11 height 6
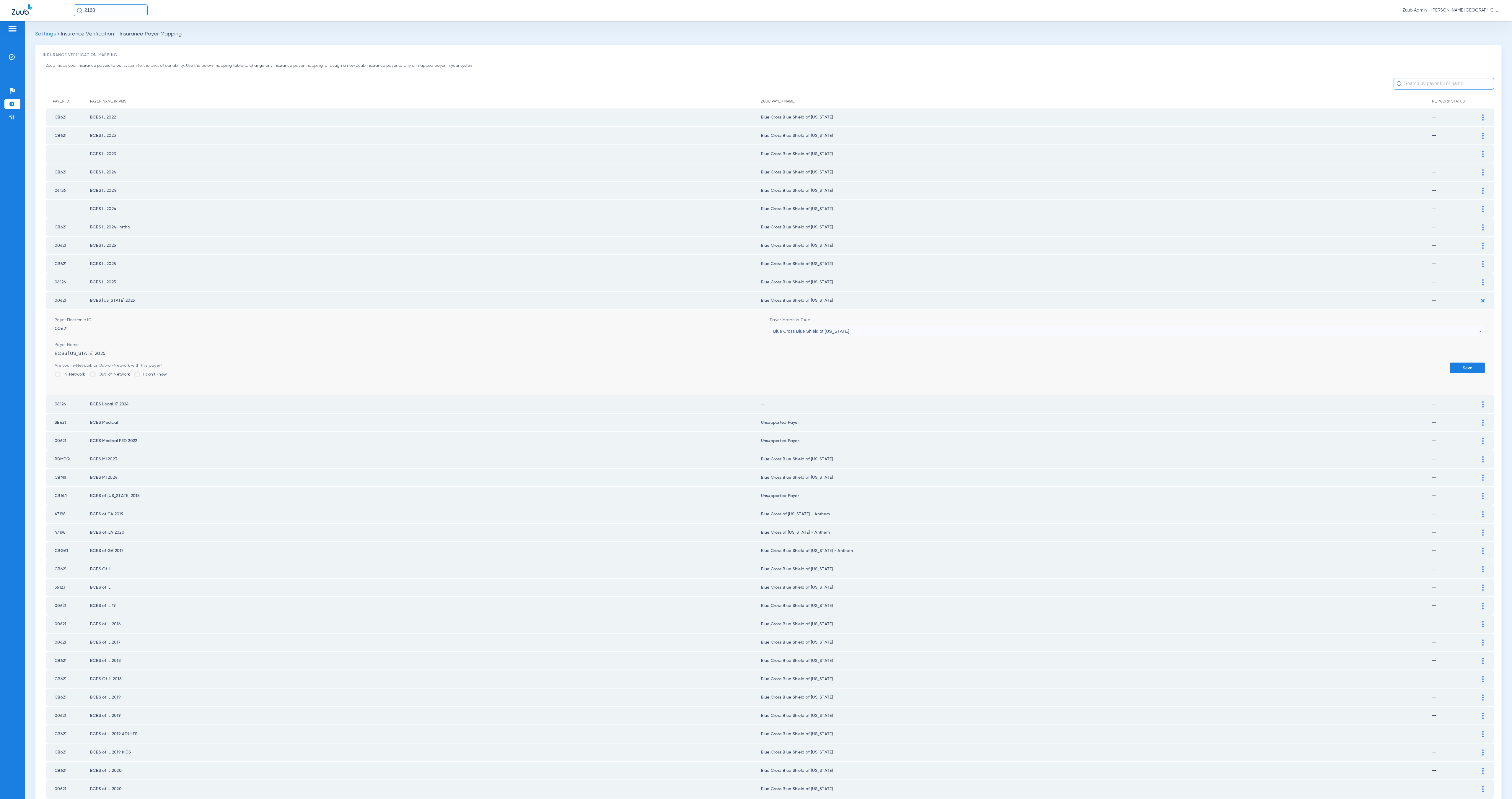
click at [1134, 363] on button "Save" at bounding box center [1468, 368] width 35 height 11
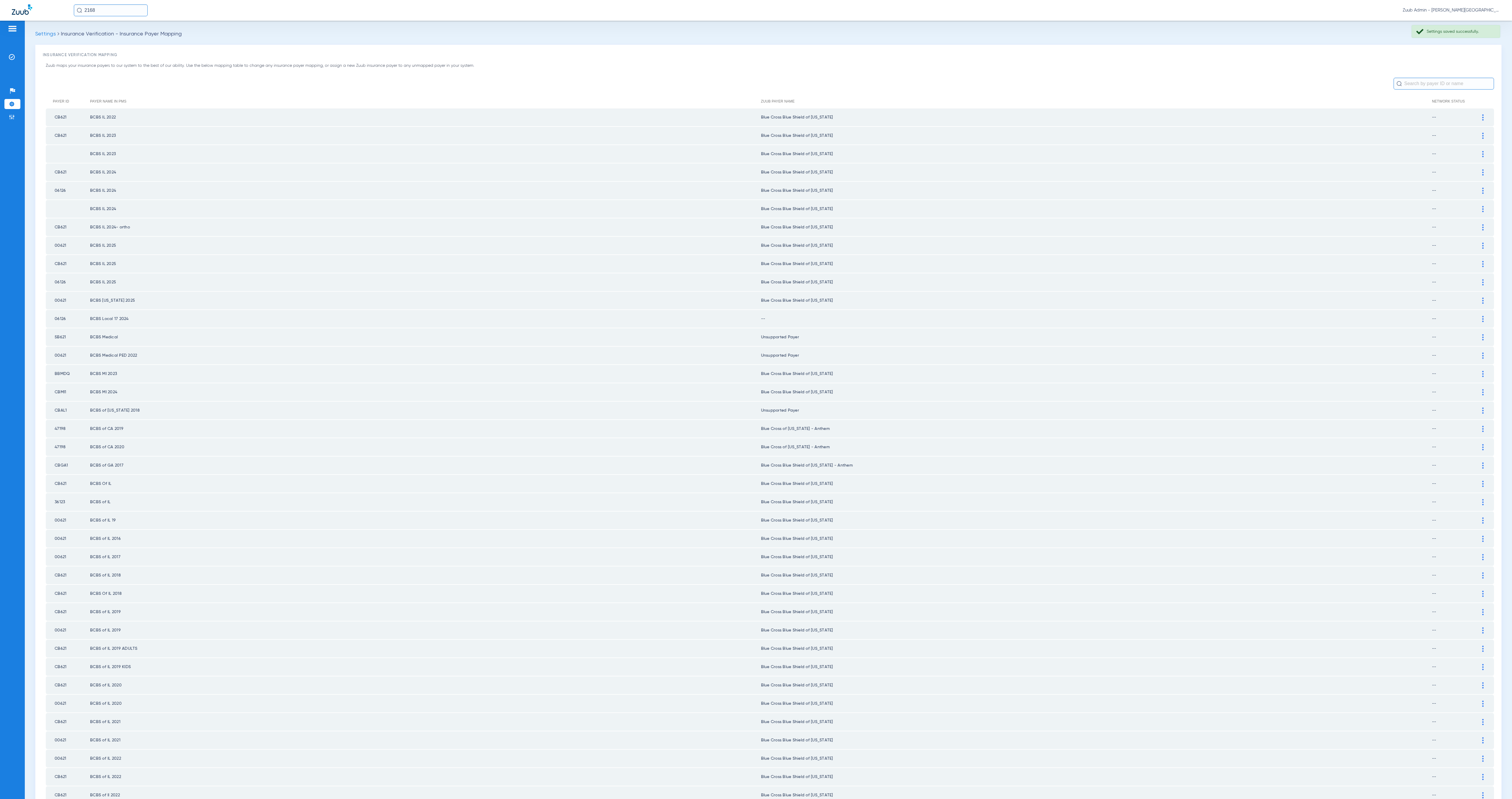
click at [1134, 316] on img at bounding box center [1483, 319] width 2 height 6
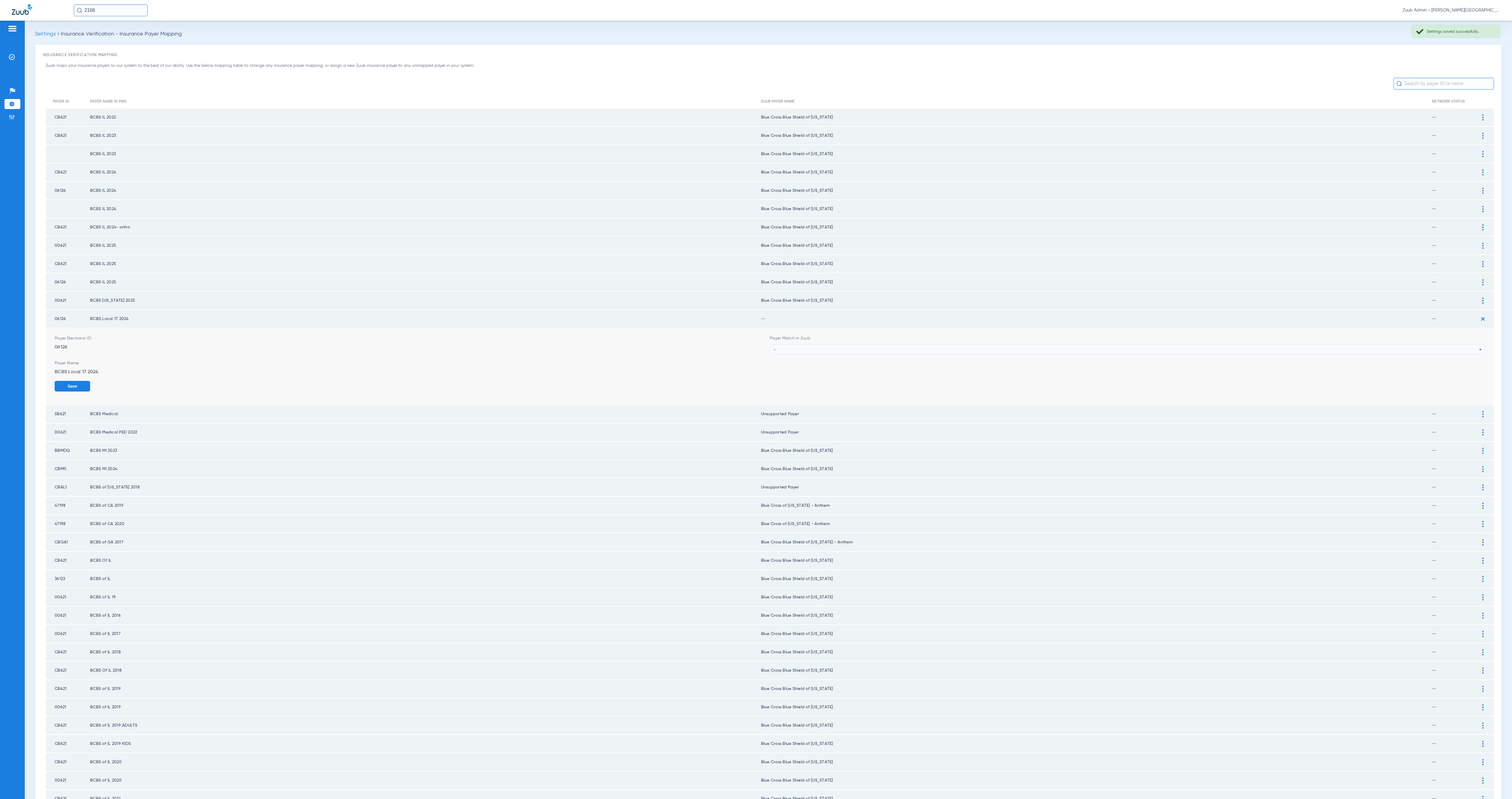
click at [854, 344] on div "--" at bounding box center [1126, 349] width 706 height 10
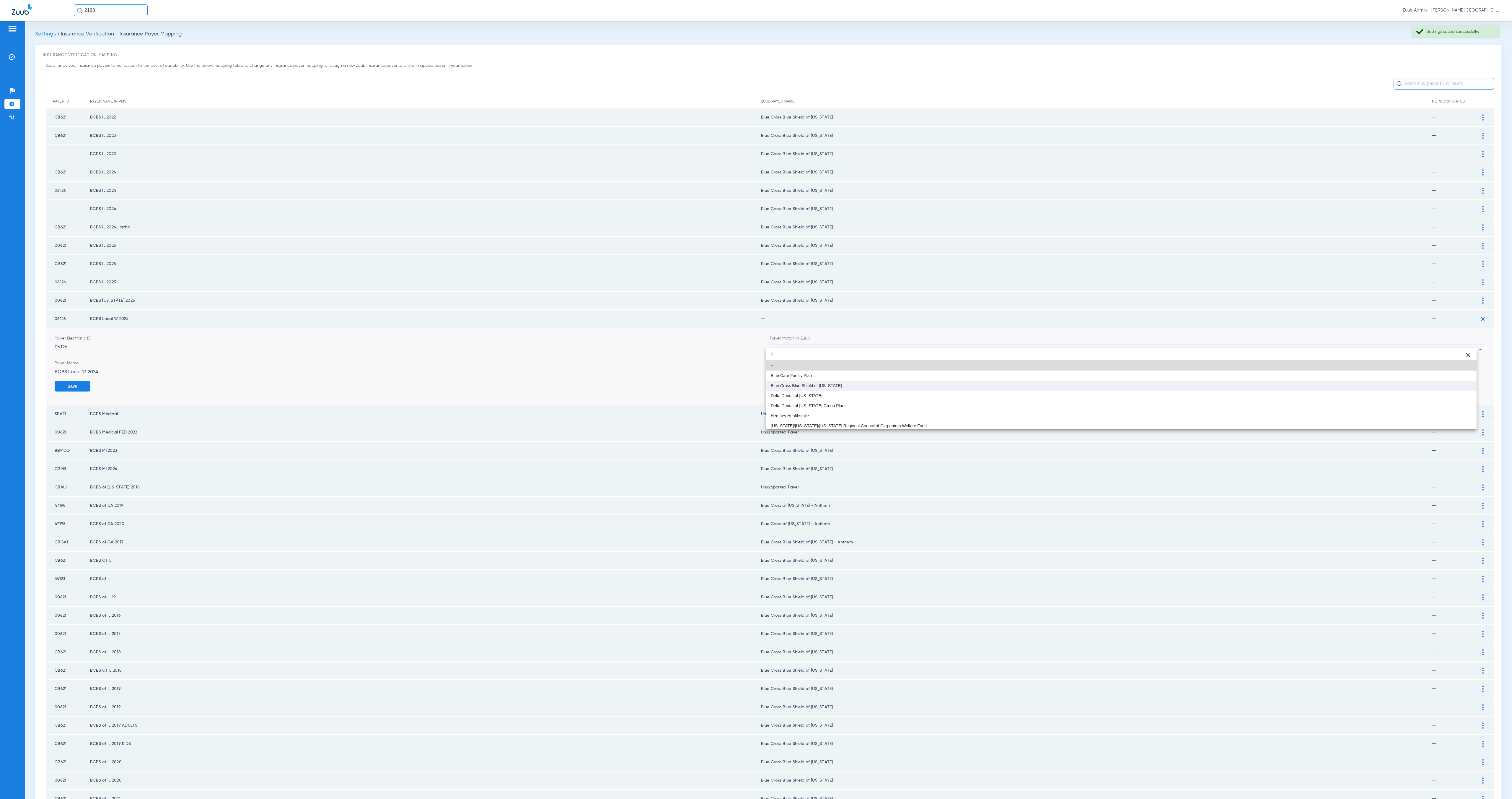
type input "il"
click at [852, 388] on mat-option "Blue Cross Blue Shield of [US_STATE]" at bounding box center [1121, 385] width 711 height 10
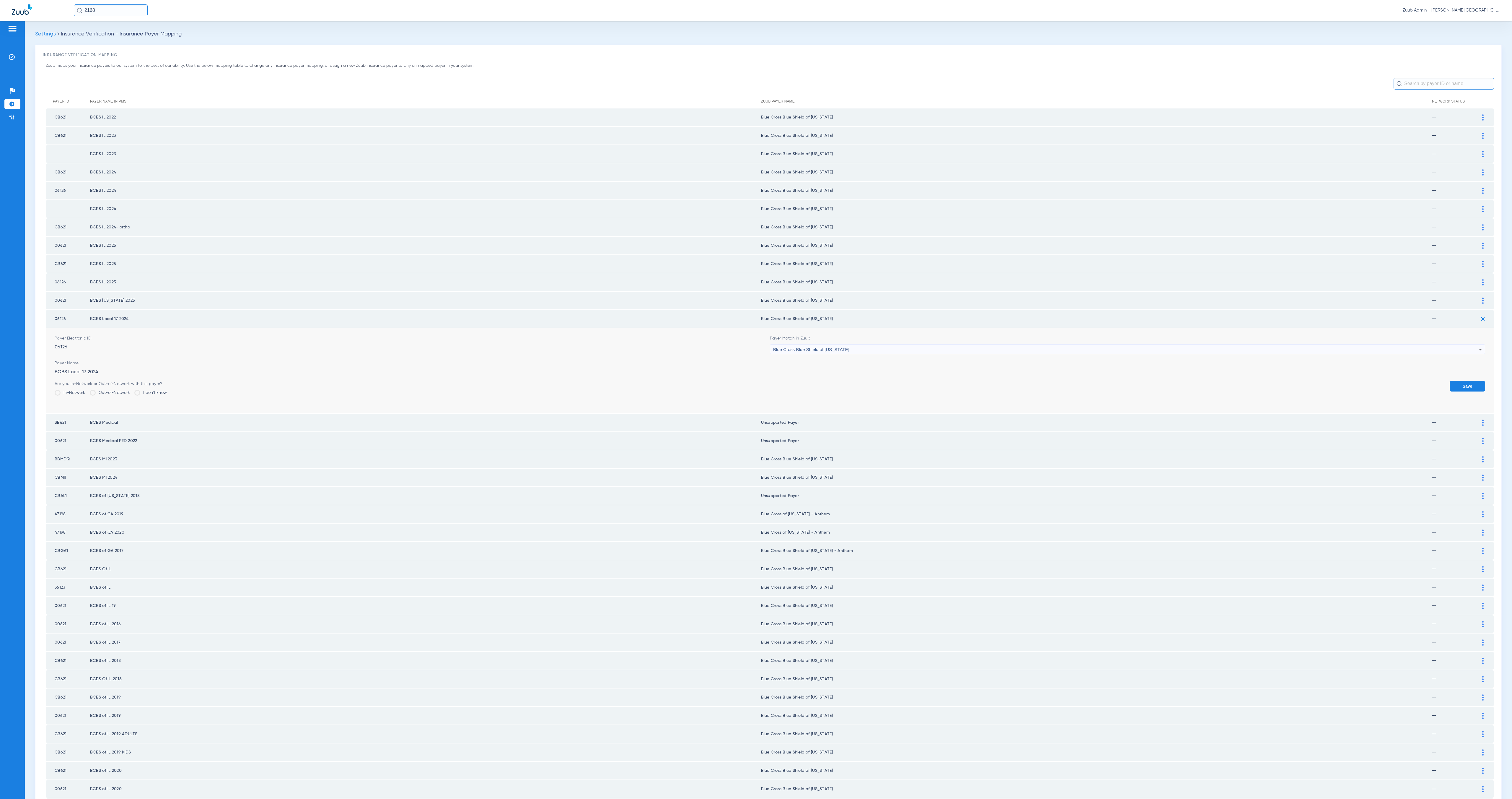
click at [1134, 381] on button "Save" at bounding box center [1468, 386] width 35 height 11
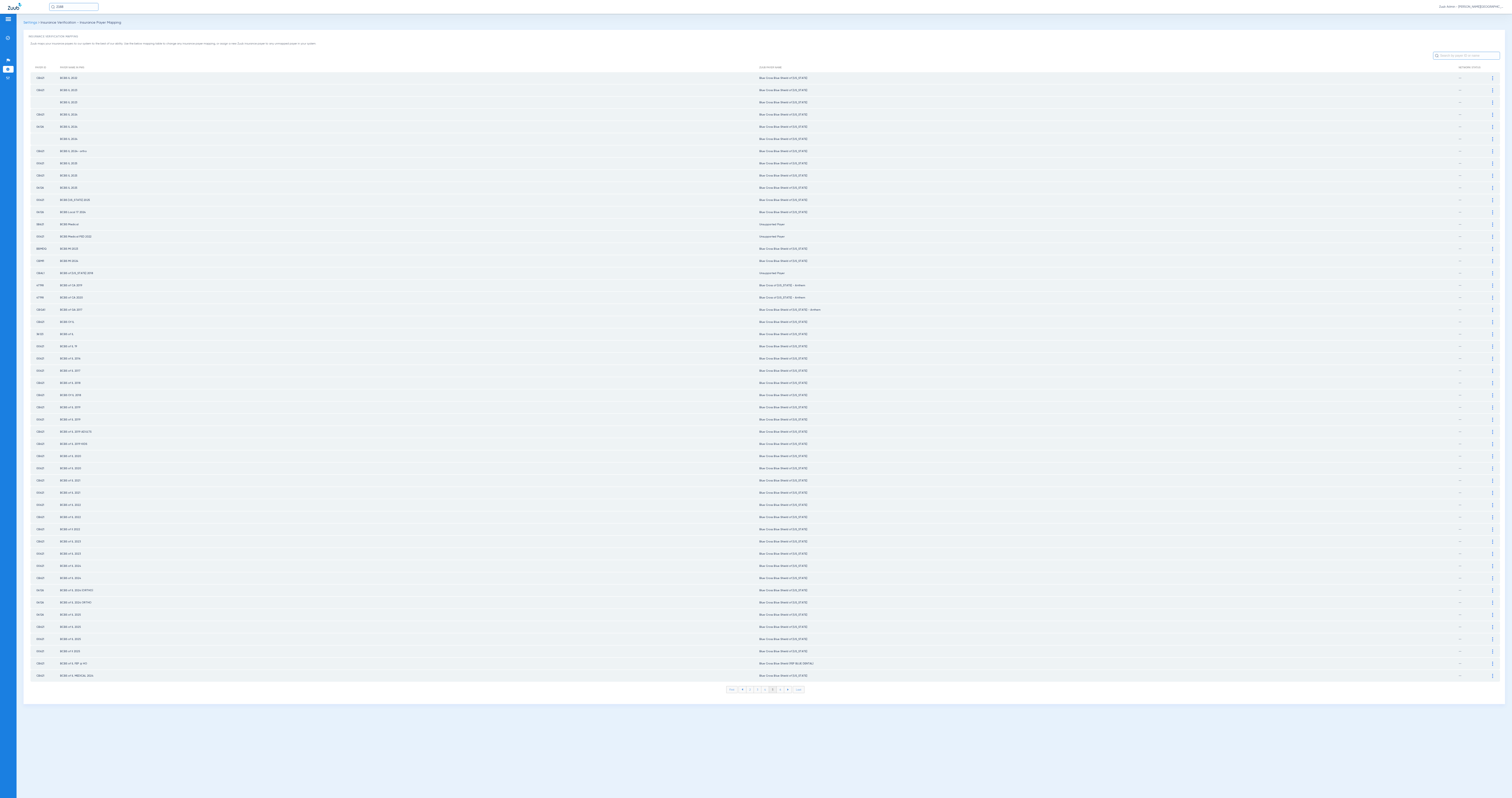
click at [756, 399] on li "6" at bounding box center [780, 689] width 8 height 6
click at [756, 399] on li "7" at bounding box center [780, 689] width 8 height 6
click at [756, 399] on li "8" at bounding box center [780, 689] width 8 height 6
click at [756, 399] on li "9" at bounding box center [780, 689] width 8 height 6
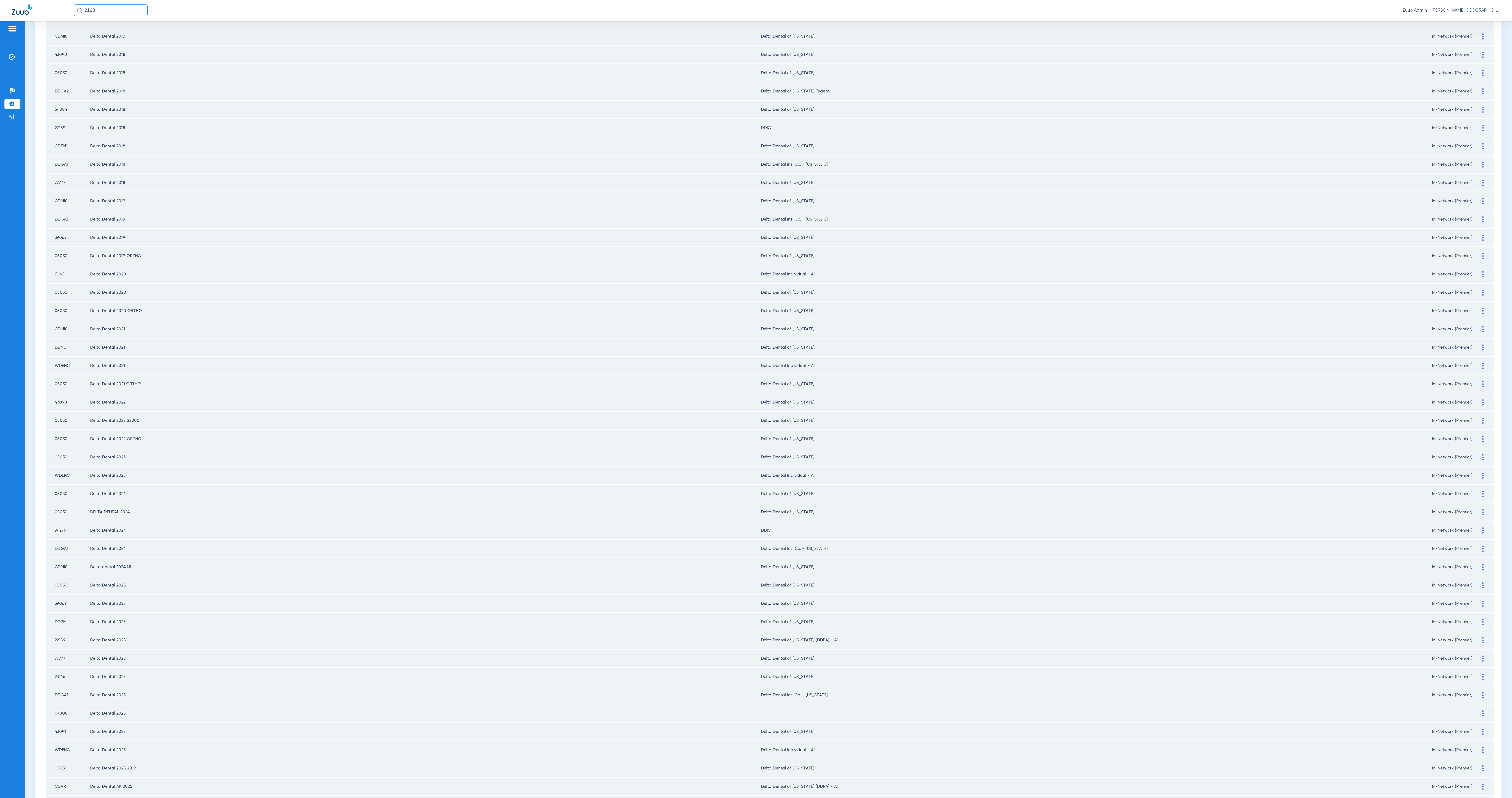
scroll to position [160, 0]
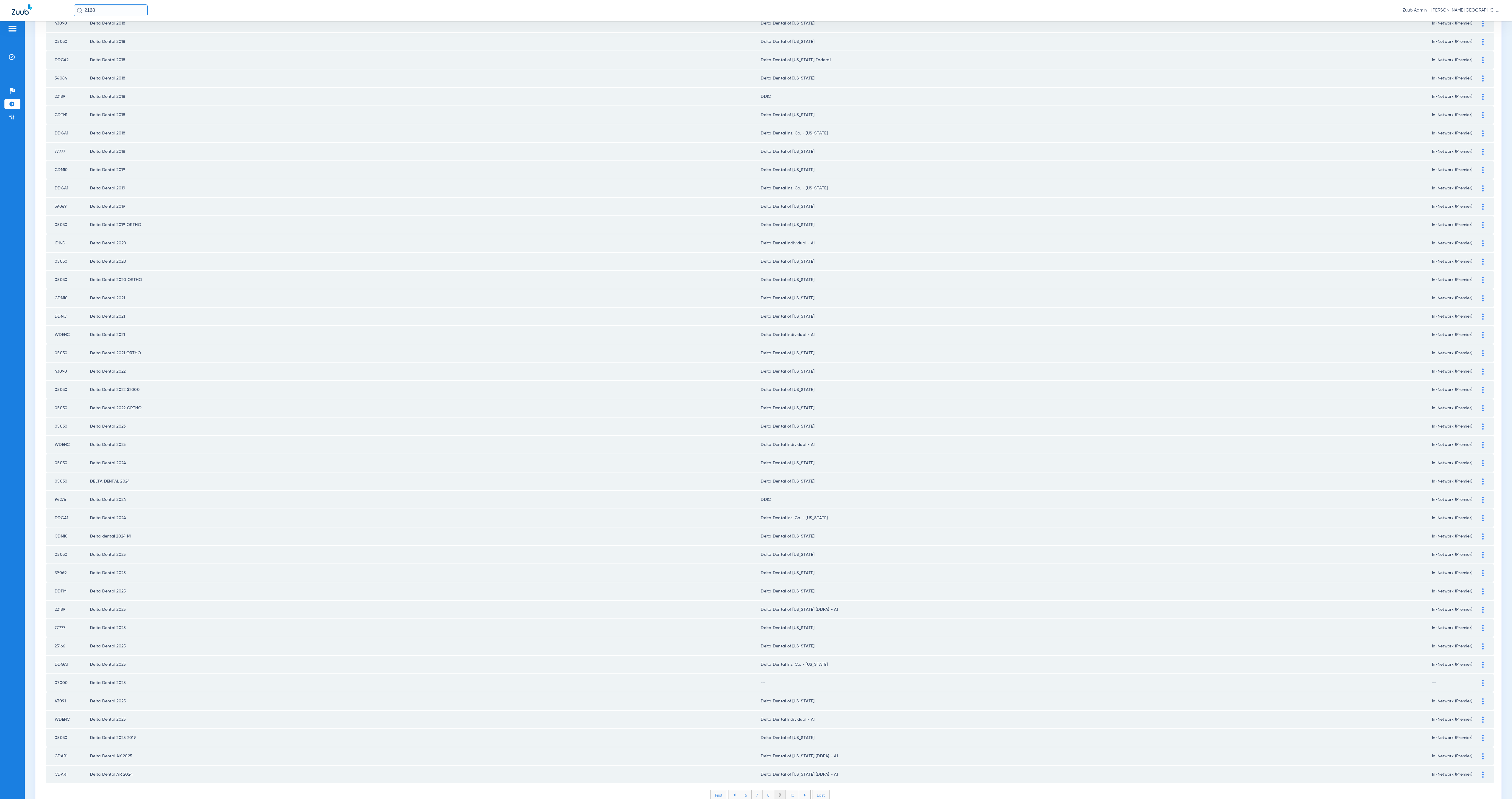
click at [1134, 599] on div at bounding box center [1483, 683] width 11 height 6
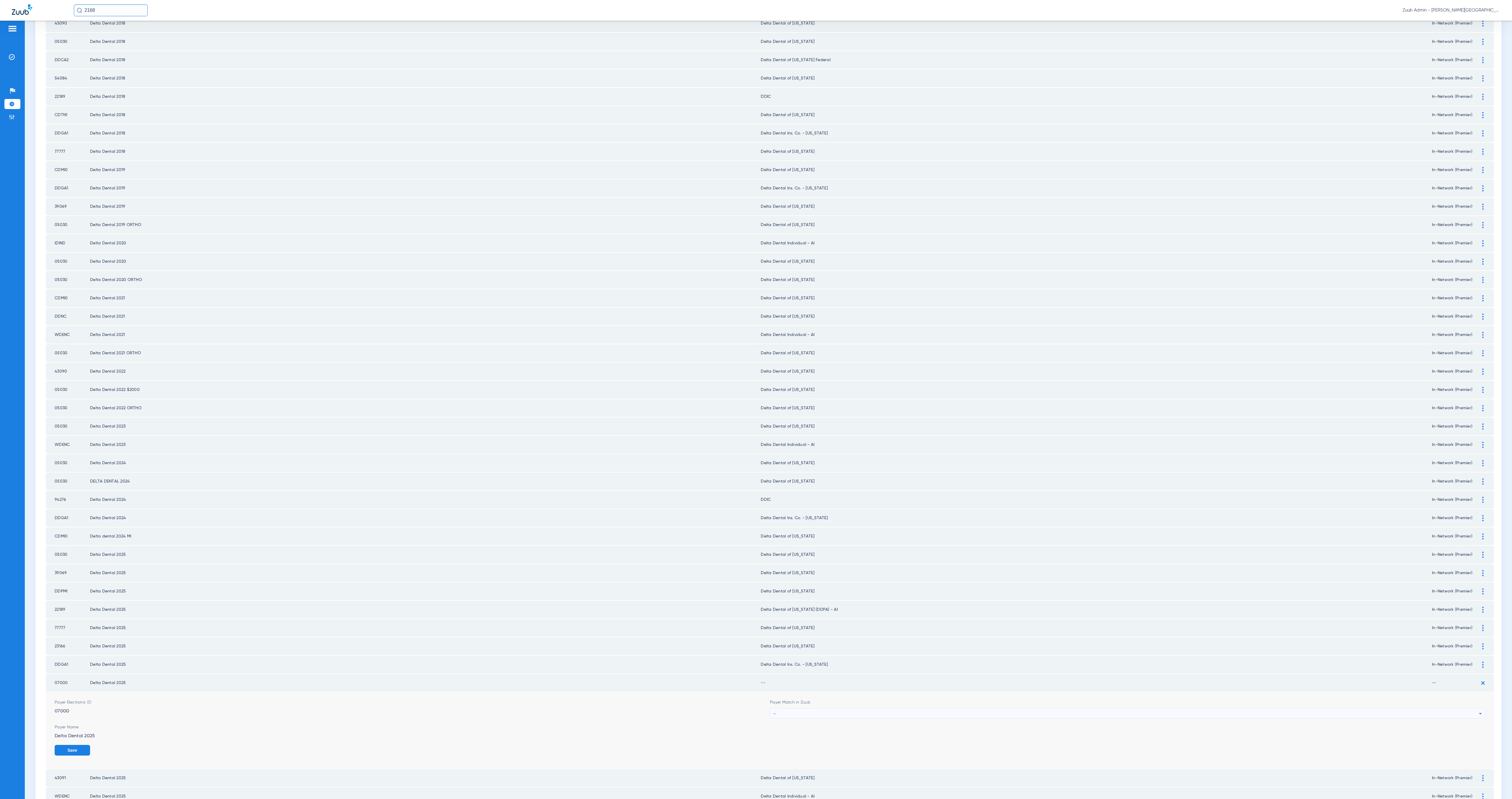
click at [799, 599] on div "--" at bounding box center [1126, 713] width 706 height 10
type input "minn"
click at [825, 599] on mat-option "Delta Dental of [US_STATE]" at bounding box center [1121, 720] width 711 height 10
click at [77, 599] on label "In-Network" at bounding box center [70, 757] width 31 height 6
click at [87, 599] on input "In-Network" at bounding box center [87, 755] width 0 height 0
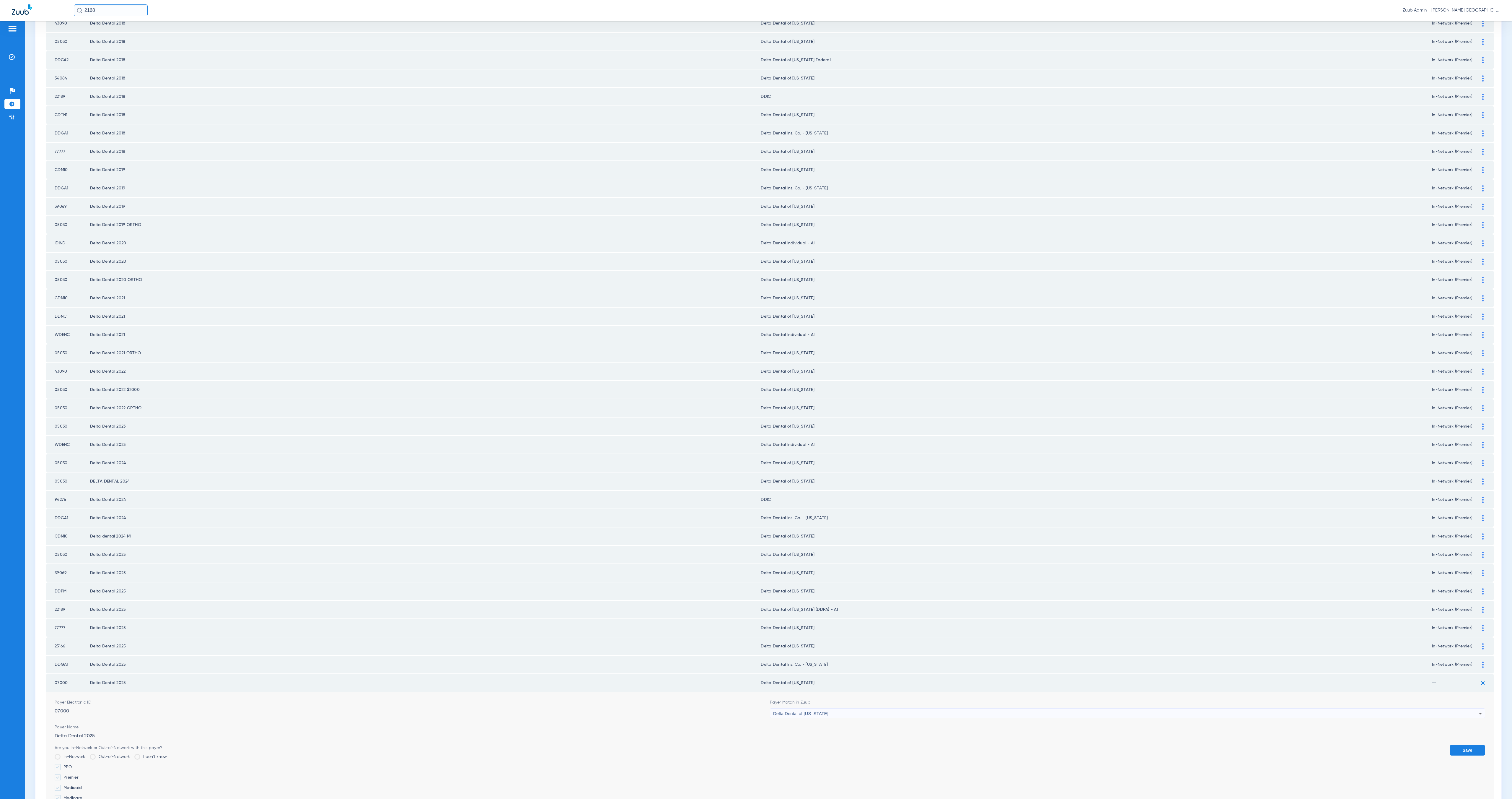
click at [75, 599] on label "Premier" at bounding box center [110, 777] width 112 height 6
click at [80, 599] on input "Premier" at bounding box center [80, 775] width 0 height 0
click at [1134, 599] on button "Save" at bounding box center [1468, 751] width 35 height 11
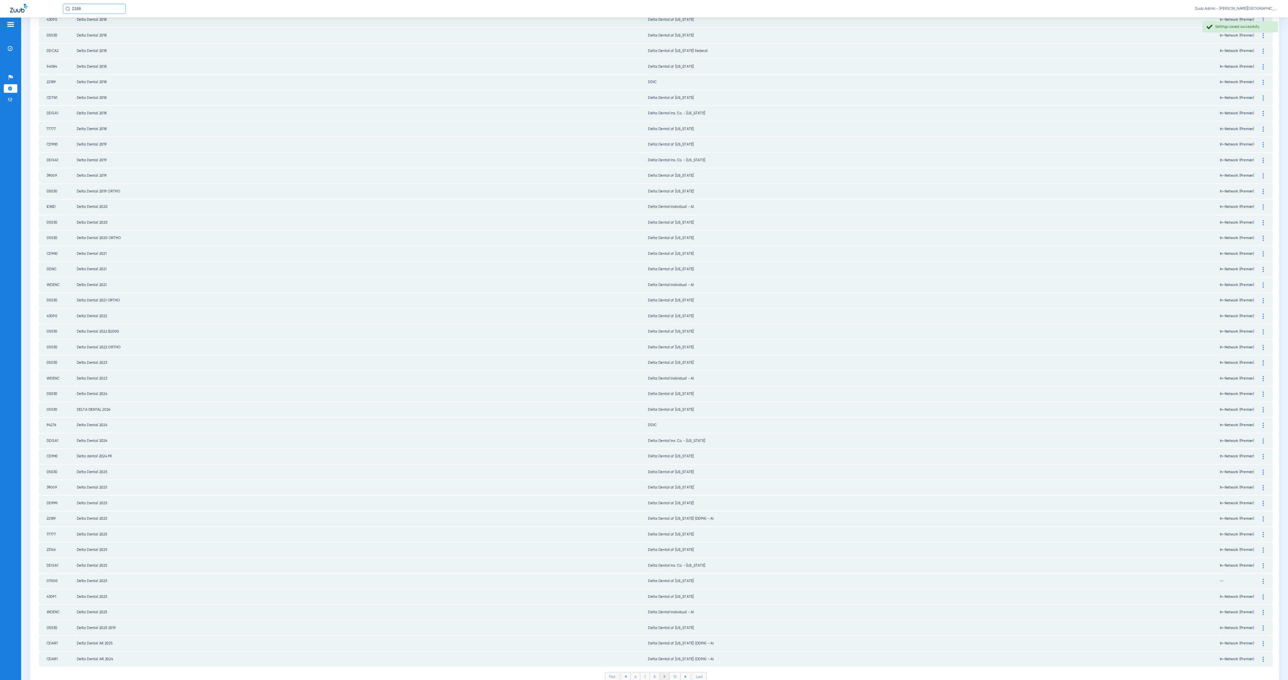
scroll to position [0, 0]
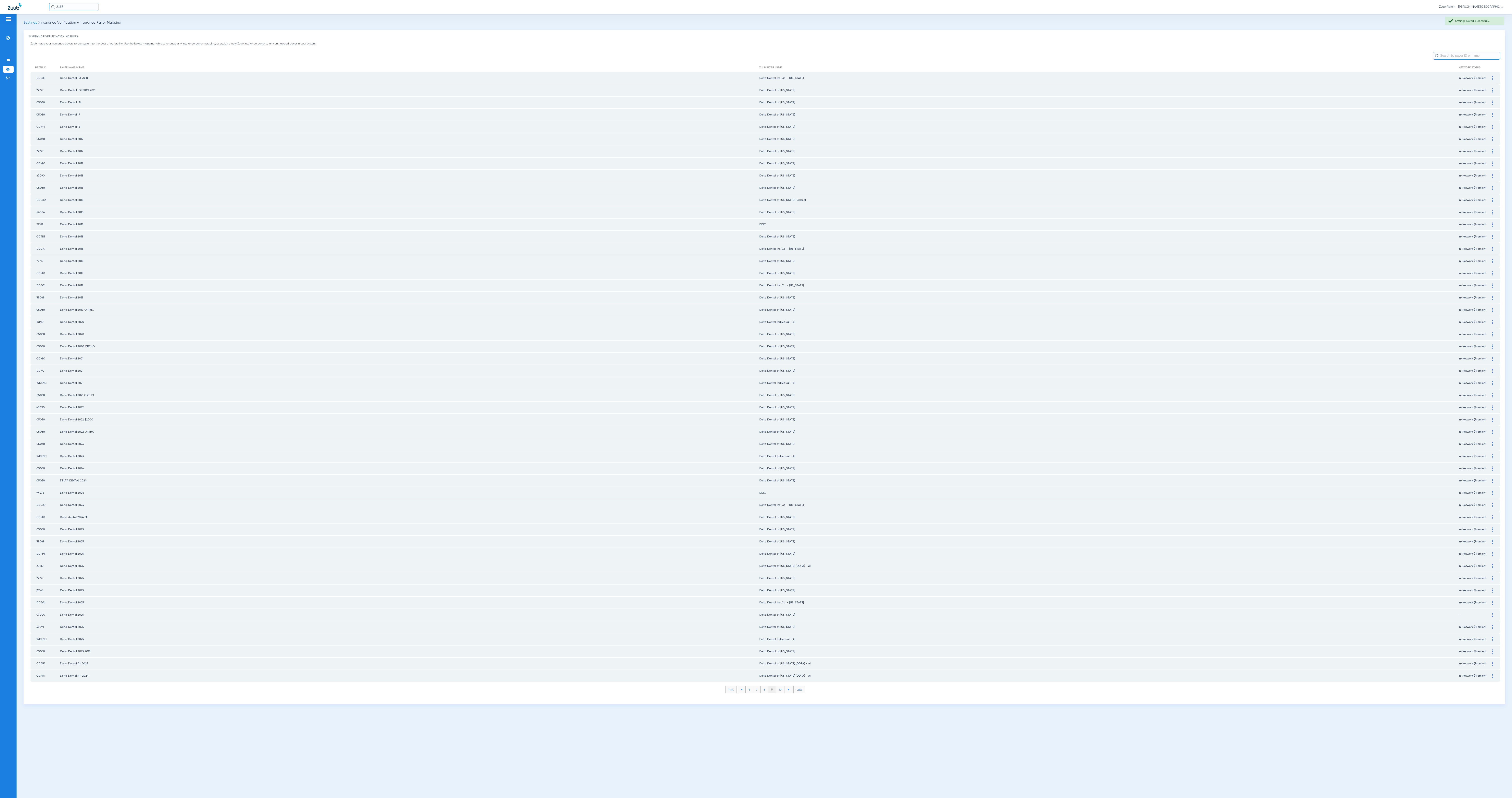
click at [756, 399] on li "10" at bounding box center [780, 689] width 9 height 6
click at [756, 399] on li "11" at bounding box center [781, 689] width 8 height 6
click at [756, 399] on li "12" at bounding box center [781, 689] width 8 height 6
click at [756, 399] on li "13" at bounding box center [782, 689] width 8 height 6
click at [756, 399] on li "14" at bounding box center [782, 689] width 9 height 6
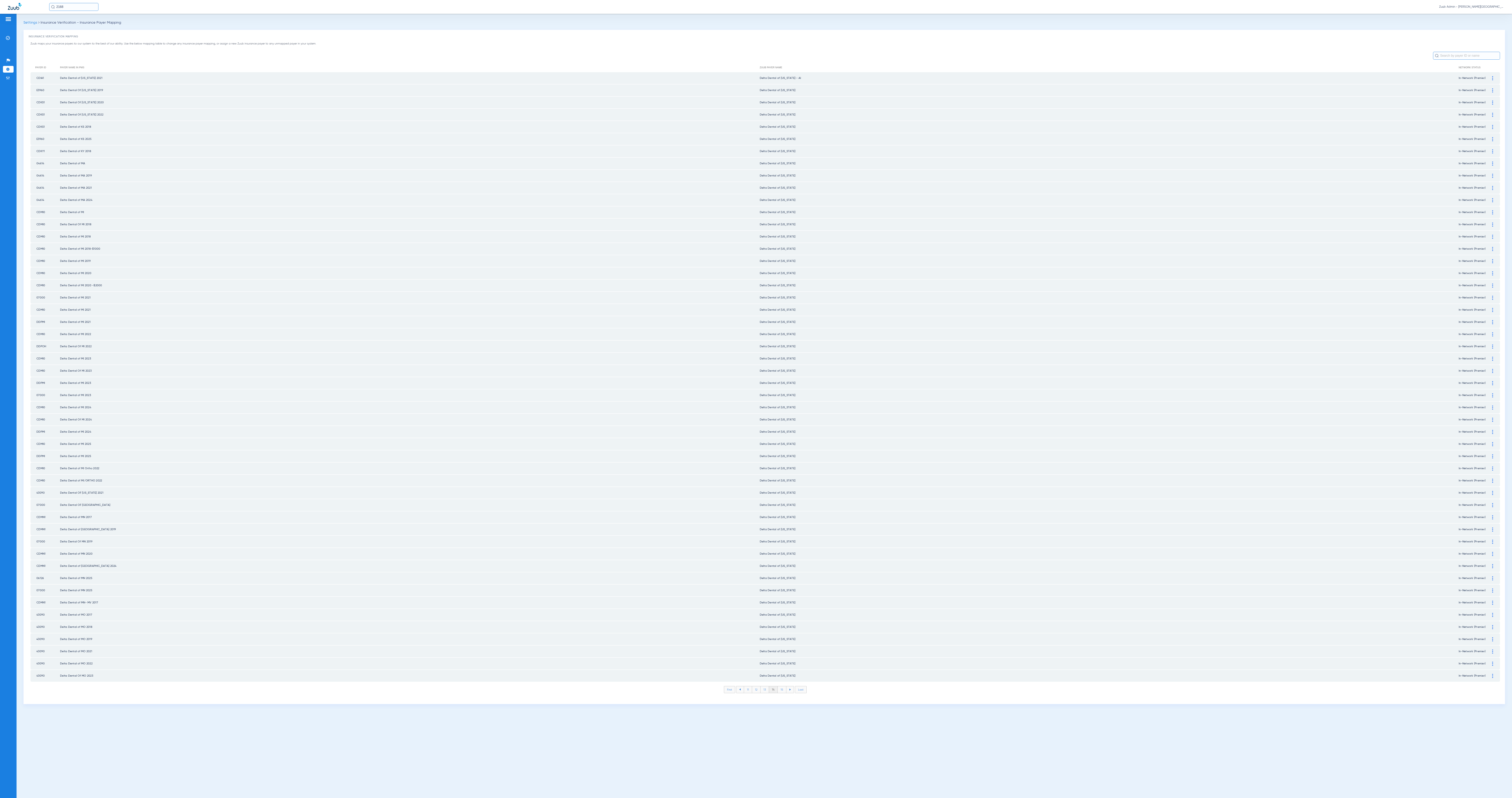
click at [756, 399] on li "15" at bounding box center [782, 689] width 9 height 6
click at [756, 399] on li "16" at bounding box center [782, 689] width 8 height 6
click at [756, 399] on li "17" at bounding box center [782, 689] width 8 height 6
click at [756, 399] on li "18" at bounding box center [782, 689] width 9 height 6
click at [756, 399] on li "19" at bounding box center [782, 689] width 8 height 6
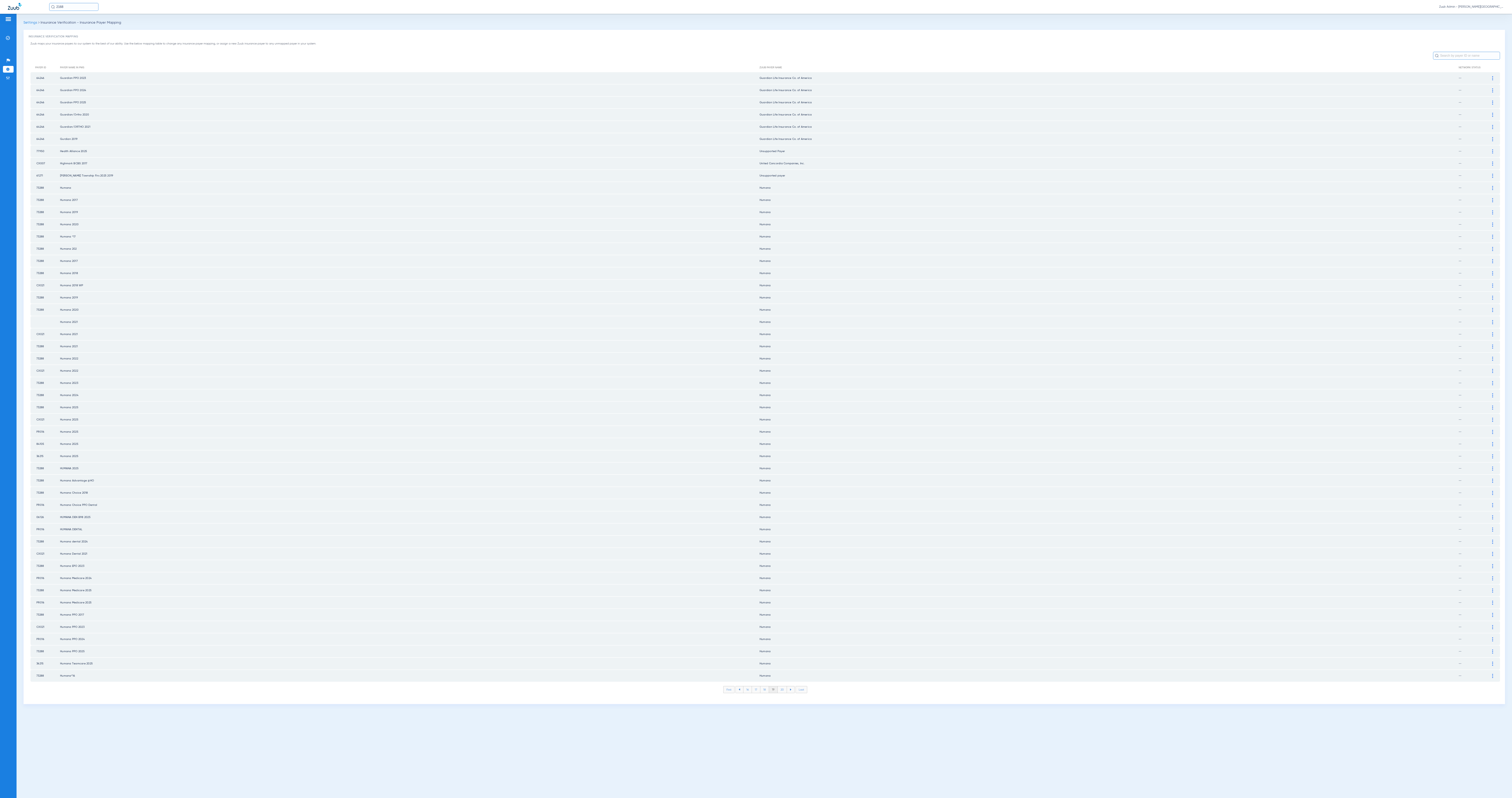
click at [756, 399] on li "20" at bounding box center [782, 689] width 9 height 6
click at [756, 399] on li "21" at bounding box center [782, 689] width 8 height 6
click at [756, 399] on li "22" at bounding box center [782, 689] width 9 height 6
click at [756, 399] on li "23" at bounding box center [782, 689] width 9 height 6
click at [756, 399] on li "24" at bounding box center [782, 689] width 9 height 6
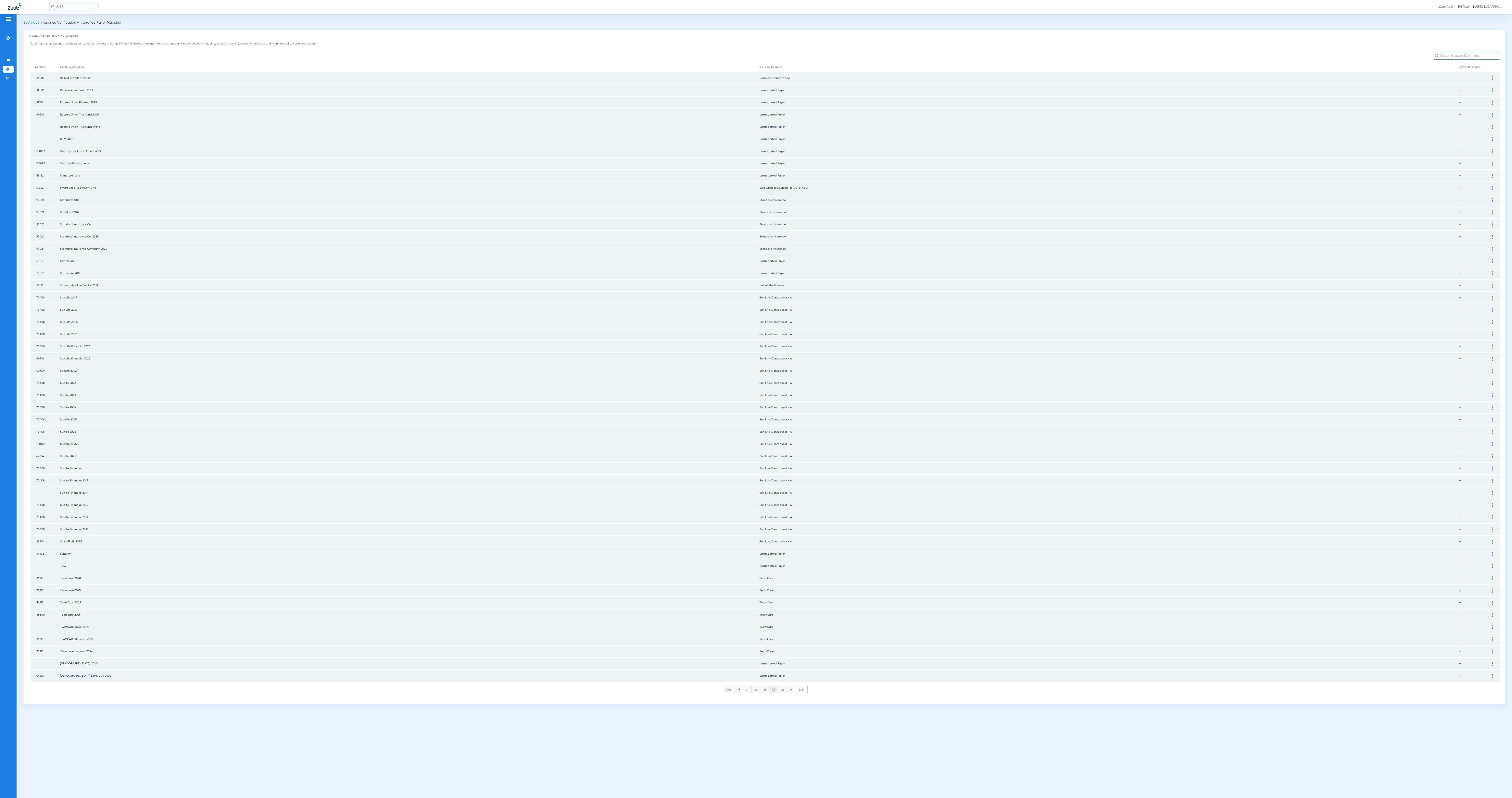
click at [756, 399] on li "25" at bounding box center [782, 689] width 9 height 6
click at [756, 399] on li "26" at bounding box center [783, 689] width 9 height 6
click at [756, 399] on li "27" at bounding box center [783, 689] width 9 height 6
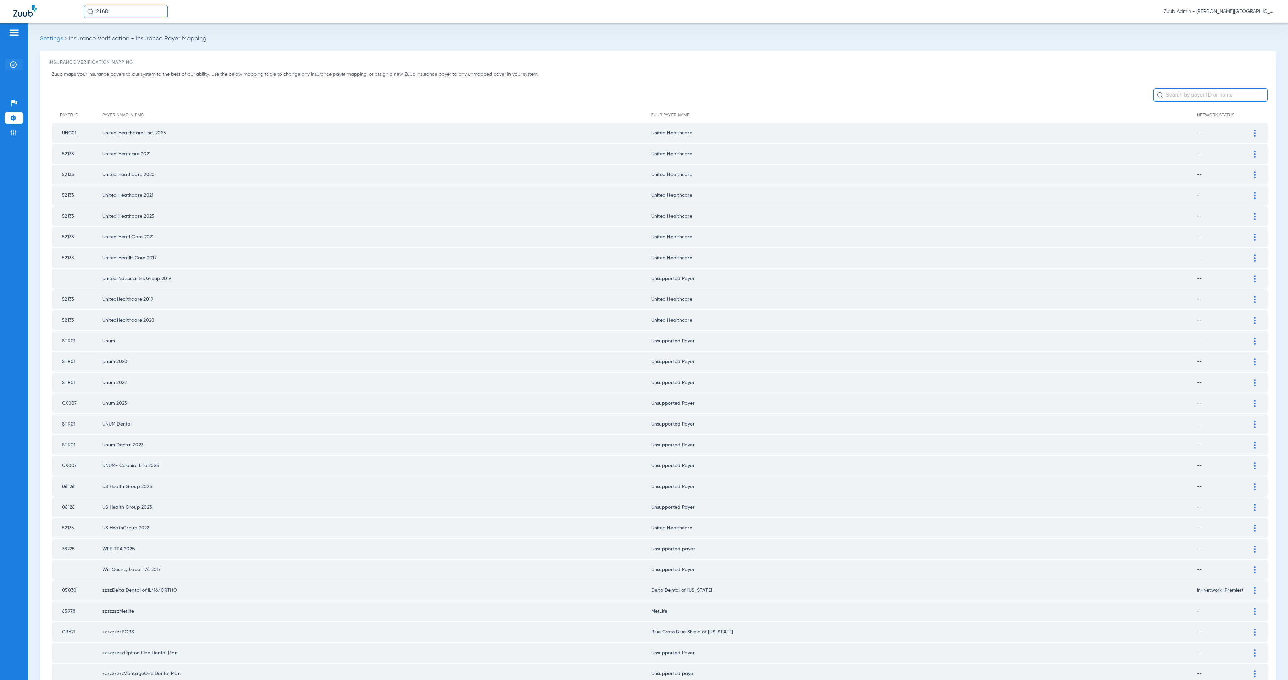
click at [13, 67] on img at bounding box center [13, 64] width 7 height 7
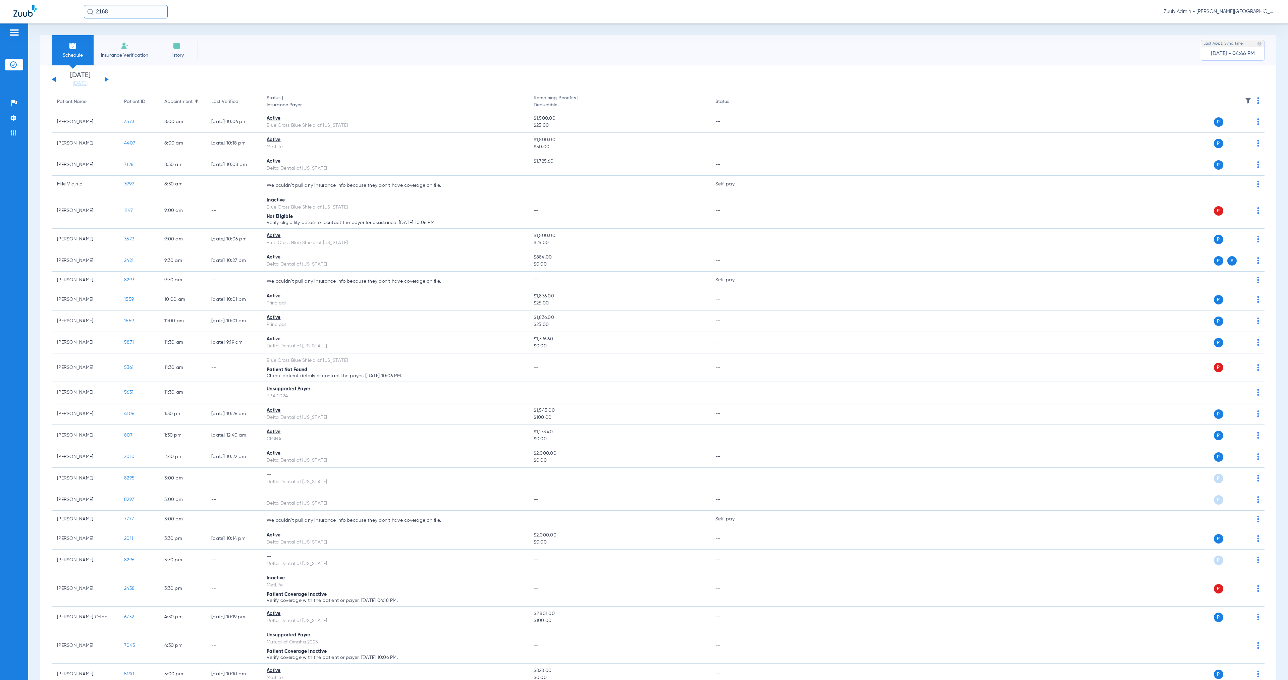
drag, startPoint x: 119, startPoint y: 14, endPoint x: 90, endPoint y: 11, distance: 28.9
click at [90, 11] on div "2168" at bounding box center [126, 11] width 84 height 13
type input "6173"
click at [112, 37] on span "Brian Ritchey" at bounding box center [108, 35] width 38 height 5
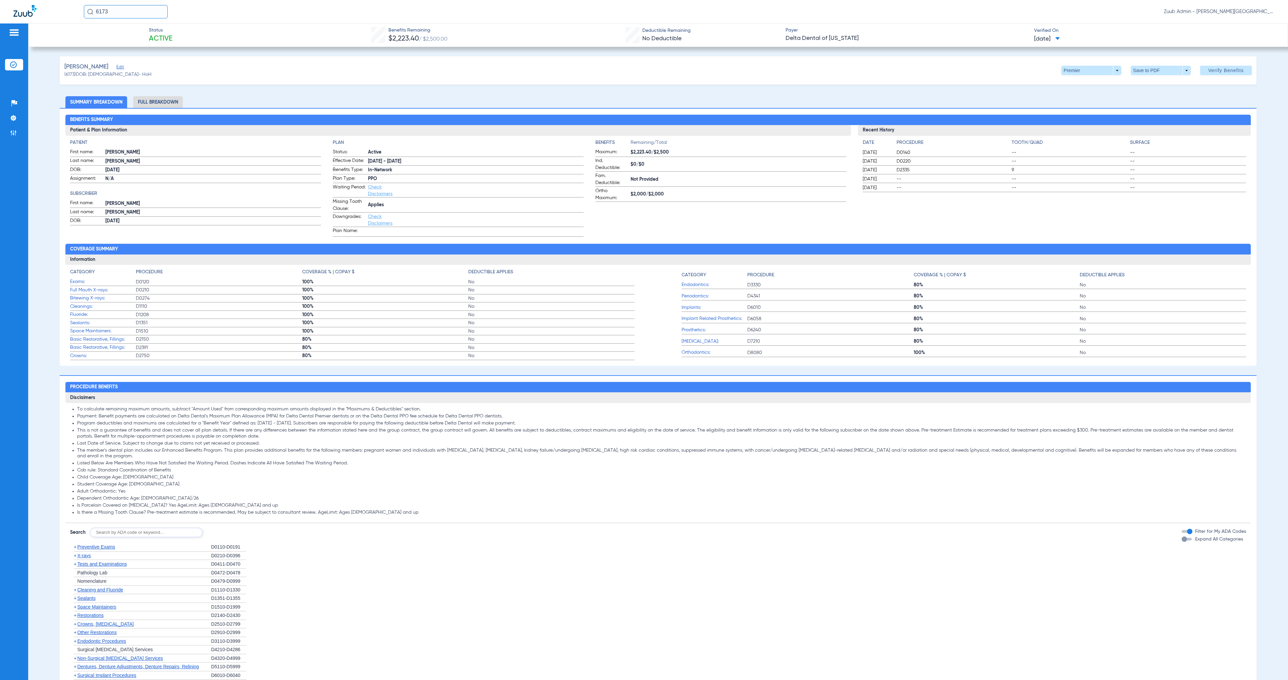
click at [116, 66] on span "Edit" at bounding box center [119, 68] width 6 height 6
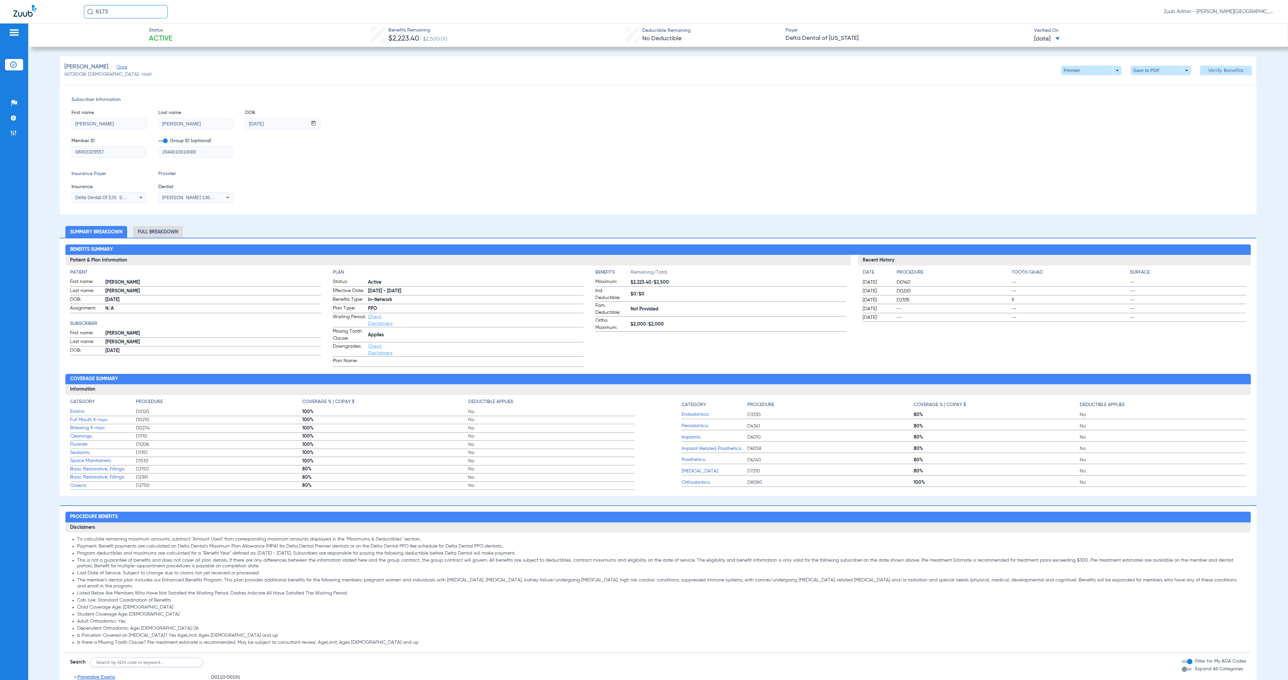
click at [177, 234] on li "Full Breakdown" at bounding box center [158, 232] width 50 height 12
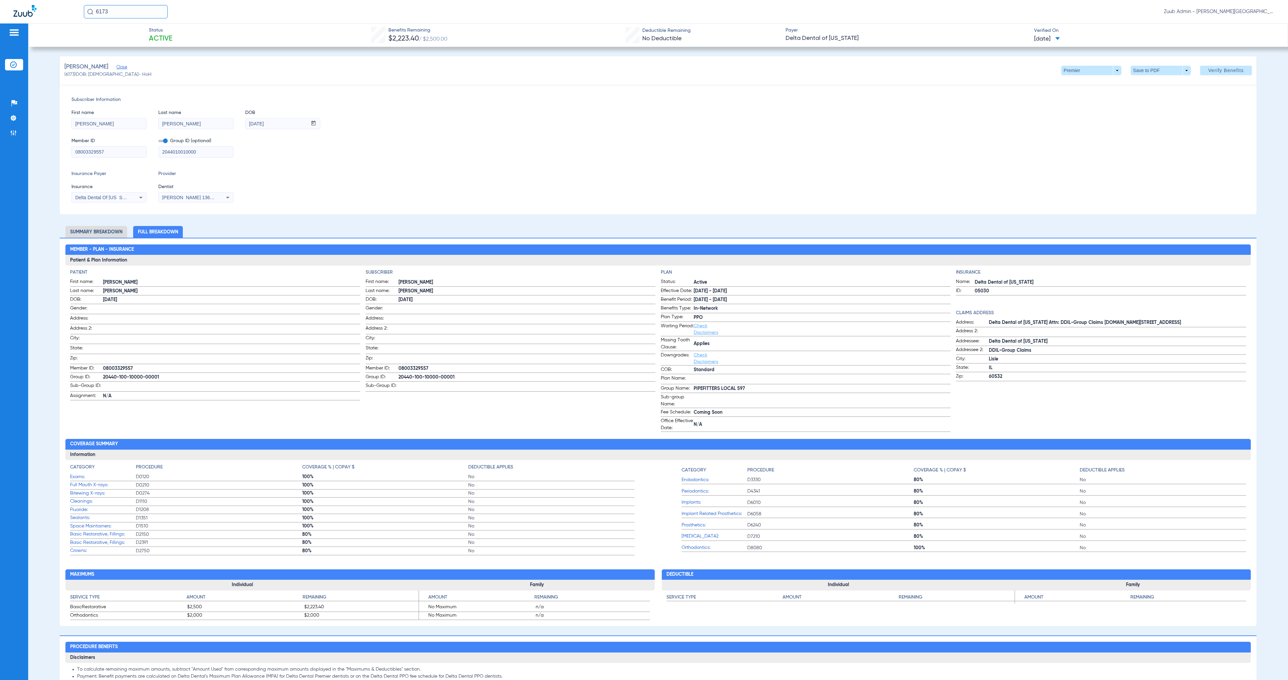
click at [10, 65] on img at bounding box center [13, 64] width 7 height 7
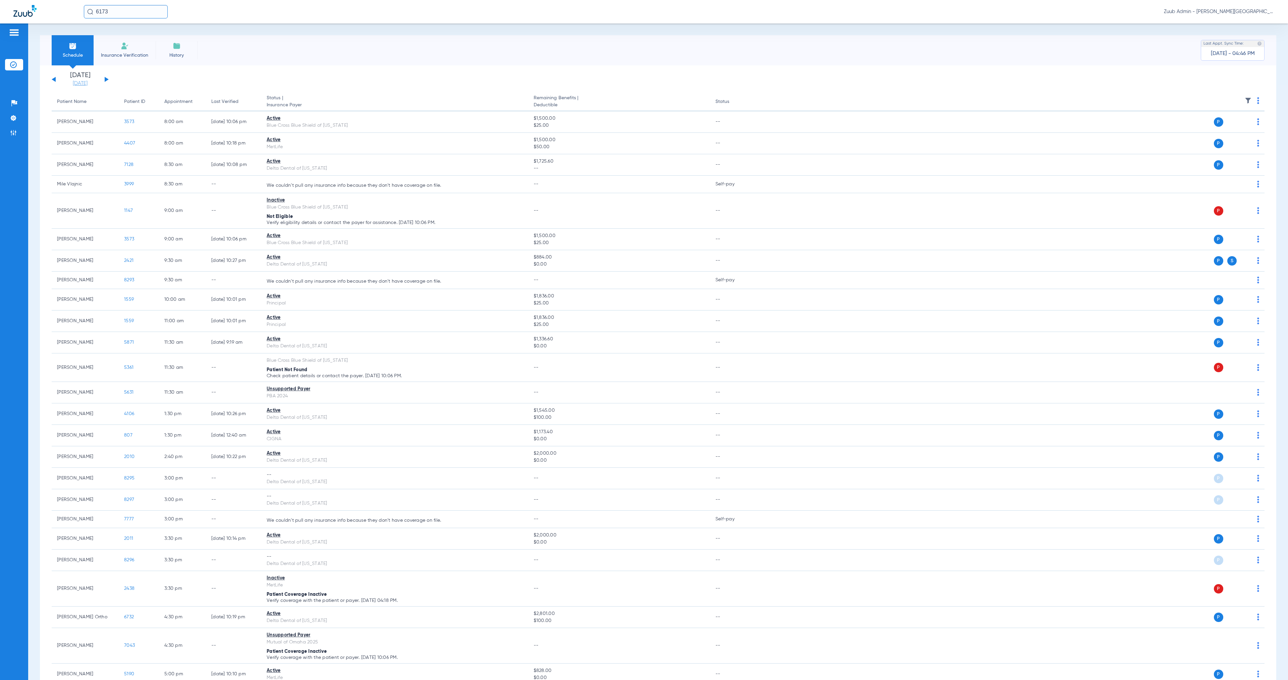
click at [81, 82] on link "[DATE]" at bounding box center [80, 83] width 40 height 7
drag, startPoint x: 154, startPoint y: 127, endPoint x: 160, endPoint y: 145, distance: 19.0
click at [154, 127] on td "4" at bounding box center [154, 127] width 18 height 13
click at [182, 222] on div "Sep 2025 Su Mo Tu We Th Fr Sa 31 1 2 3 4 5 6 7 8 9 10 11 12 13 14 15 16 17 18 1…" at bounding box center [136, 158] width 145 height 139
click at [182, 214] on button "Apply" at bounding box center [180, 213] width 40 height 13
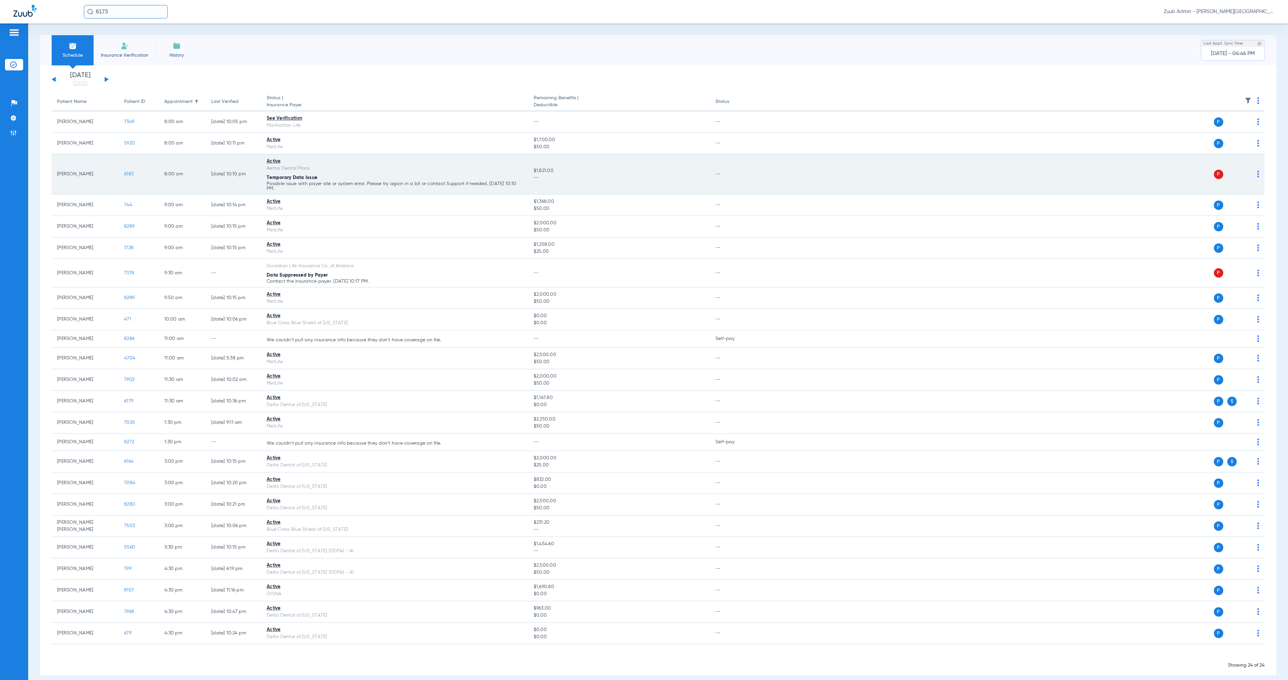
click at [1257, 175] on img at bounding box center [1258, 174] width 2 height 7
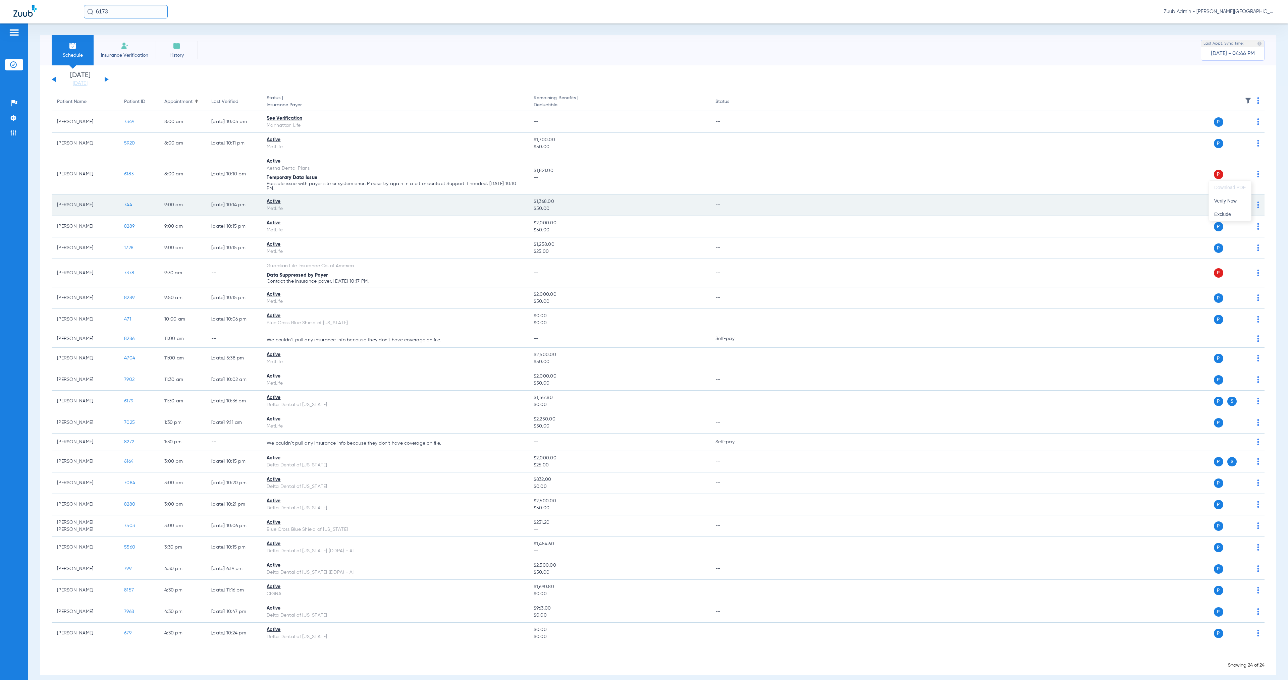
click at [1245, 198] on button "Verify Now" at bounding box center [1230, 200] width 42 height 13
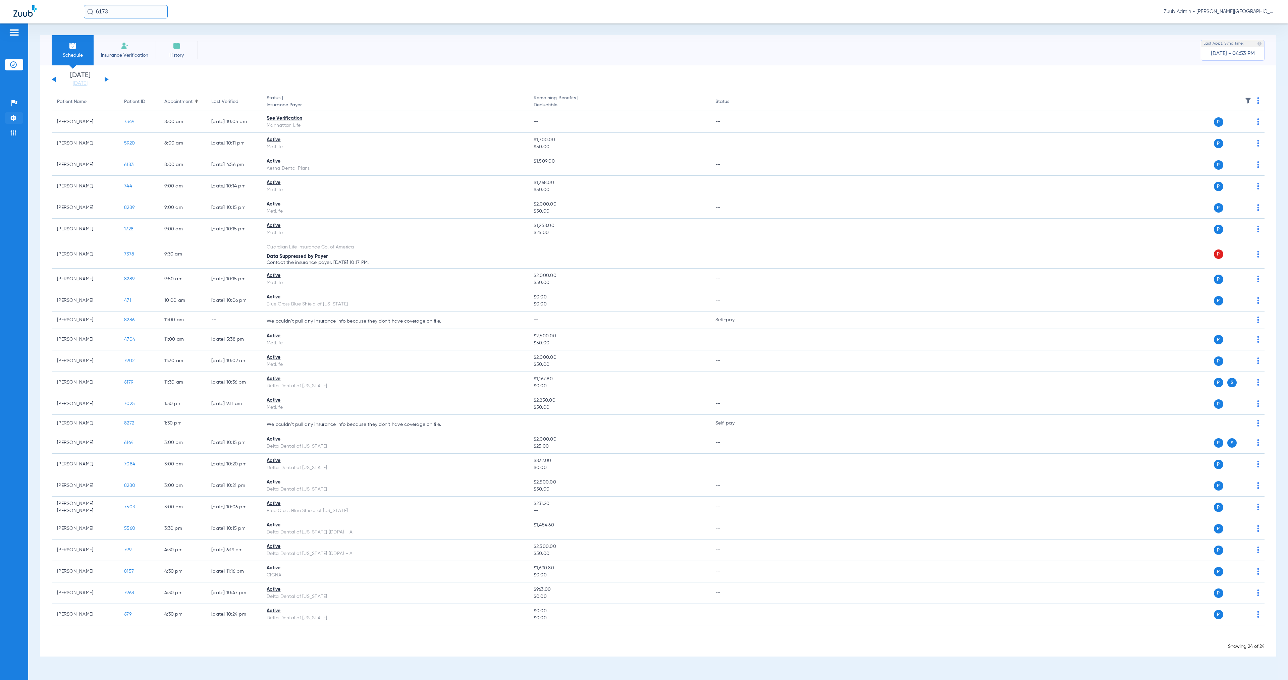
click at [14, 118] on img at bounding box center [13, 118] width 7 height 7
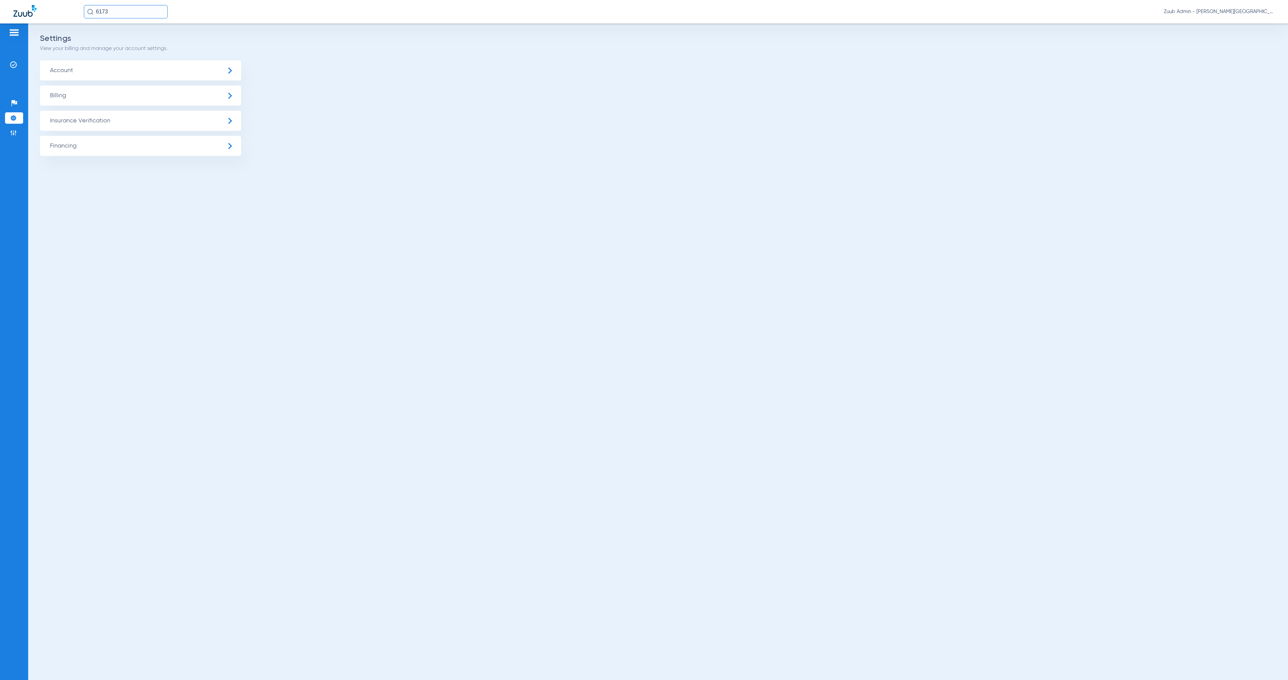
click at [94, 123] on span "Insurance Verification" at bounding box center [140, 121] width 201 height 20
click at [159, 176] on li "Insurance Payer Mapping" at bounding box center [140, 173] width 201 height 17
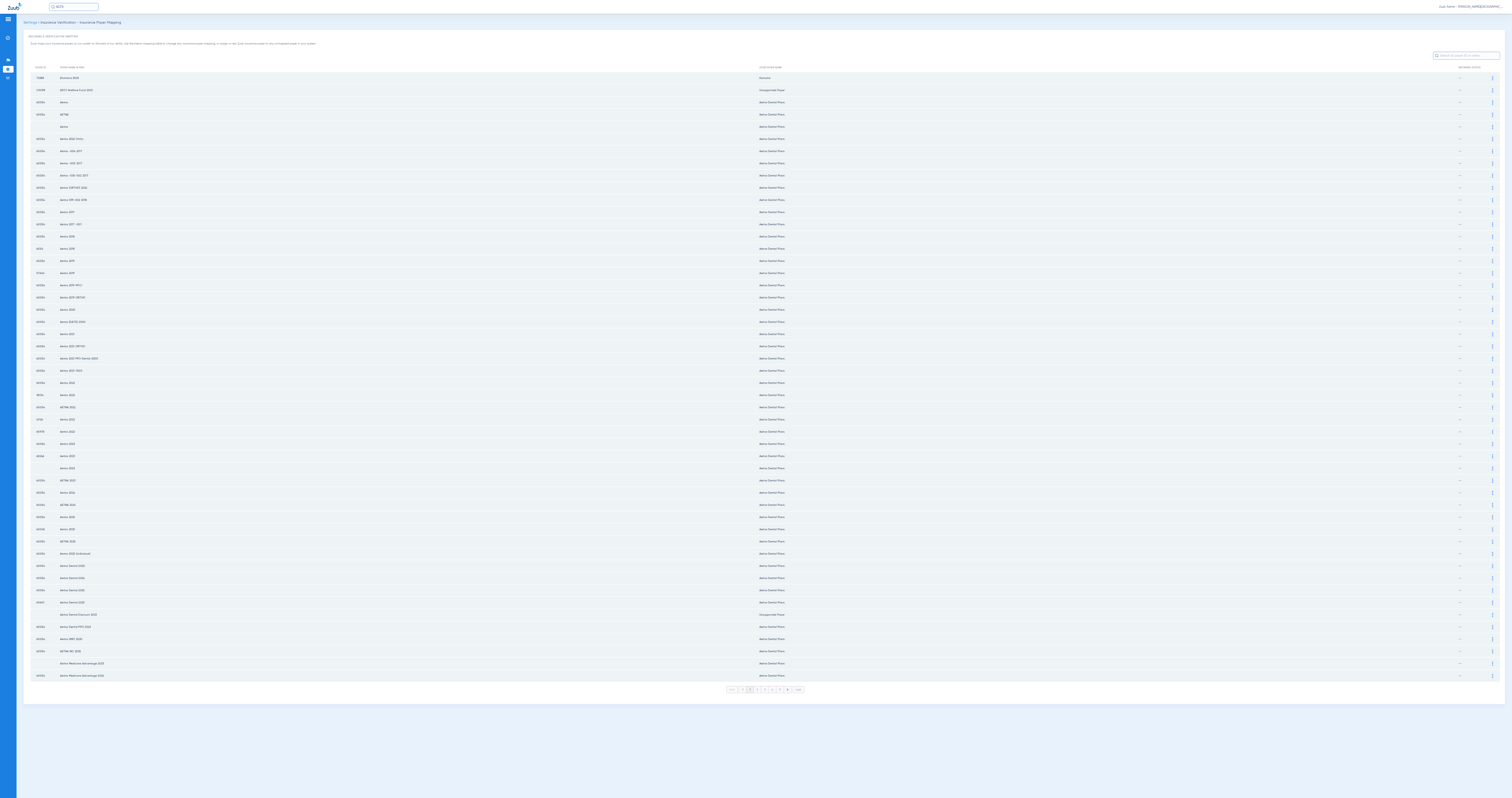
click at [823, 335] on tbody "73288 |Humana 2025 Humana -- Payer Electronic ID 73288 Payer Match in Zuub Paye…" at bounding box center [765, 377] width 1470 height 610
drag, startPoint x: 823, startPoint y: 335, endPoint x: 806, endPoint y: 474, distance: 140.0
click at [821, 361] on tbody "73288 |Humana 2025 Humana -- Payer Electronic ID 73288 Payer Match in Zuub Paye…" at bounding box center [765, 377] width 1470 height 610
click at [757, 687] on li "2" at bounding box center [757, 689] width 8 height 6
click at [765, 687] on li "3" at bounding box center [765, 689] width 8 height 6
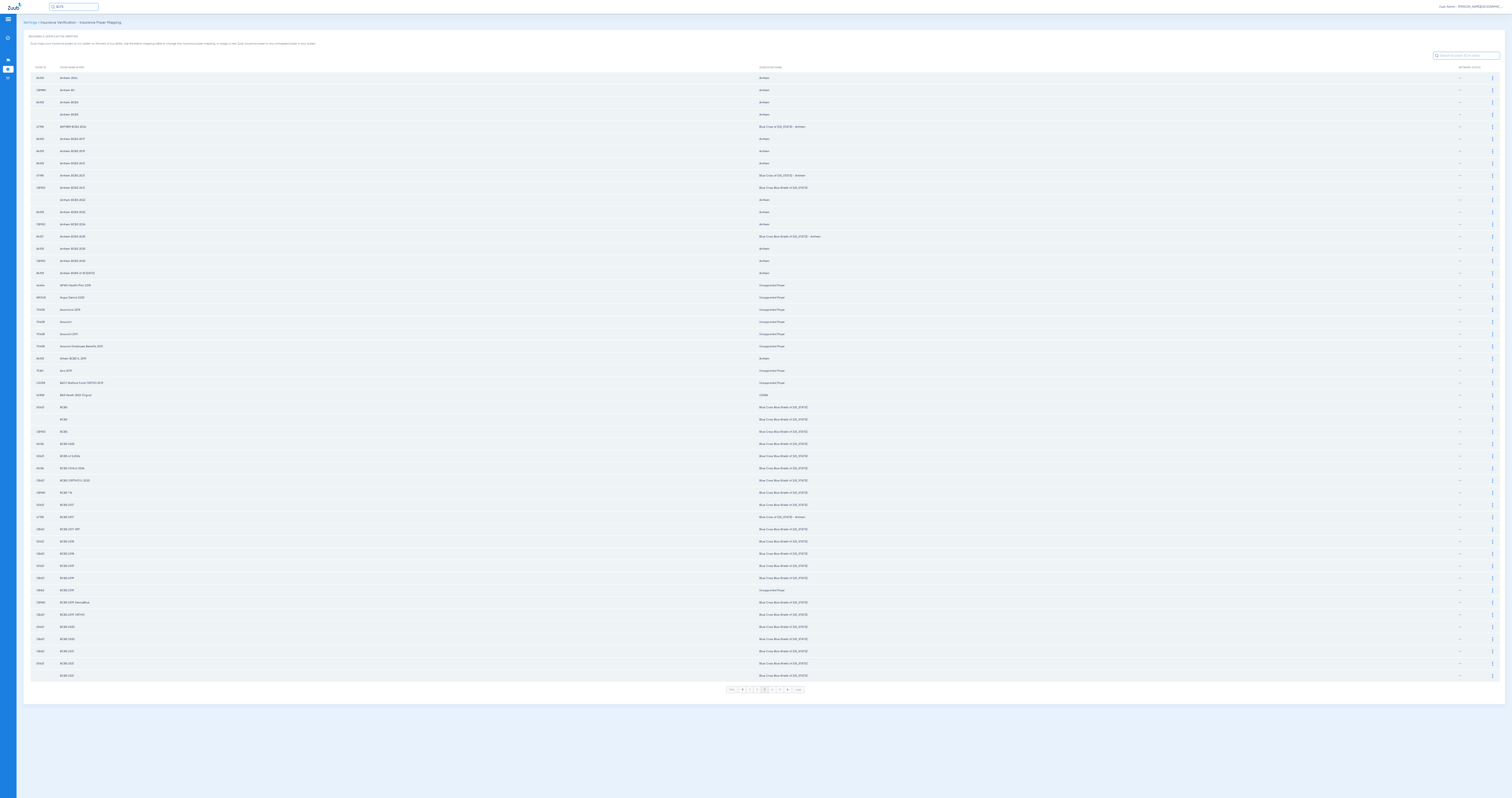
click at [775, 687] on li "4" at bounding box center [772, 689] width 8 height 6
click at [782, 687] on li "5" at bounding box center [780, 689] width 8 height 6
click at [782, 687] on li "6" at bounding box center [780, 689] width 8 height 6
click at [782, 687] on li "7" at bounding box center [780, 689] width 8 height 6
click at [782, 687] on li "8" at bounding box center [780, 689] width 8 height 6
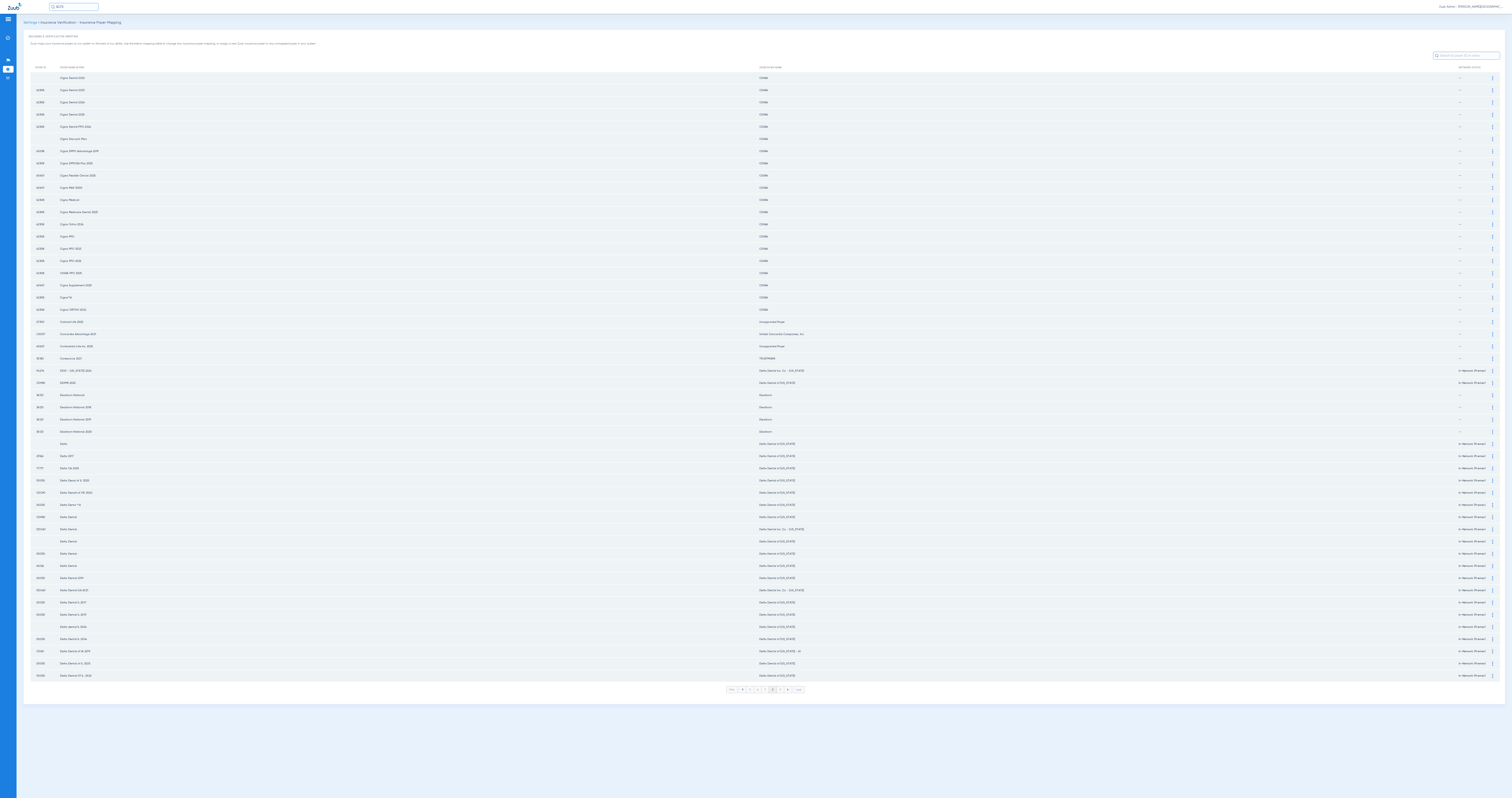
click at [782, 687] on li "9" at bounding box center [780, 689] width 8 height 6
click at [782, 687] on li "10" at bounding box center [780, 689] width 9 height 6
click at [782, 687] on li "11" at bounding box center [781, 689] width 8 height 6
click at [782, 687] on li "12" at bounding box center [781, 689] width 8 height 6
click at [782, 687] on li "13" at bounding box center [782, 689] width 8 height 6
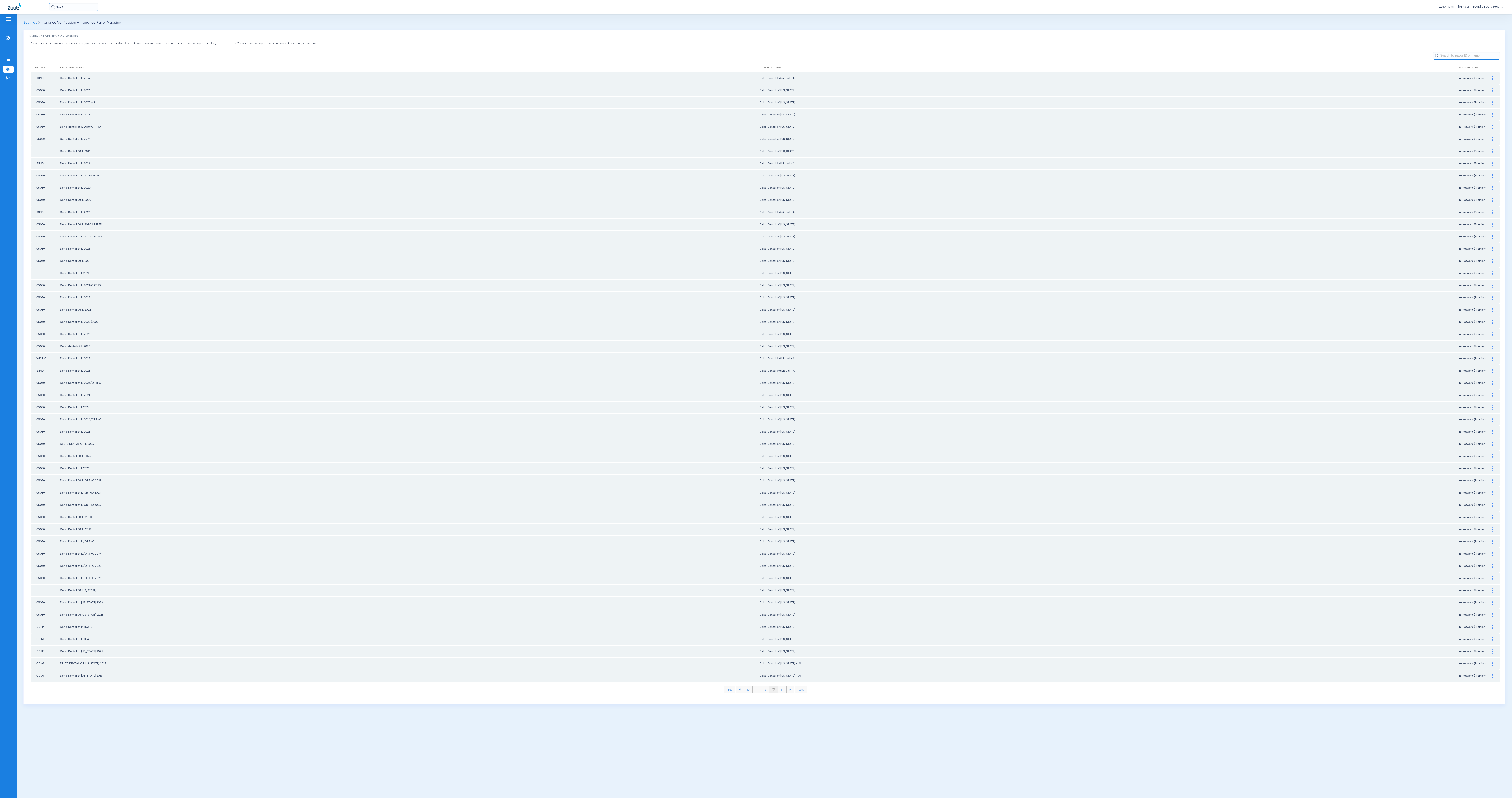
click at [782, 687] on li "14" at bounding box center [782, 689] width 9 height 6
click at [782, 687] on li "15" at bounding box center [782, 689] width 9 height 6
click at [782, 687] on li "16" at bounding box center [782, 689] width 8 height 6
click at [782, 687] on li "17" at bounding box center [782, 689] width 8 height 6
click at [782, 687] on li "18" at bounding box center [782, 689] width 9 height 6
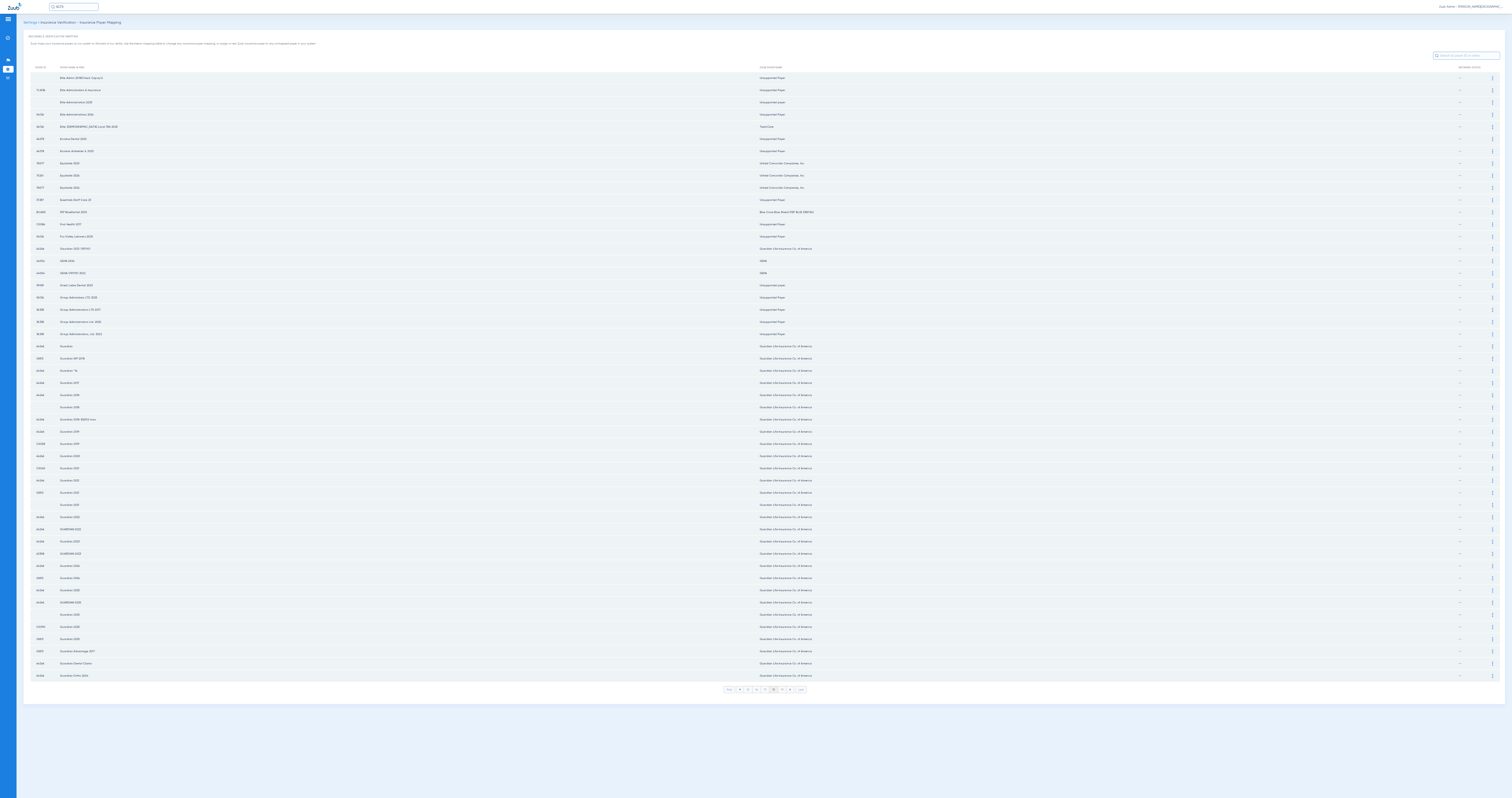
click at [782, 687] on li "19" at bounding box center [782, 689] width 8 height 6
click at [765, 687] on li "18" at bounding box center [764, 689] width 9 height 6
click at [774, 687] on li "19" at bounding box center [773, 689] width 8 height 6
click at [784, 687] on li "20" at bounding box center [782, 689] width 9 height 6
click at [784, 687] on li "21" at bounding box center [782, 689] width 8 height 6
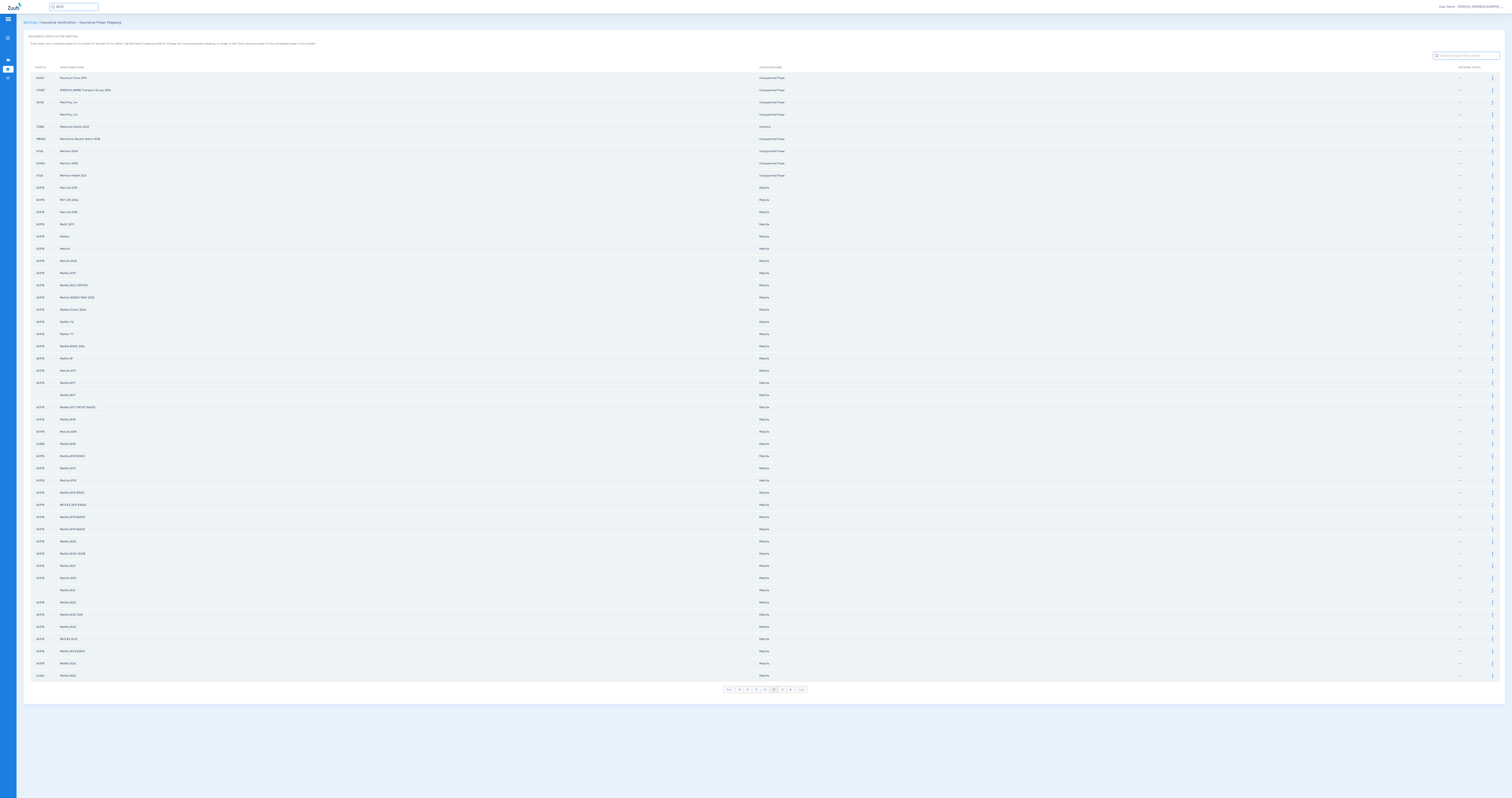
click at [784, 687] on li "22" at bounding box center [782, 689] width 9 height 6
click at [784, 687] on li "23" at bounding box center [782, 689] width 9 height 6
click at [784, 687] on li "24" at bounding box center [782, 689] width 9 height 6
click at [784, 687] on li "25" at bounding box center [782, 689] width 9 height 6
click at [784, 687] on li "26" at bounding box center [783, 689] width 9 height 6
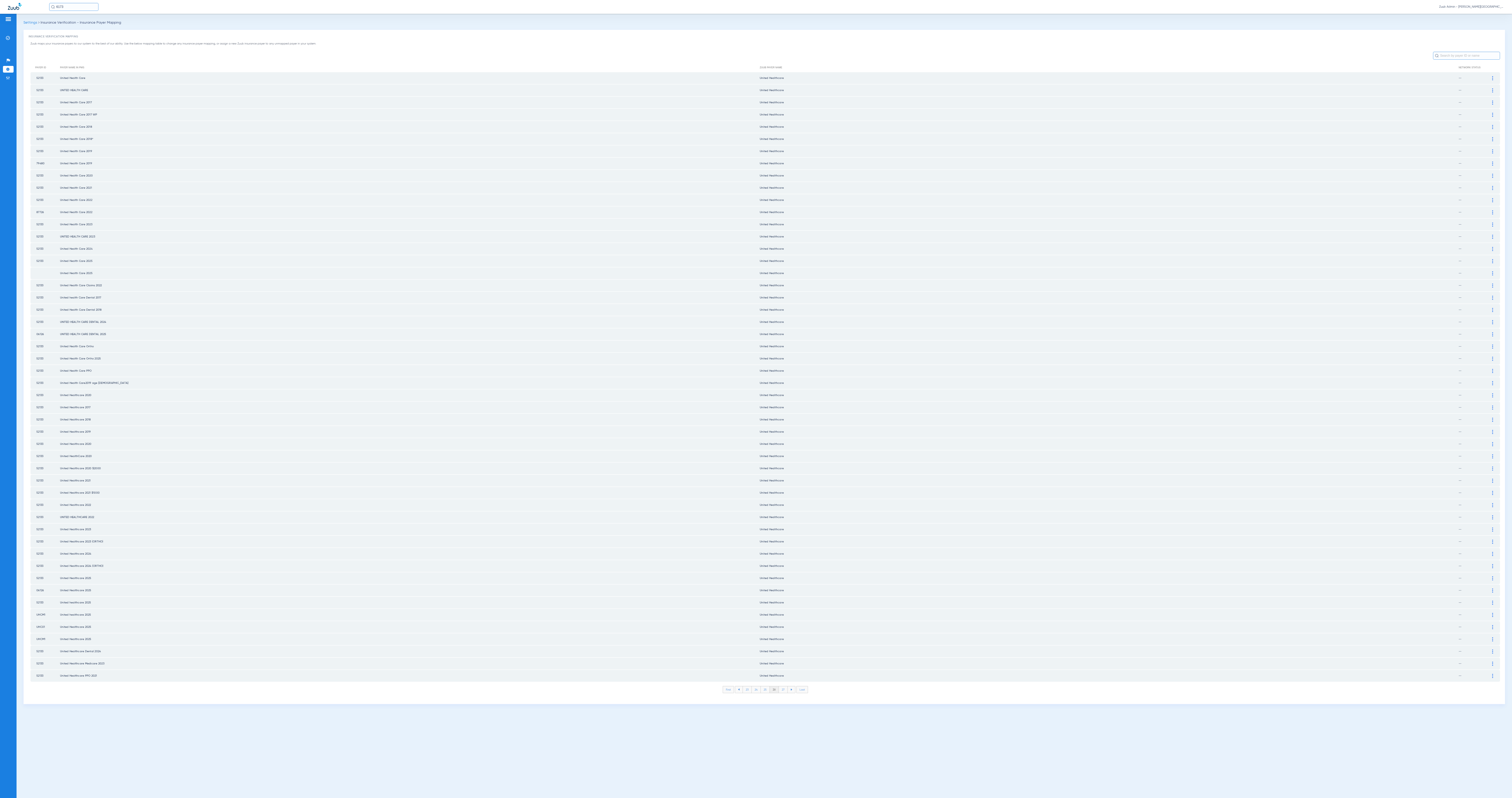
click at [784, 687] on li "27" at bounding box center [783, 689] width 9 height 6
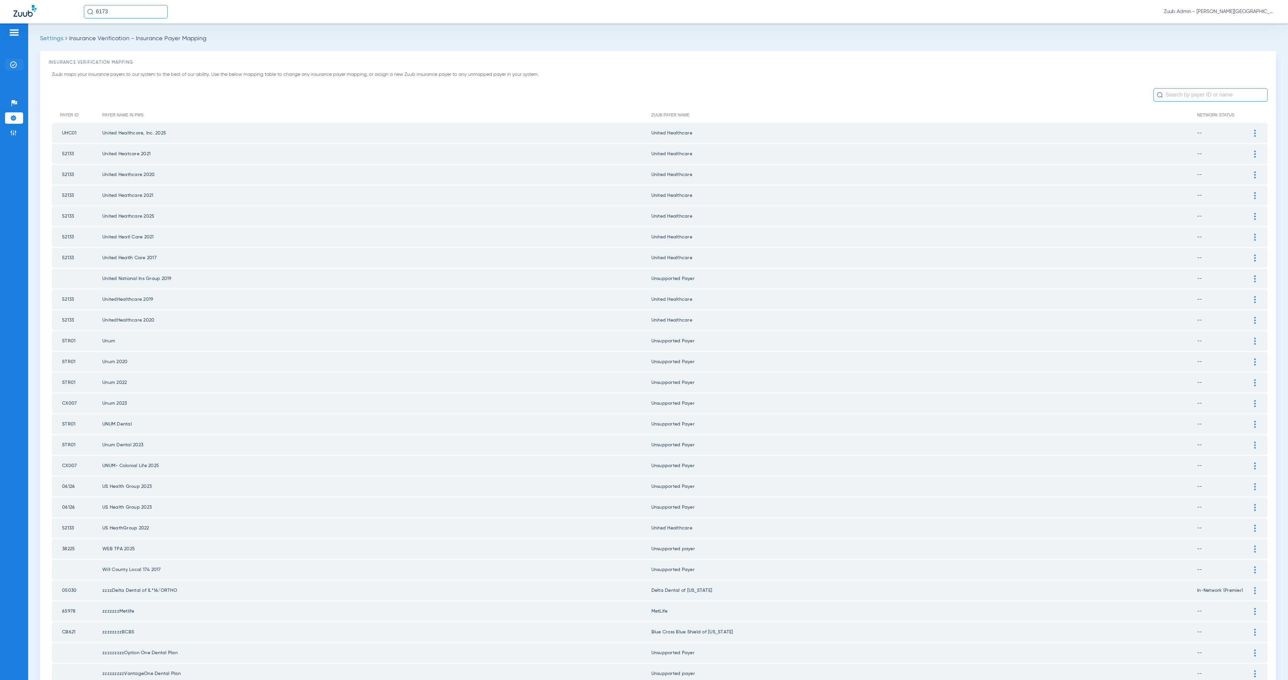
click at [10, 66] on img at bounding box center [13, 64] width 7 height 7
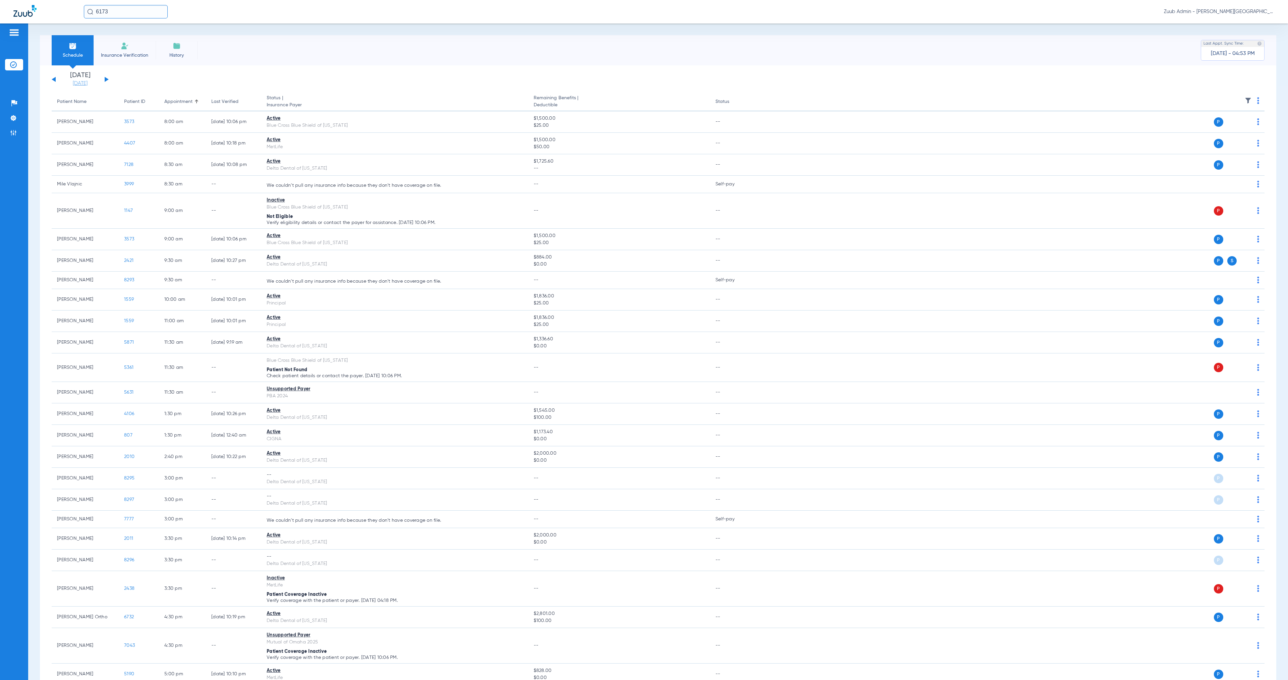
click at [75, 82] on link "[DATE]" at bounding box center [80, 83] width 40 height 7
click at [155, 128] on td "4" at bounding box center [154, 127] width 18 height 13
click at [187, 216] on button "Apply" at bounding box center [180, 213] width 40 height 13
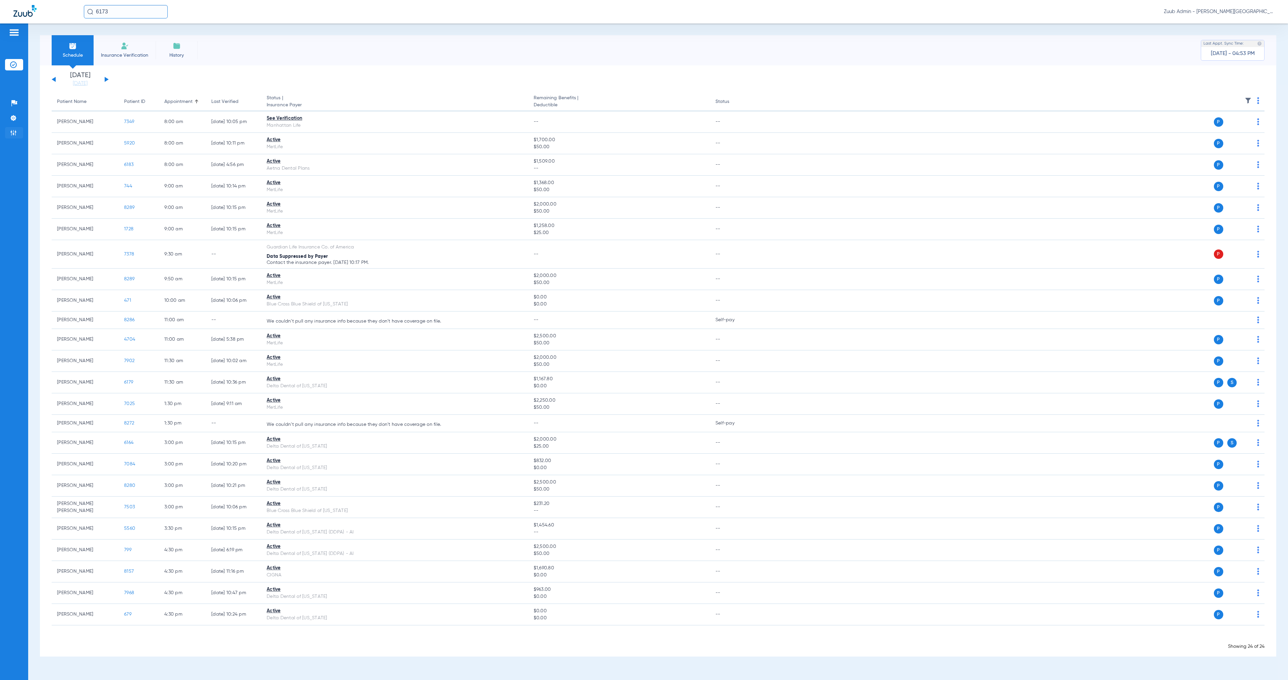
click at [11, 129] on img at bounding box center [13, 132] width 7 height 7
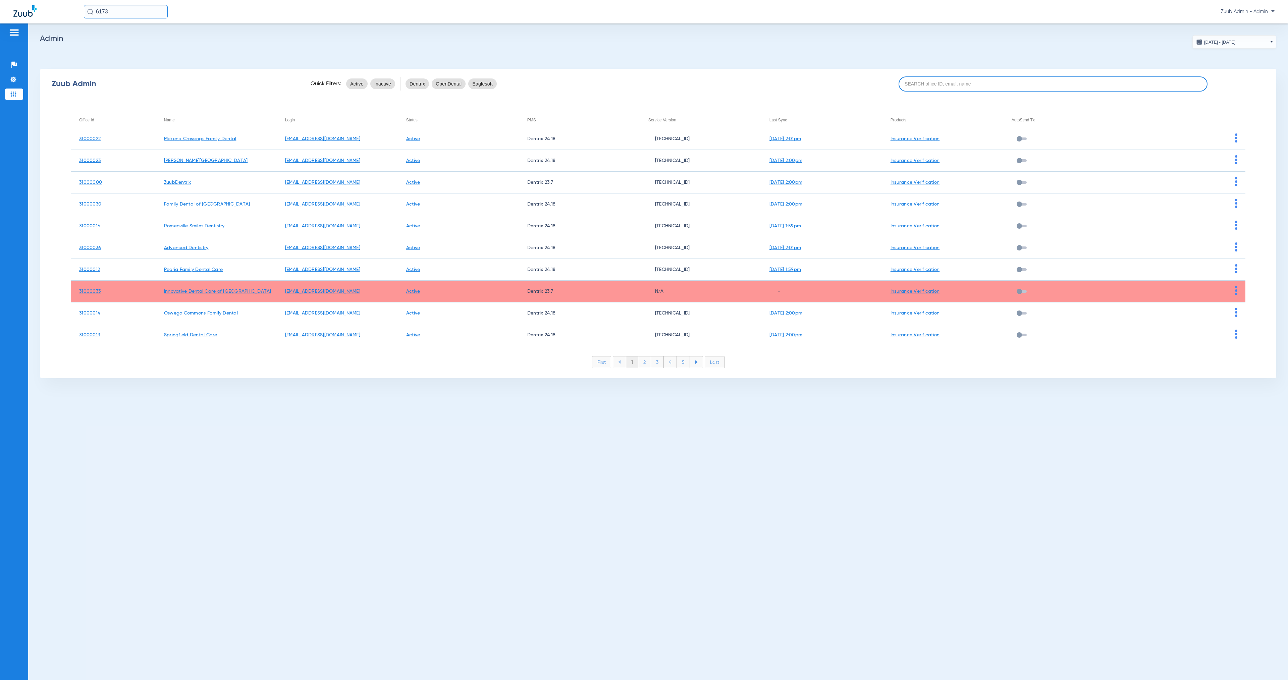
click at [961, 83] on input at bounding box center [1053, 83] width 309 height 15
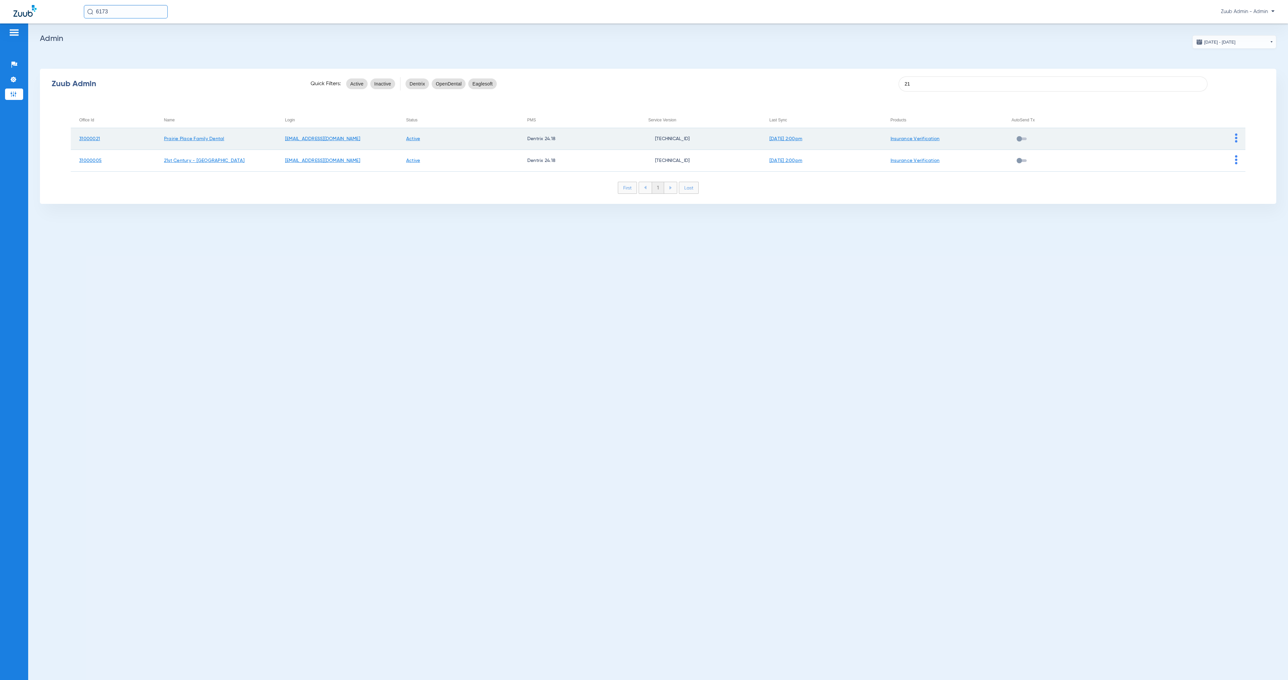
type input "21"
click at [1237, 139] on img at bounding box center [1236, 137] width 2 height 9
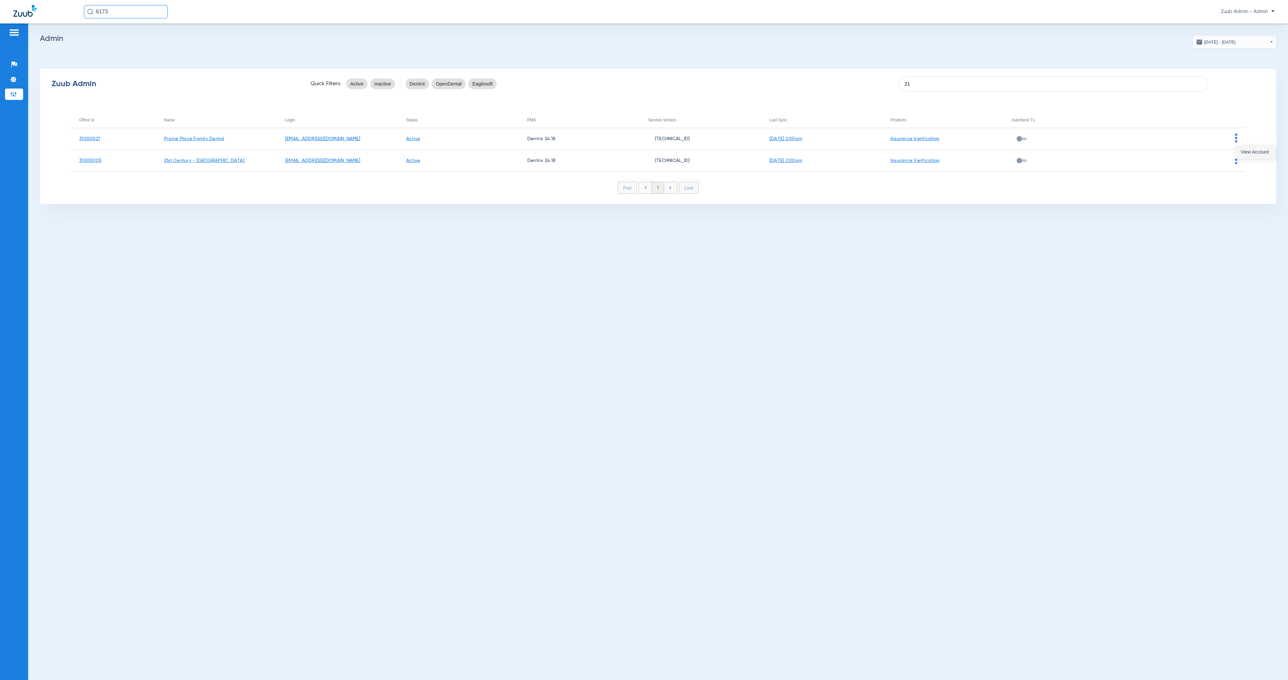
click at [1239, 153] on button "View Account" at bounding box center [1254, 151] width 39 height 13
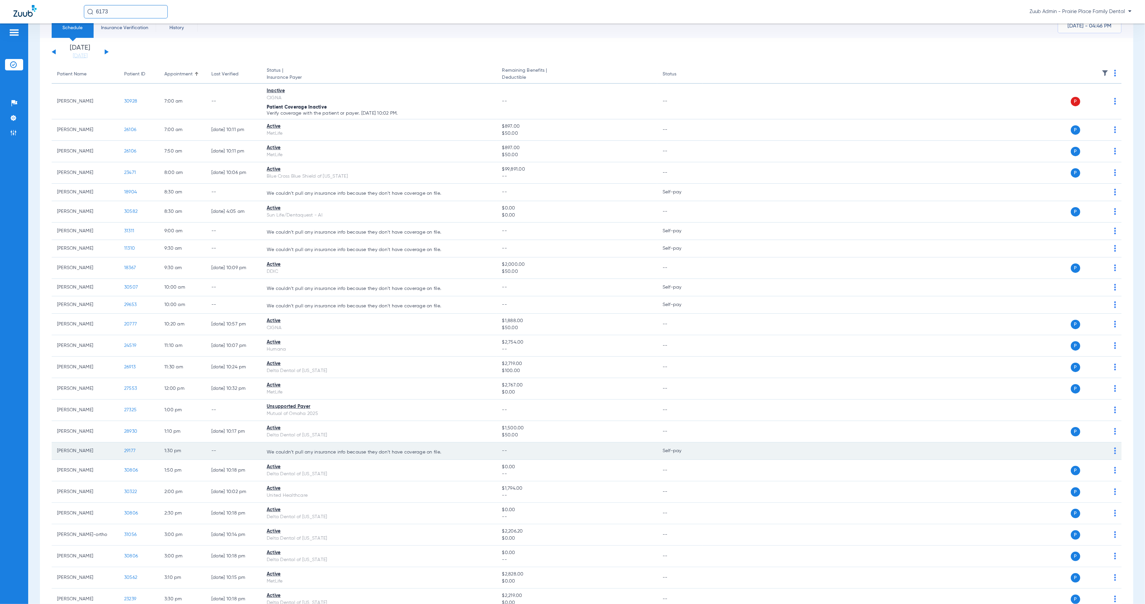
scroll to position [25, 0]
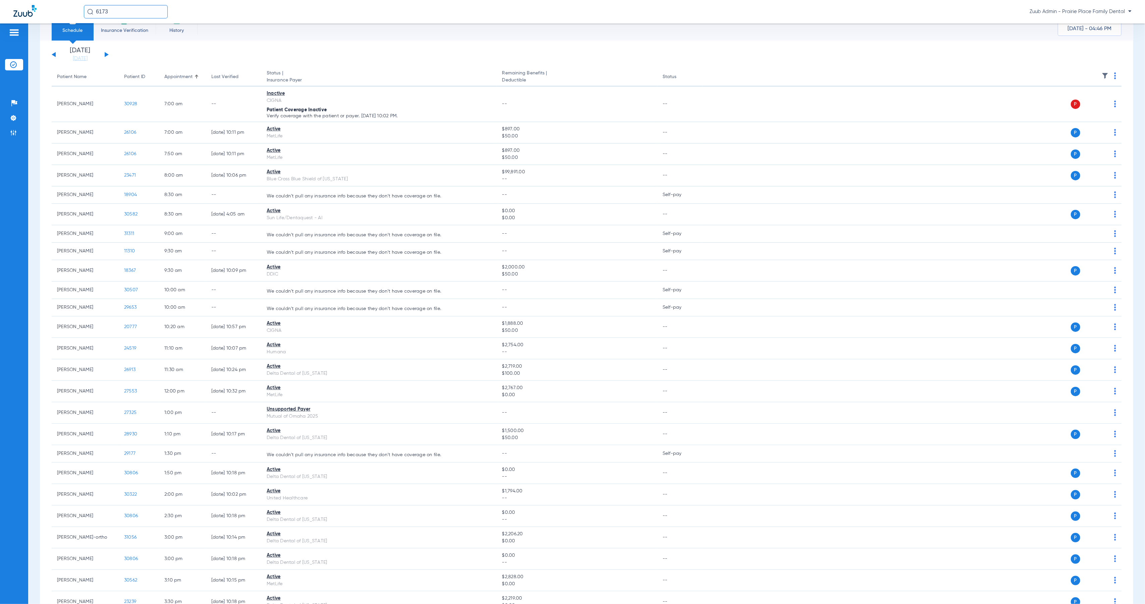
click at [105, 55] on button at bounding box center [107, 54] width 4 height 5
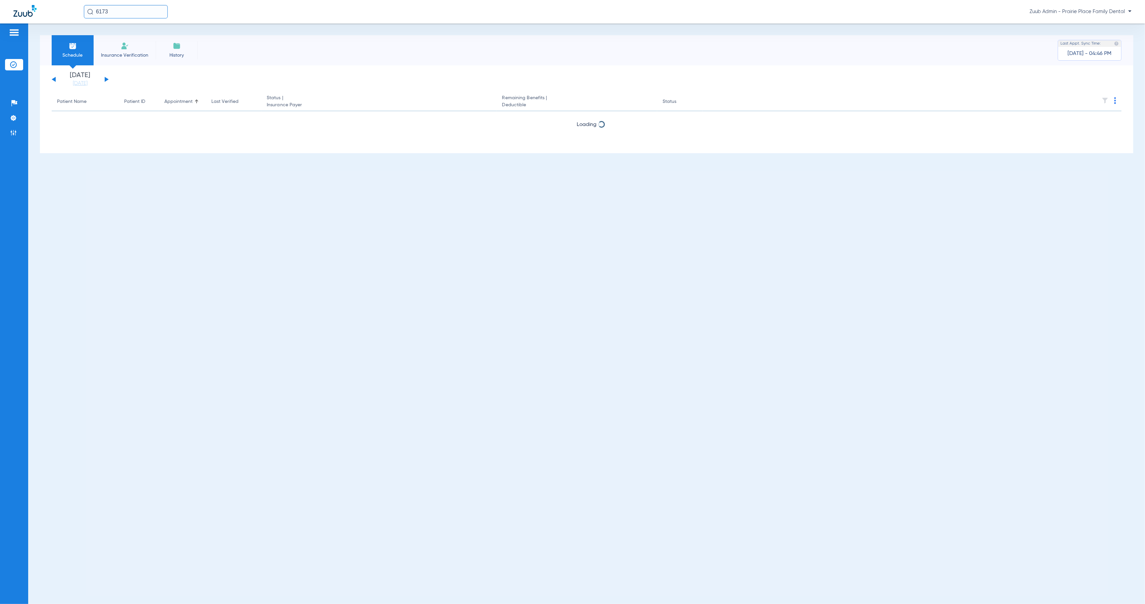
click at [105, 55] on span "Insurance Verification" at bounding box center [125, 55] width 52 height 7
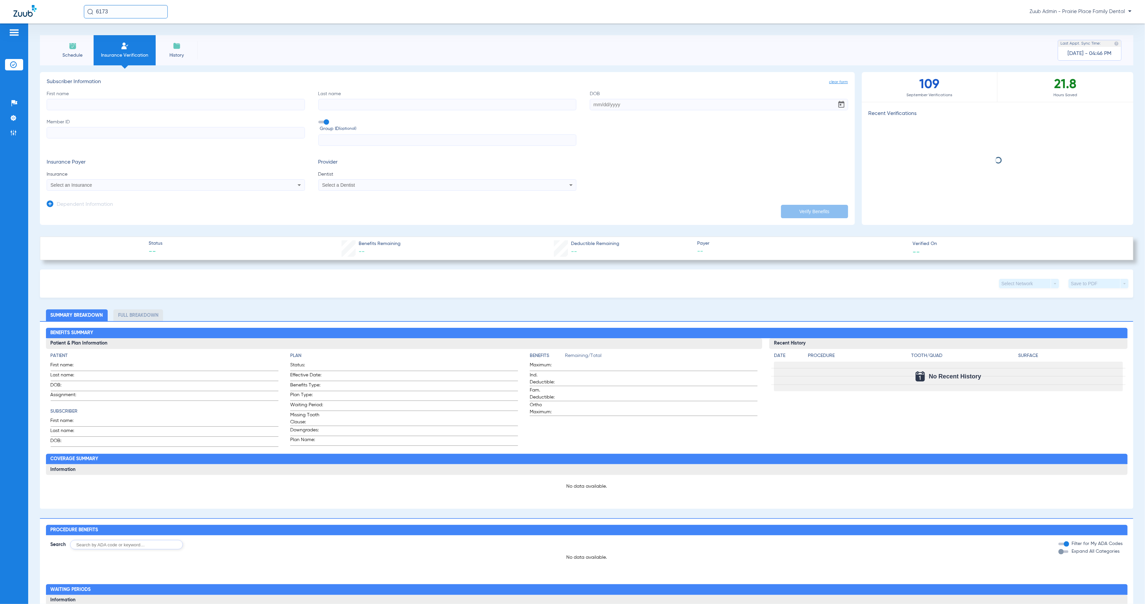
click at [78, 60] on li "Schedule" at bounding box center [73, 50] width 42 height 30
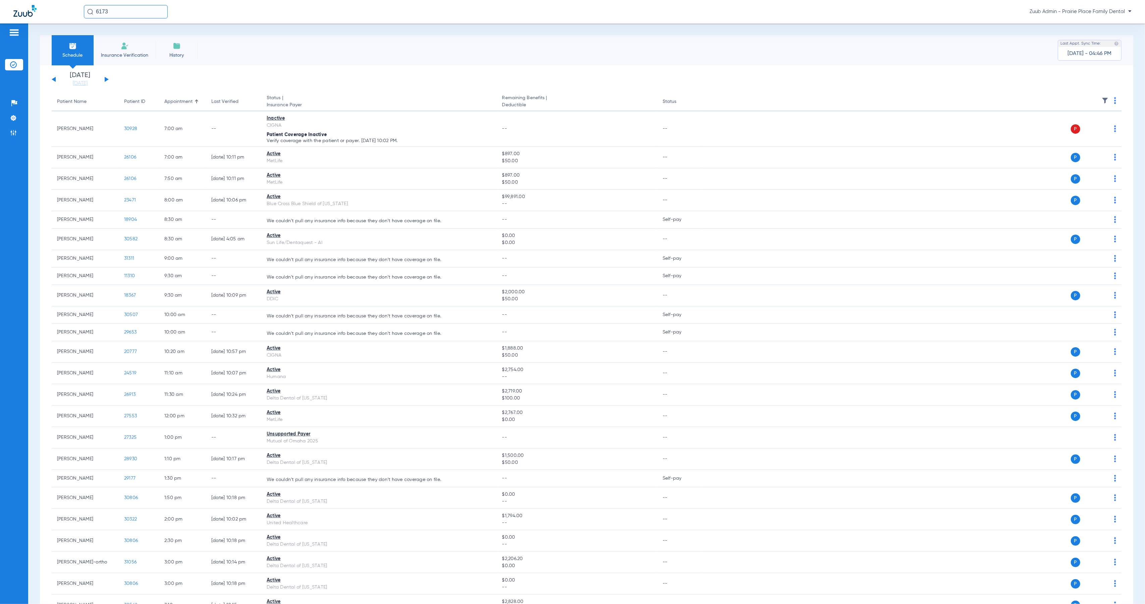
click at [107, 79] on button at bounding box center [107, 79] width 4 height 5
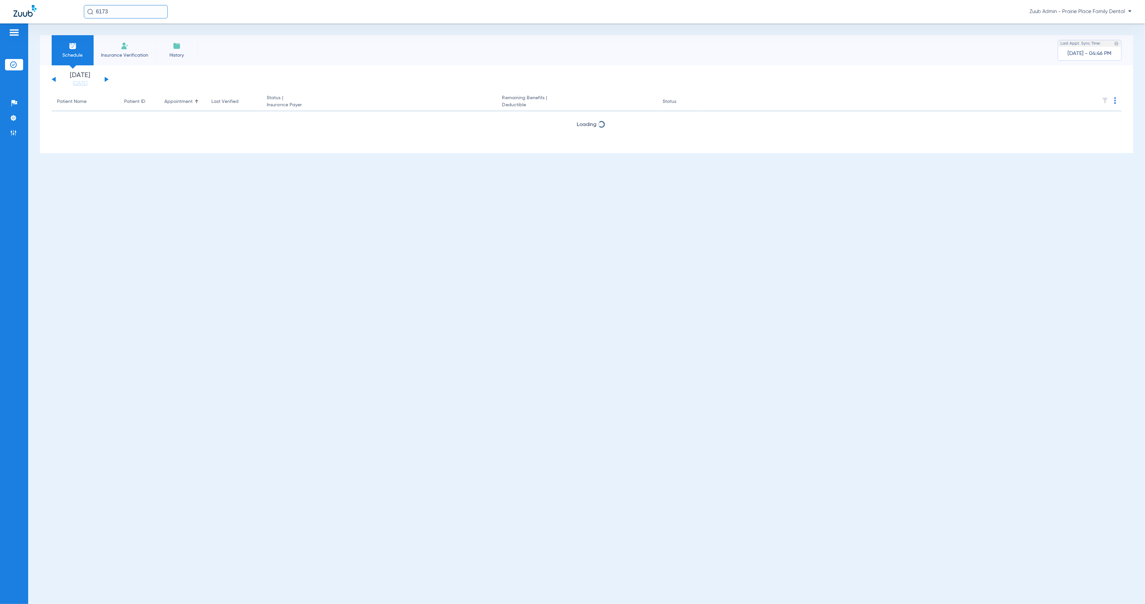
click at [107, 79] on button at bounding box center [107, 79] width 4 height 5
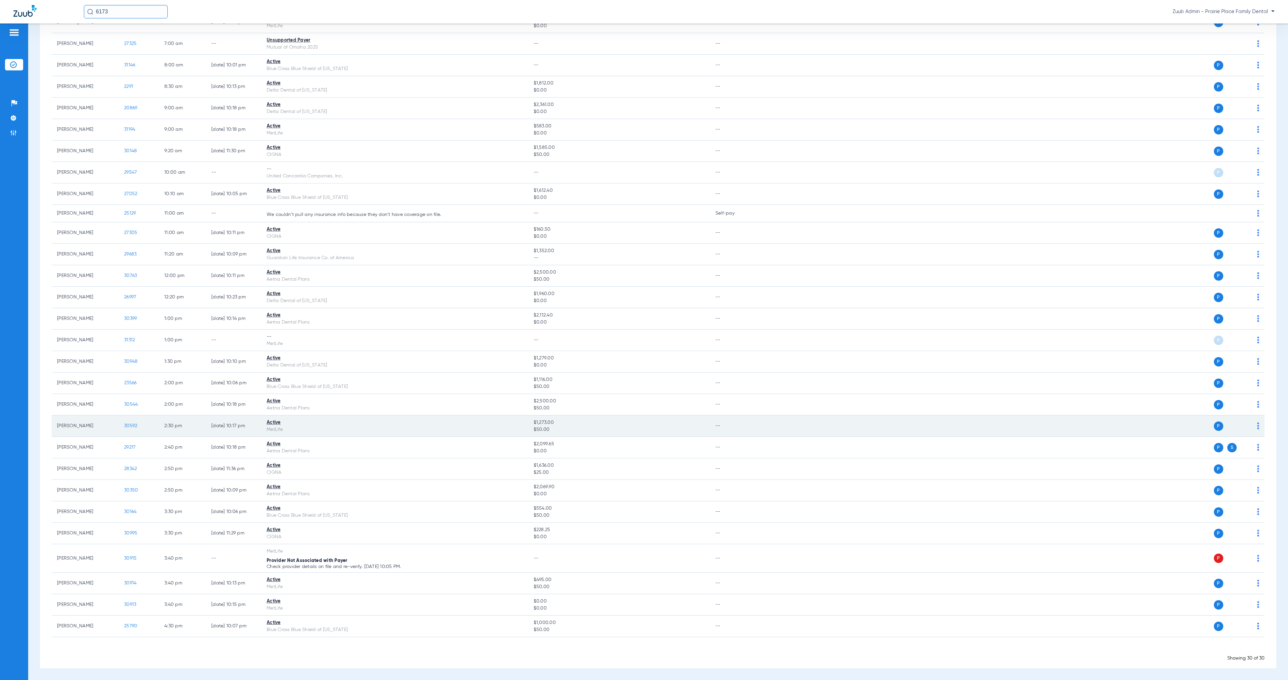
scroll to position [126, 0]
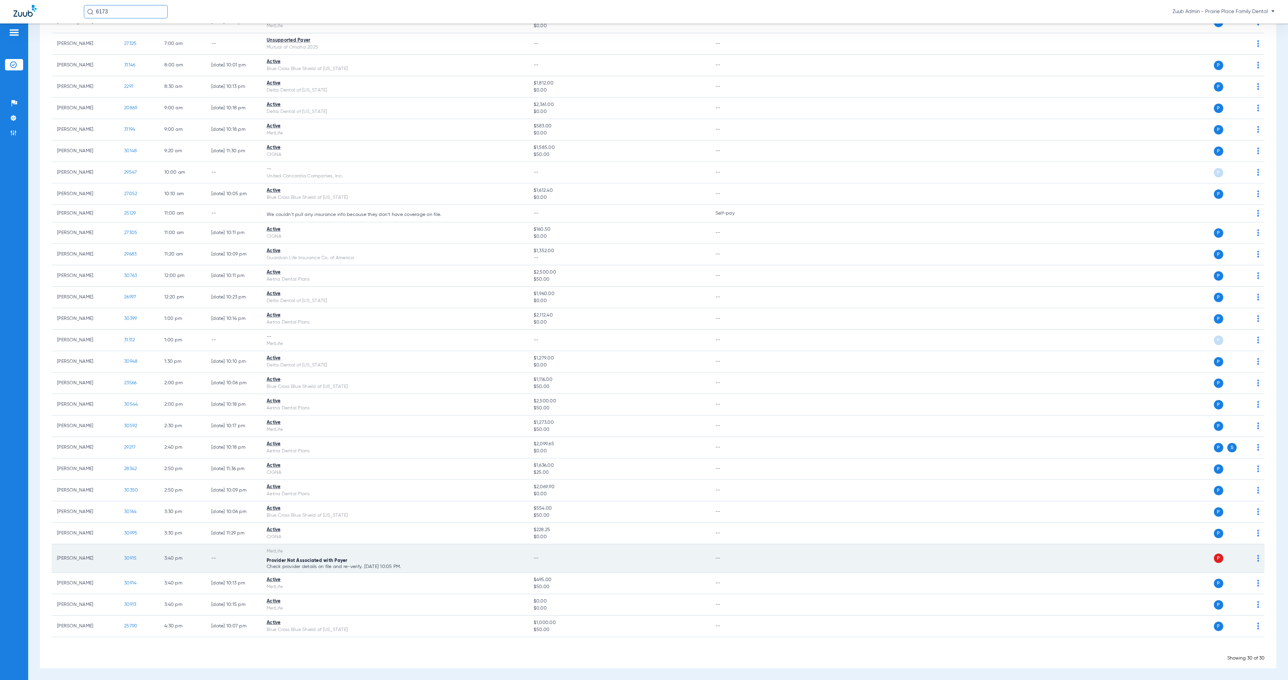
click at [130, 559] on span "30915" at bounding box center [130, 558] width 12 height 5
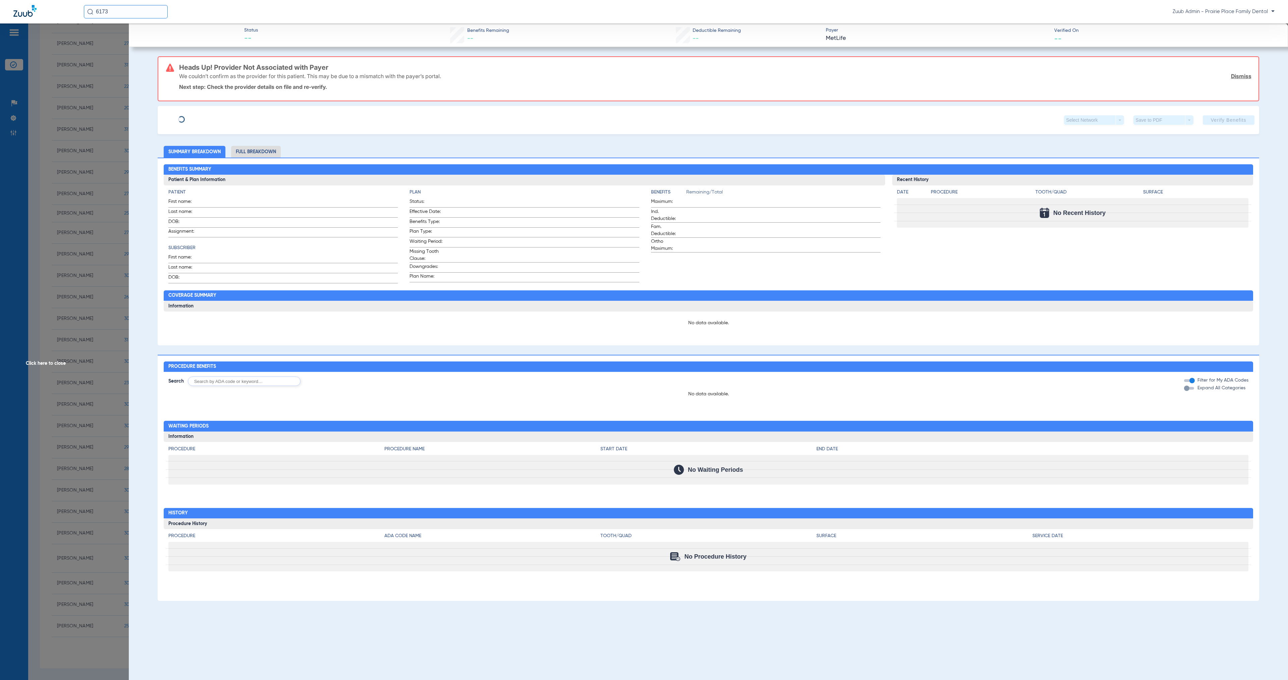
type input "Matthew"
type input "Sonnerman"
type input "09/22/1991"
type input "595155402"
type input "5129444"
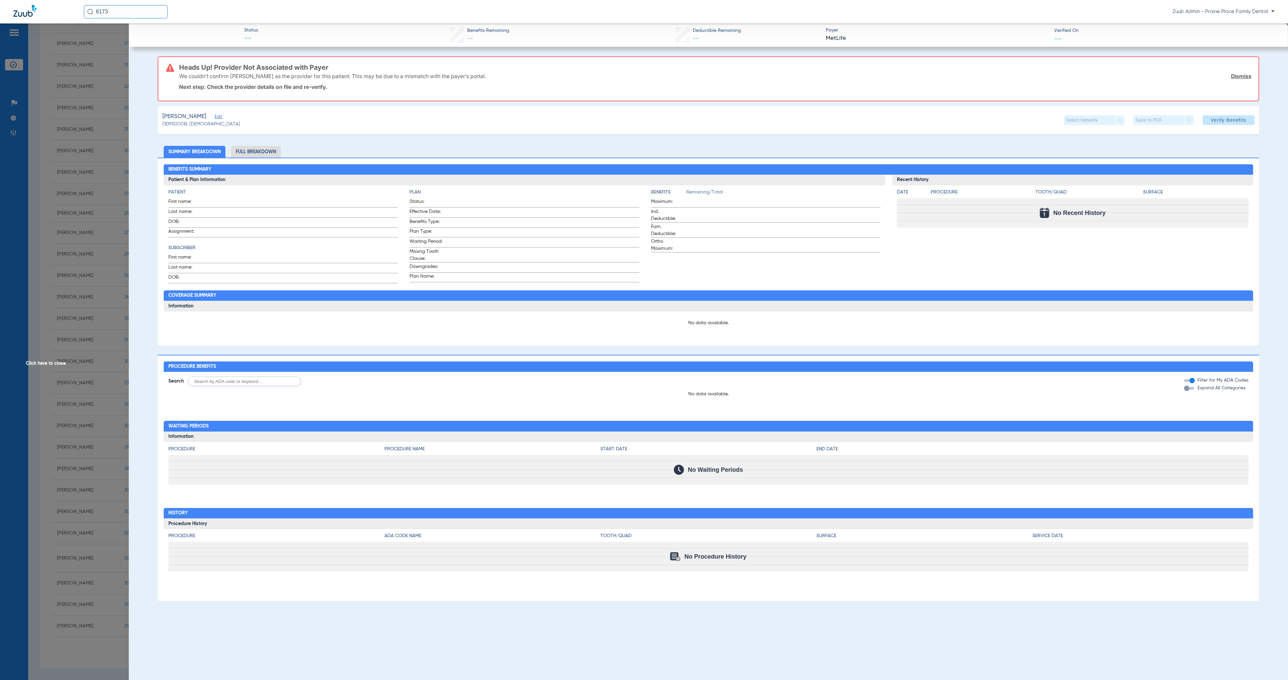
click at [221, 117] on span "Edit" at bounding box center [218, 117] width 6 height 6
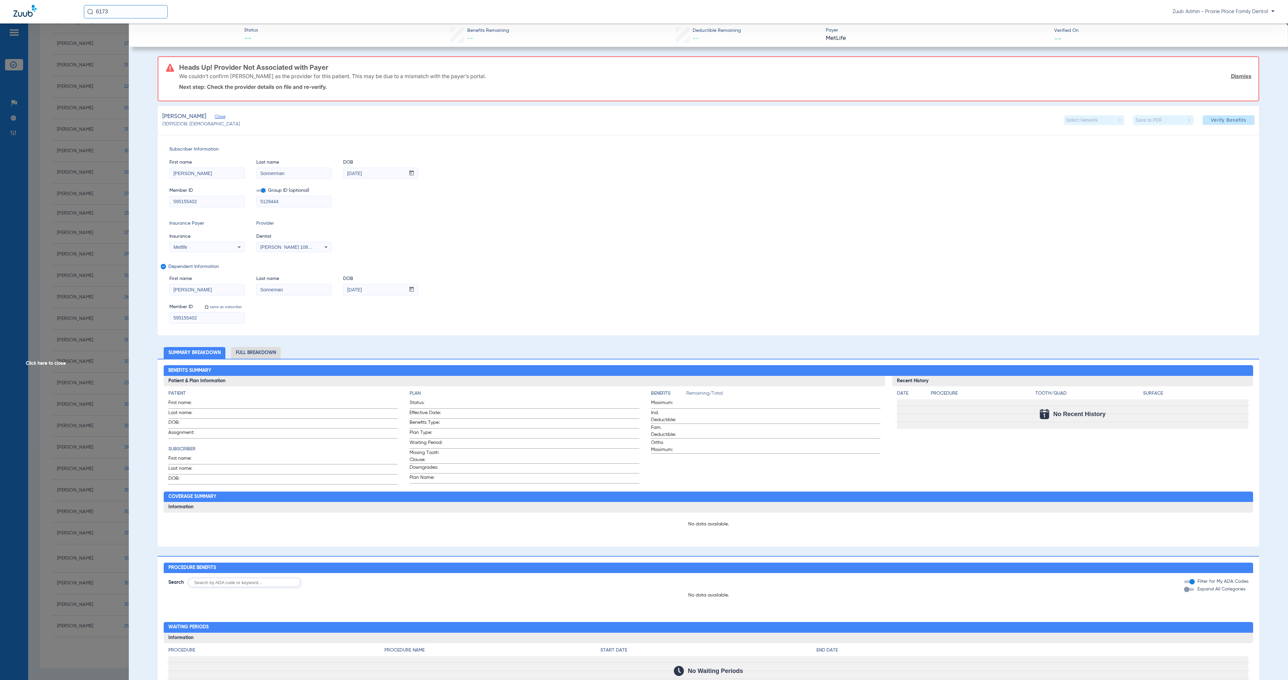
click at [326, 248] on icon at bounding box center [326, 247] width 8 height 8
click at [584, 138] on div at bounding box center [644, 340] width 1288 height 680
click at [217, 203] on input "595155402" at bounding box center [207, 201] width 74 height 11
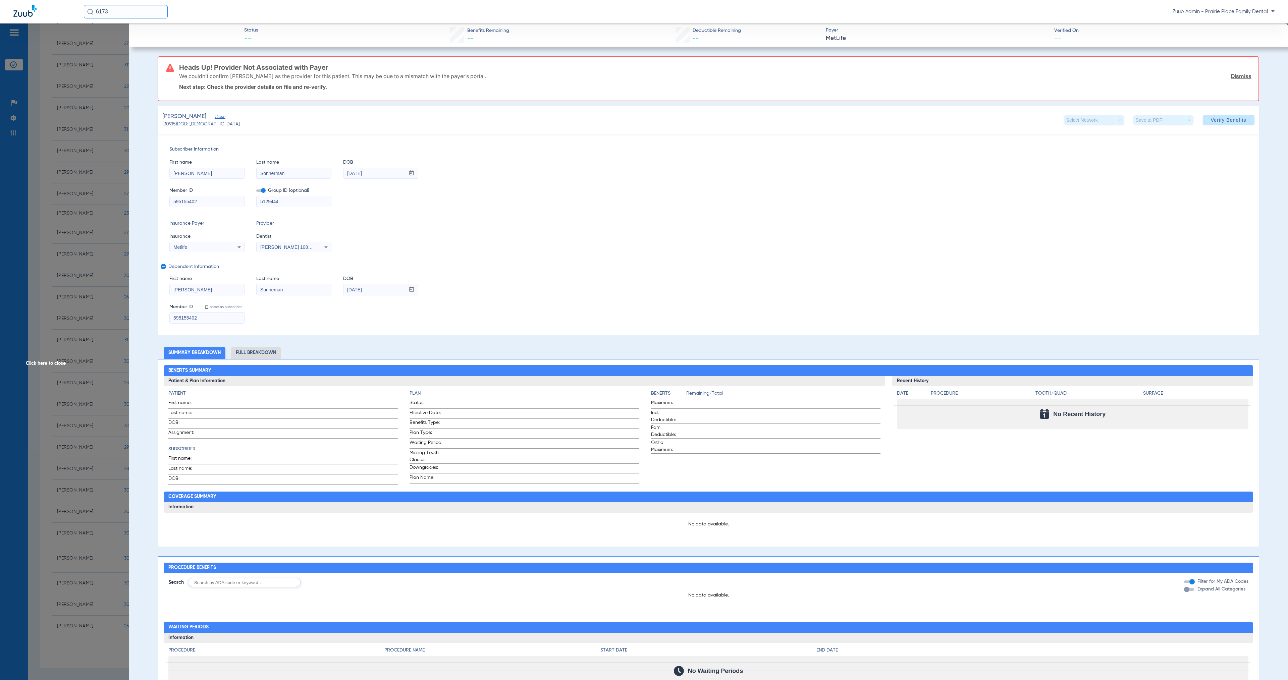
click at [328, 247] on icon at bounding box center [326, 247] width 8 height 8
drag, startPoint x: 273, startPoint y: 77, endPoint x: 250, endPoint y: 77, distance: 23.1
click at [252, 77] on div at bounding box center [644, 340] width 1288 height 680
drag, startPoint x: 247, startPoint y: 77, endPoint x: 272, endPoint y: 77, distance: 24.5
click at [272, 77] on p "We couldn’t confirm Hatim Mithaiwala as the provider for this patient. This may…" at bounding box center [332, 76] width 307 height 7
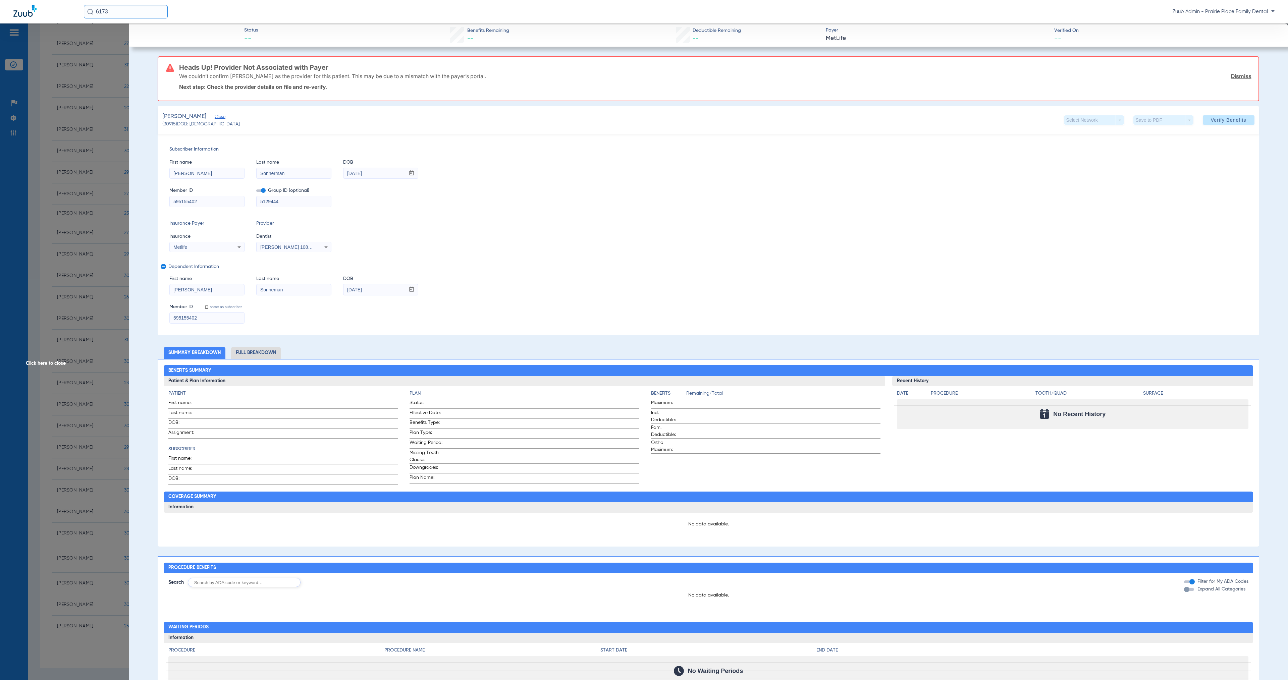
copy p "Mithaiwala"
click at [1223, 123] on span at bounding box center [1229, 120] width 52 height 16
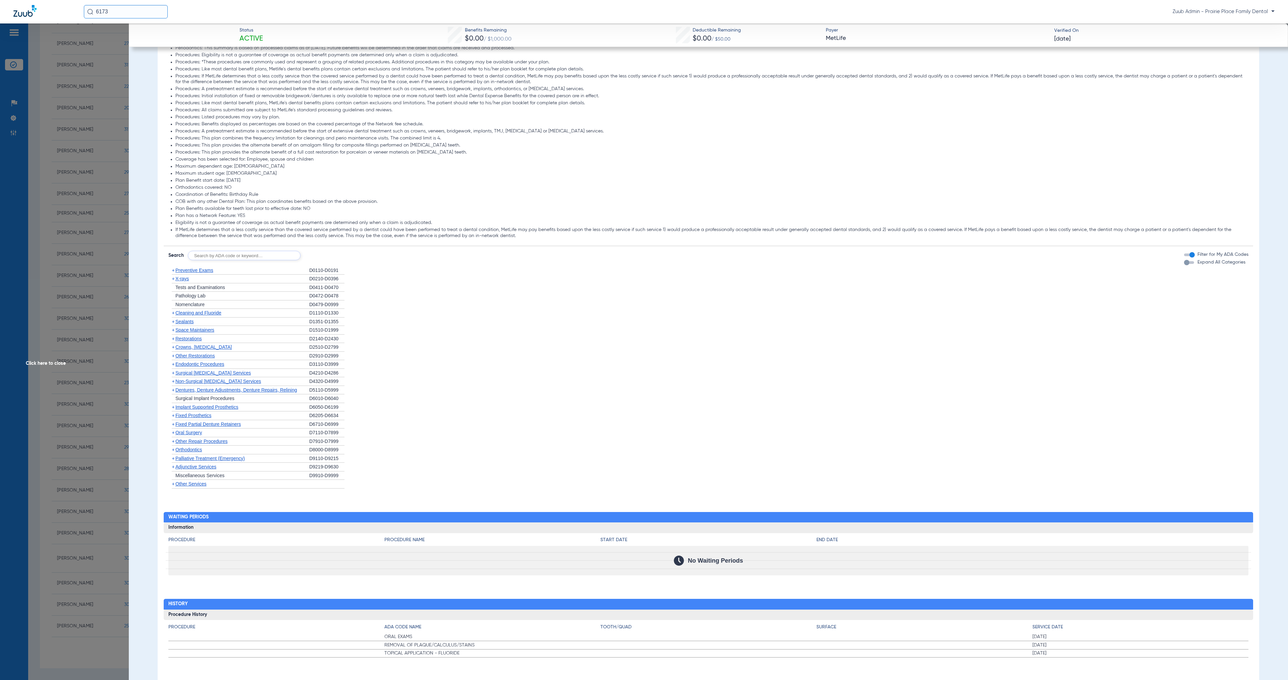
scroll to position [0, 0]
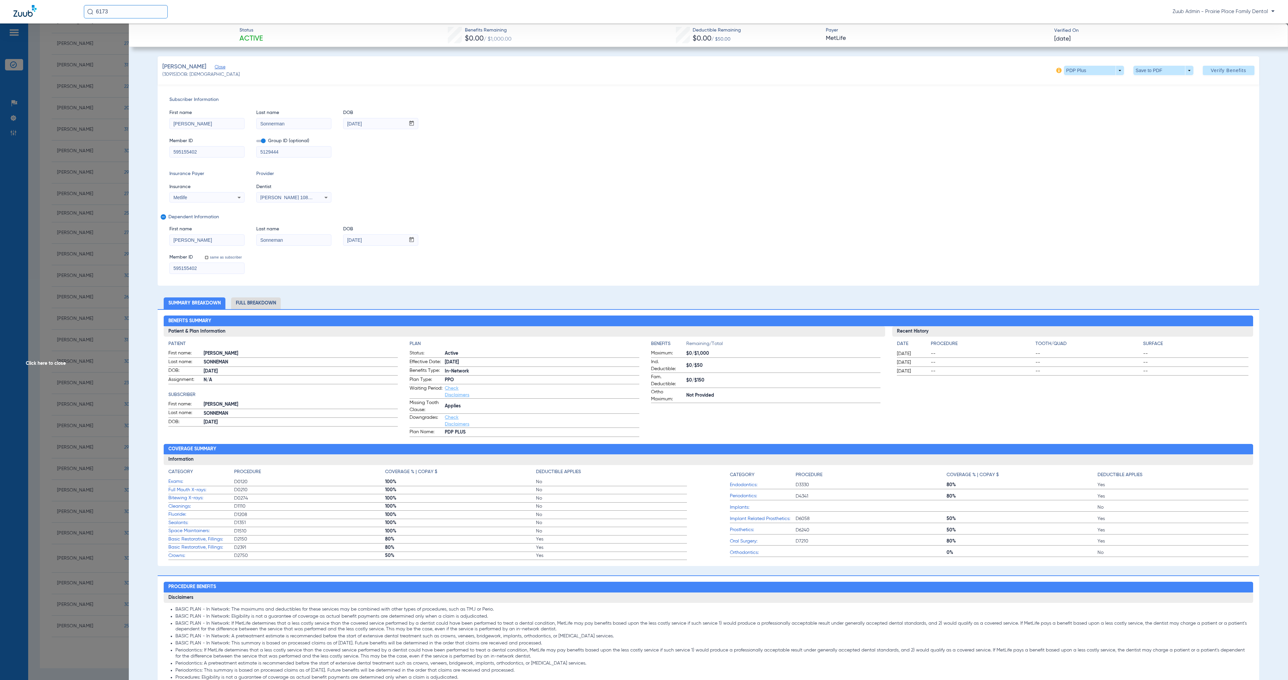
click at [46, 363] on span "Click here to close" at bounding box center [64, 363] width 129 height 680
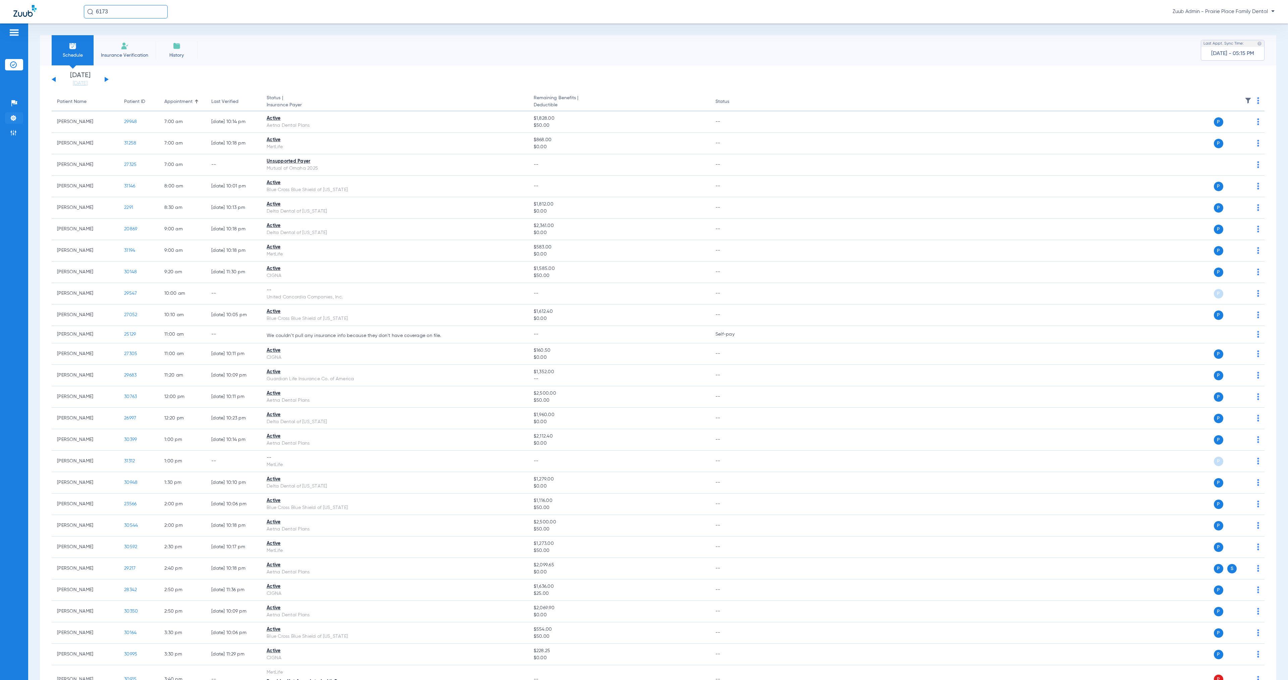
click at [19, 118] on li "Settings" at bounding box center [14, 117] width 18 height 11
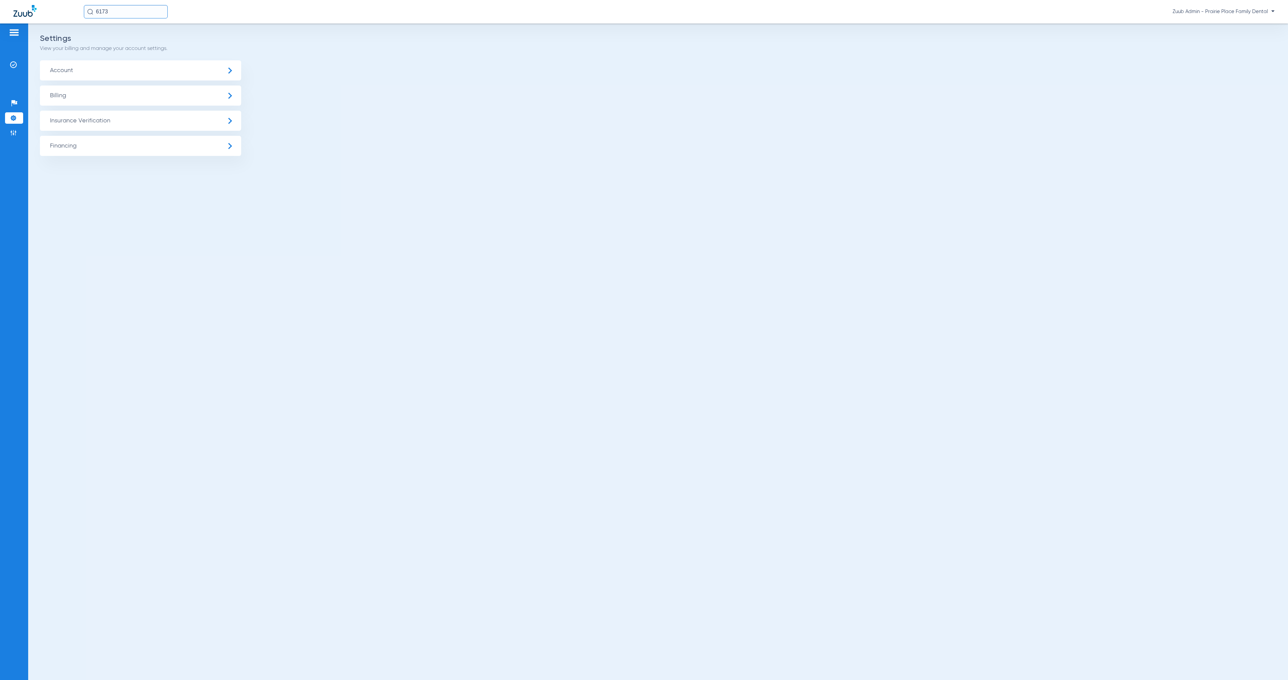
click at [84, 123] on span "Insurance Verification" at bounding box center [140, 121] width 201 height 20
click at [171, 173] on li "Insurance Payer Mapping" at bounding box center [140, 173] width 201 height 17
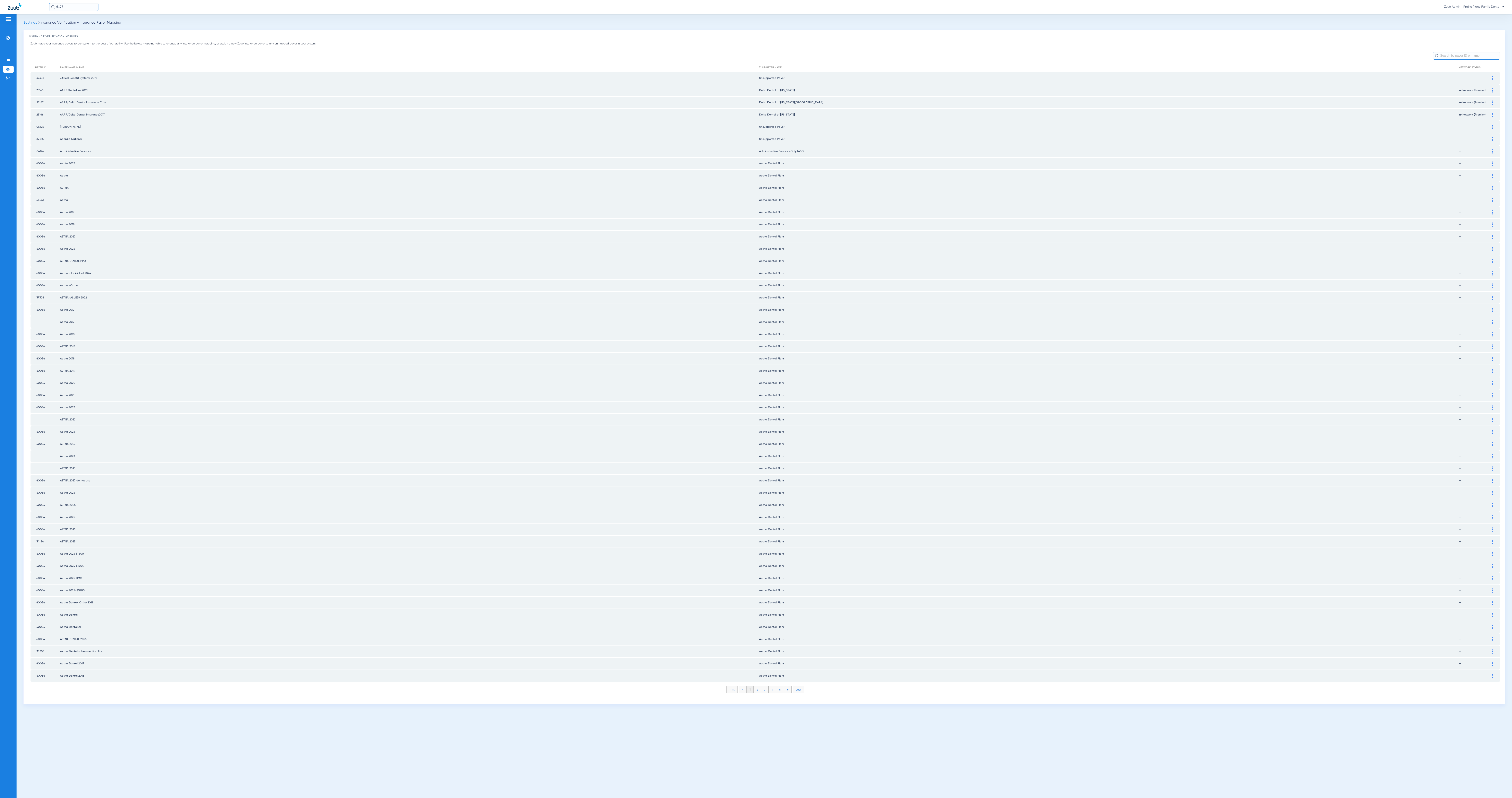
drag, startPoint x: 757, startPoint y: 670, endPoint x: 761, endPoint y: 672, distance: 4.5
click at [757, 687] on li "2" at bounding box center [757, 689] width 8 height 6
click at [766, 687] on li "3" at bounding box center [765, 689] width 8 height 6
click at [775, 687] on li "4" at bounding box center [772, 689] width 8 height 6
click at [782, 687] on li "5" at bounding box center [780, 689] width 8 height 6
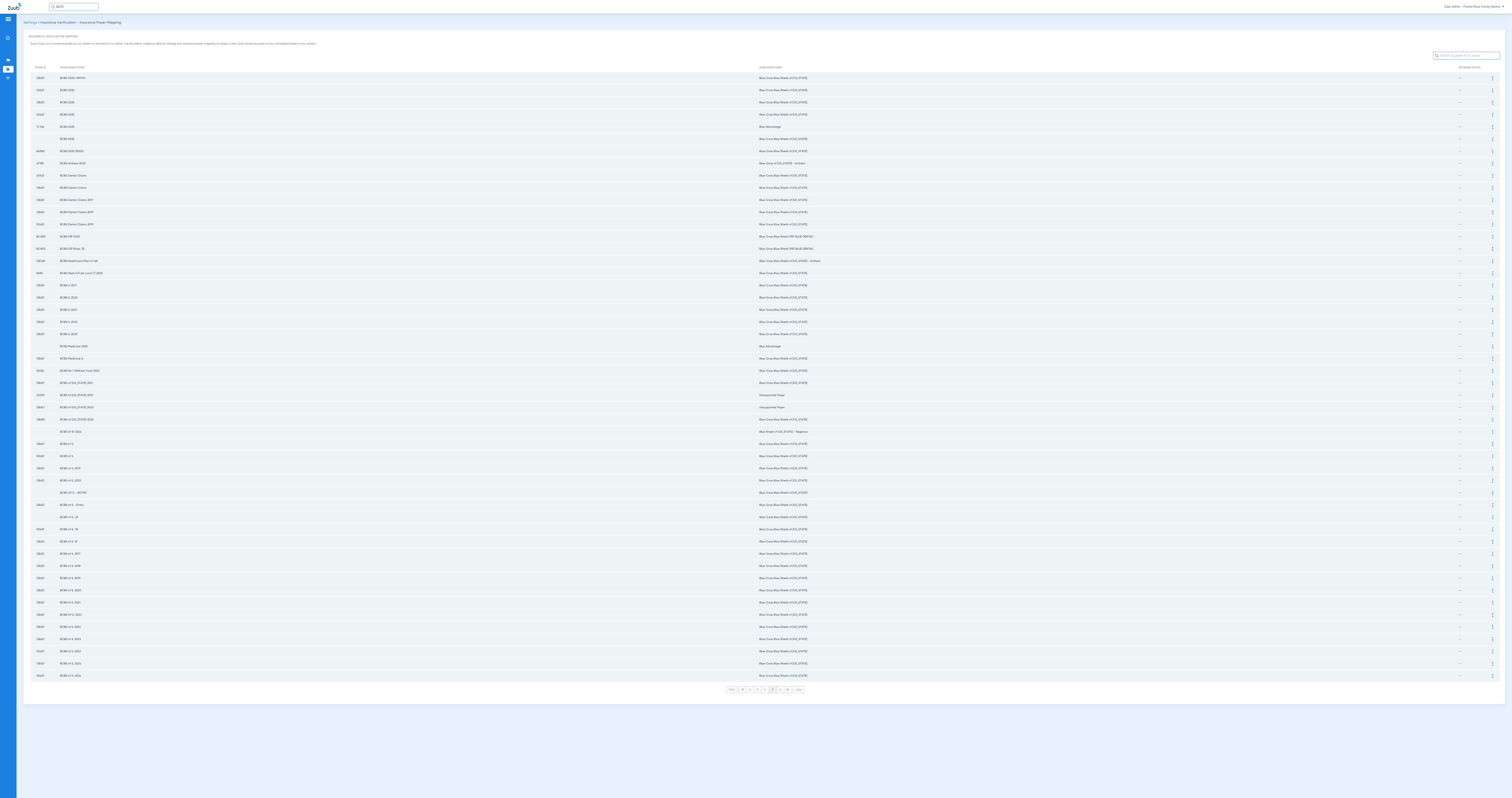
click at [782, 687] on li "6" at bounding box center [780, 689] width 8 height 6
click at [782, 687] on li "7" at bounding box center [780, 689] width 8 height 6
click at [782, 687] on li "8" at bounding box center [780, 689] width 8 height 6
click at [782, 687] on li "9" at bounding box center [780, 689] width 8 height 6
click at [782, 687] on li "10" at bounding box center [780, 689] width 9 height 6
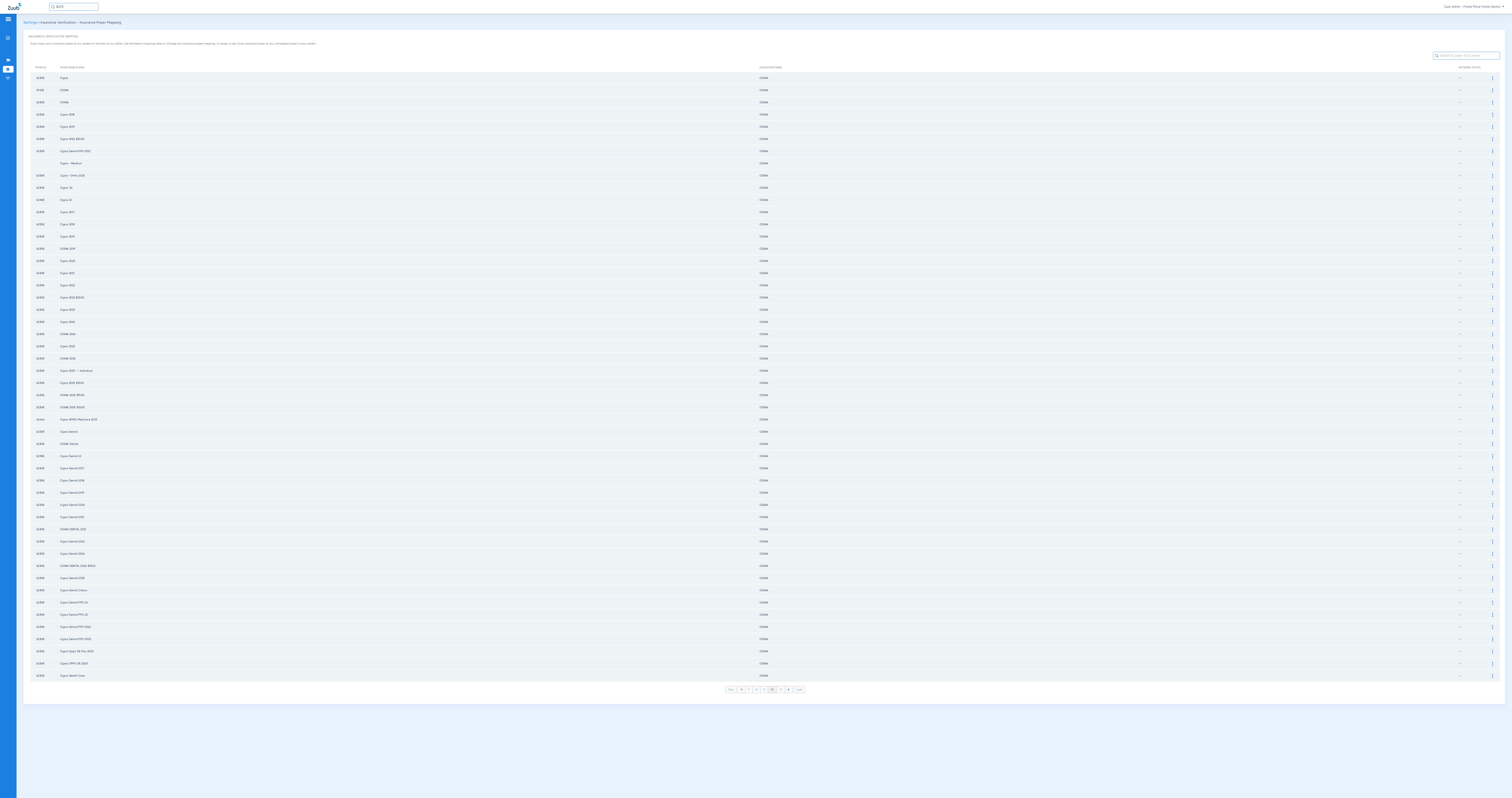
click at [782, 687] on li "11" at bounding box center [781, 689] width 8 height 6
click at [782, 687] on li "12" at bounding box center [781, 689] width 8 height 6
click at [782, 687] on li "13" at bounding box center [782, 689] width 8 height 6
click at [782, 687] on li "14" at bounding box center [782, 689] width 9 height 6
click at [782, 687] on li "15" at bounding box center [782, 689] width 9 height 6
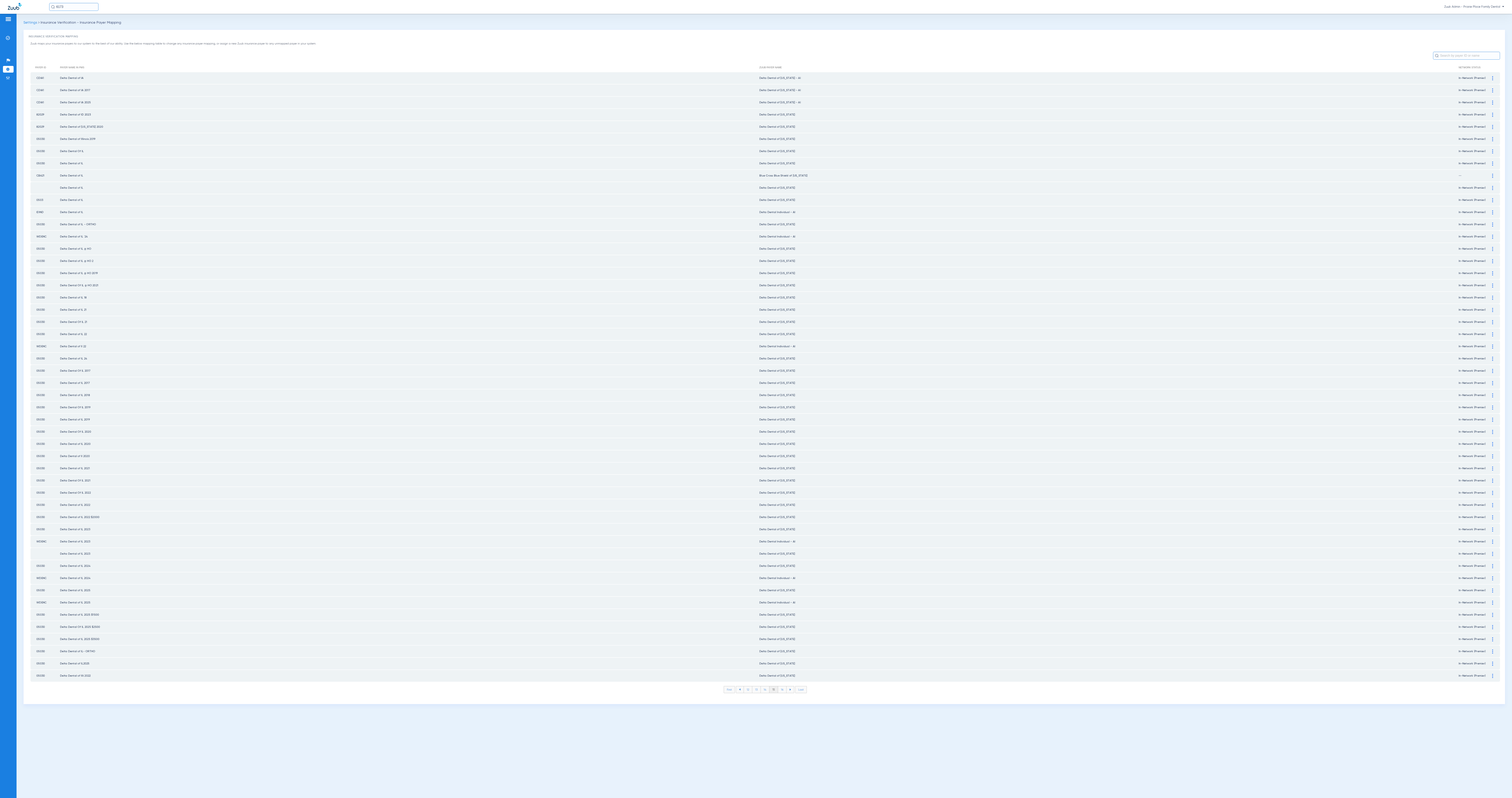
click at [782, 687] on li "16" at bounding box center [782, 689] width 8 height 6
click at [782, 687] on li "17" at bounding box center [782, 689] width 8 height 6
click at [782, 687] on li "18" at bounding box center [782, 689] width 9 height 6
click at [782, 687] on li "19" at bounding box center [782, 689] width 8 height 6
click at [782, 687] on li "20" at bounding box center [782, 689] width 9 height 6
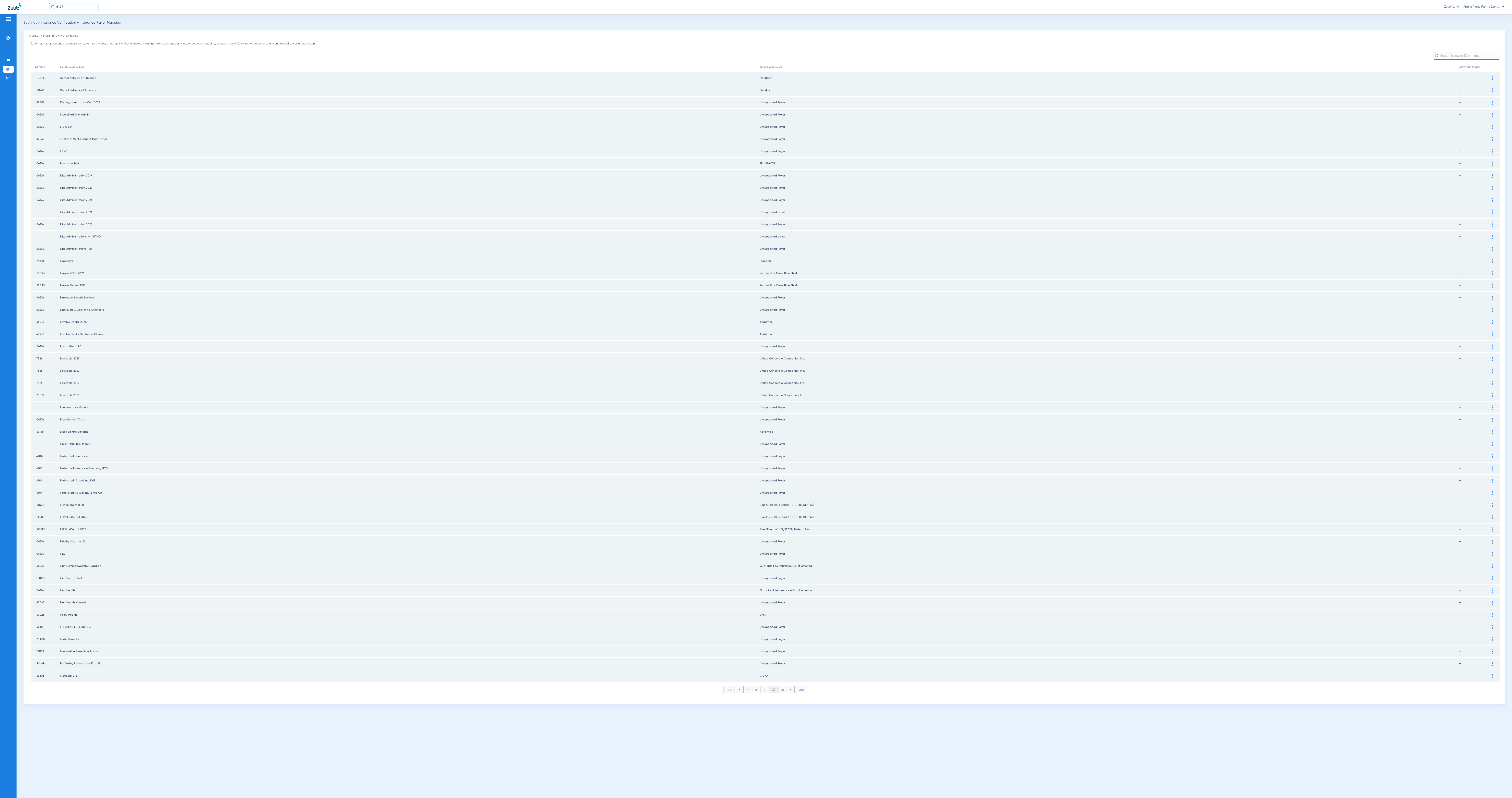
click at [782, 687] on li "21" at bounding box center [782, 689] width 8 height 6
click at [782, 687] on li "22" at bounding box center [782, 689] width 9 height 6
click at [782, 687] on li "23" at bounding box center [782, 689] width 9 height 6
click at [782, 687] on li "24" at bounding box center [782, 689] width 9 height 6
click at [782, 687] on li "25" at bounding box center [782, 689] width 9 height 6
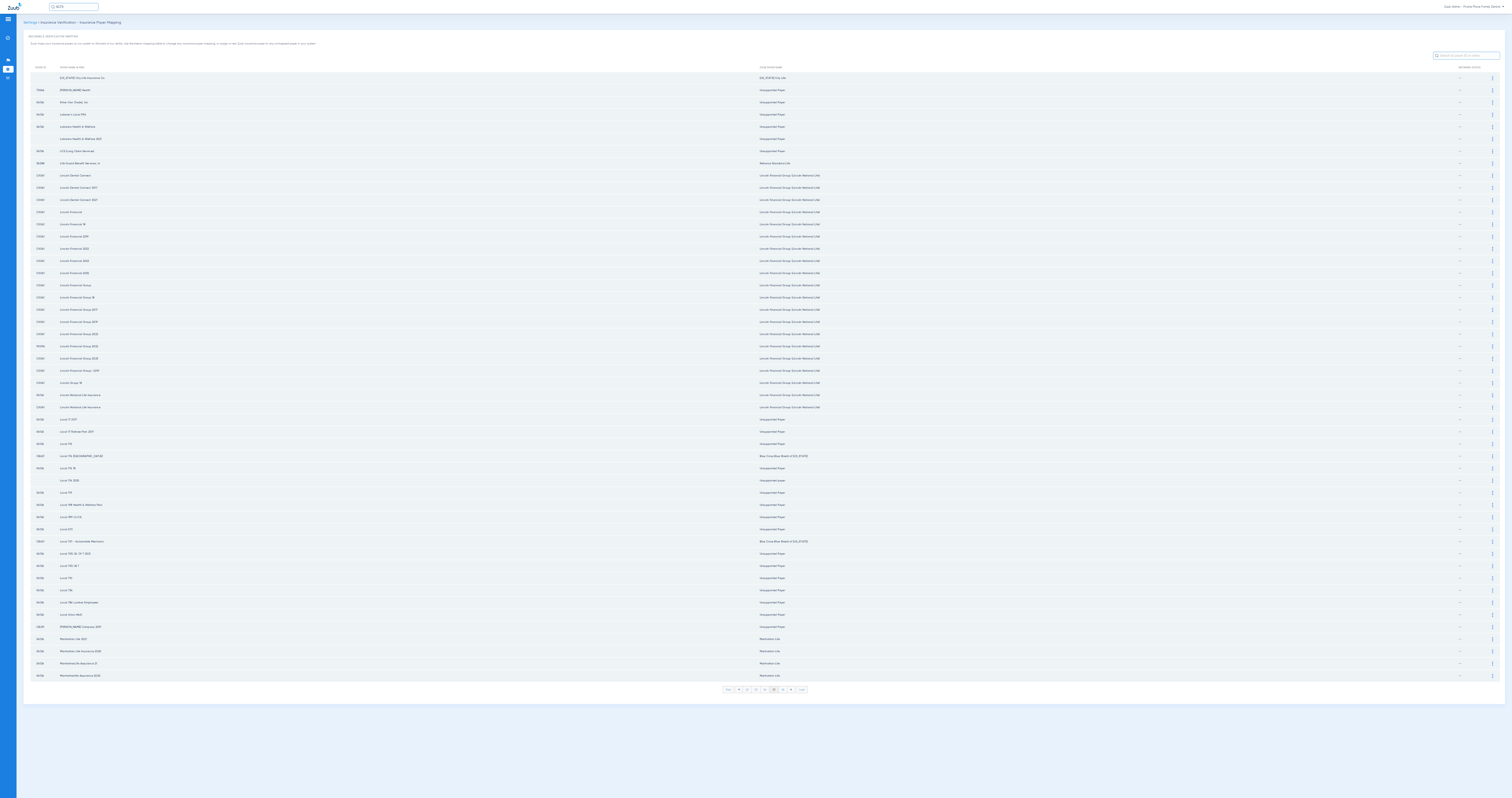
click at [782, 687] on li "26" at bounding box center [783, 689] width 9 height 6
click at [782, 687] on li "27" at bounding box center [783, 689] width 9 height 6
click at [785, 687] on li "28" at bounding box center [783, 689] width 9 height 6
click at [785, 687] on li "29" at bounding box center [783, 689] width 9 height 6
click at [785, 687] on li "30" at bounding box center [783, 689] width 9 height 6
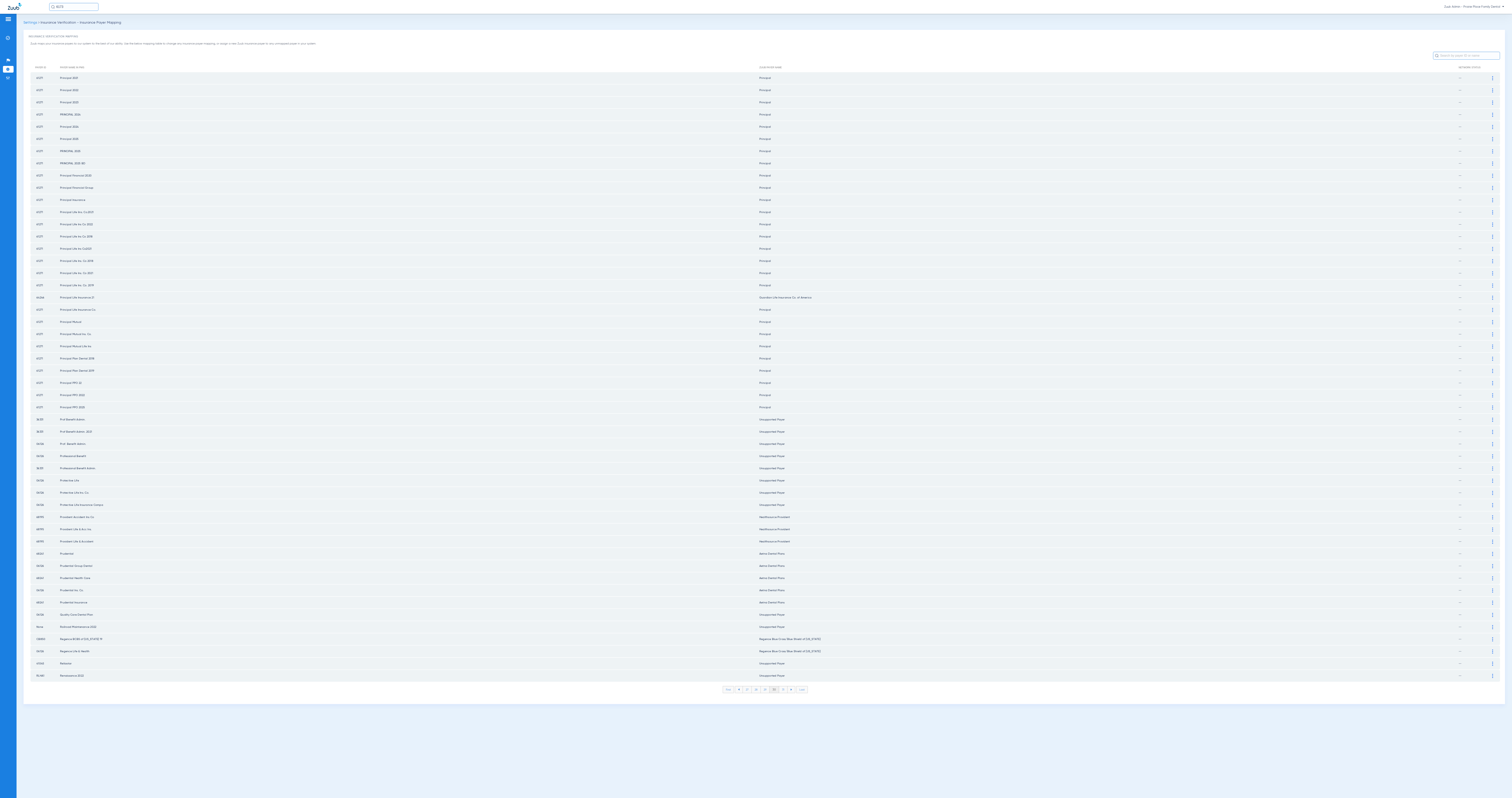
click at [785, 687] on li "31" at bounding box center [783, 689] width 8 height 6
click at [785, 687] on li "32" at bounding box center [783, 689] width 9 height 6
click at [785, 687] on li "33" at bounding box center [783, 689] width 9 height 6
click at [785, 687] on li "34" at bounding box center [783, 689] width 9 height 6
click at [785, 687] on li "35" at bounding box center [782, 689] width 9 height 6
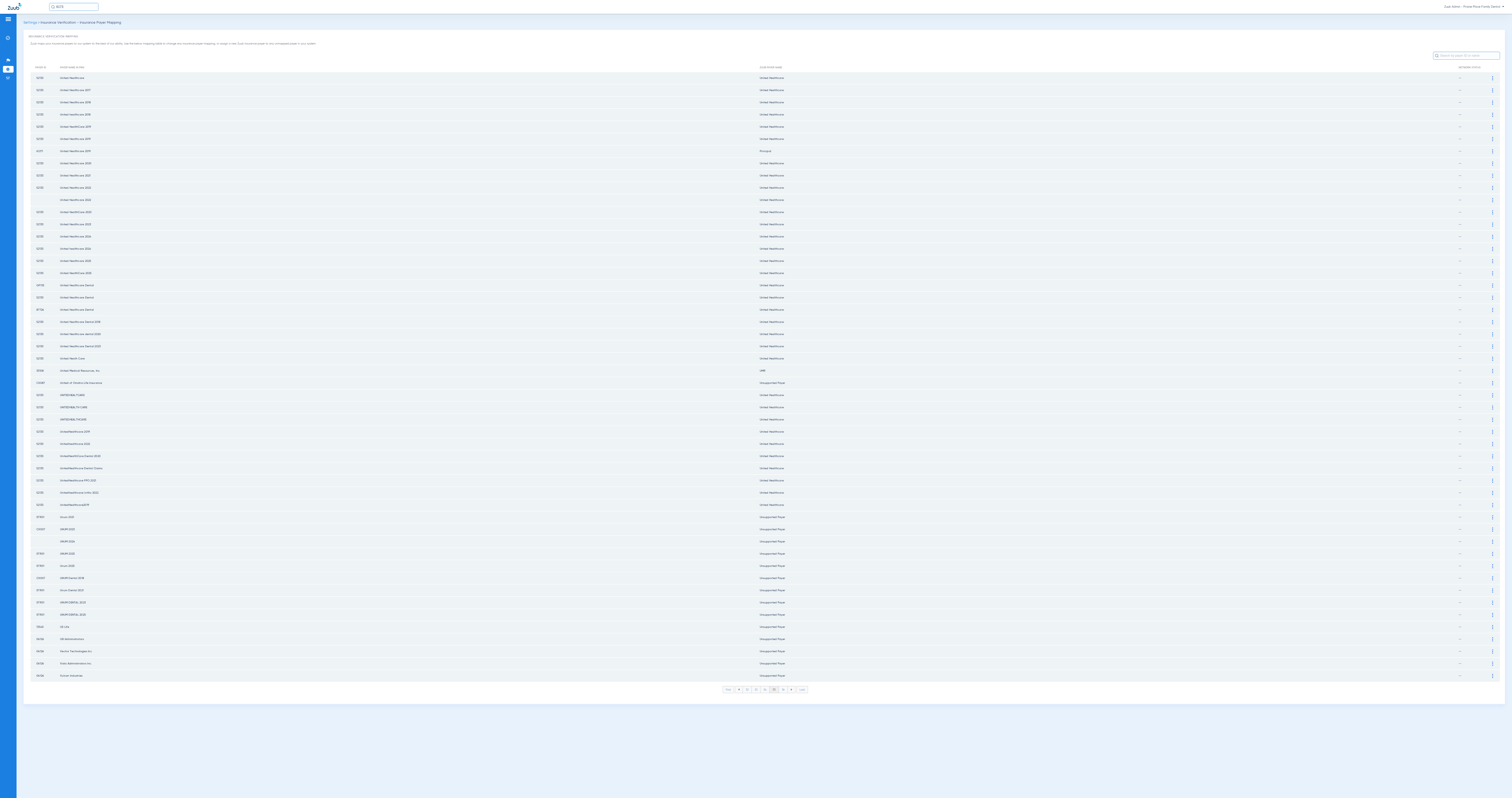
click at [785, 687] on li "36" at bounding box center [783, 689] width 9 height 6
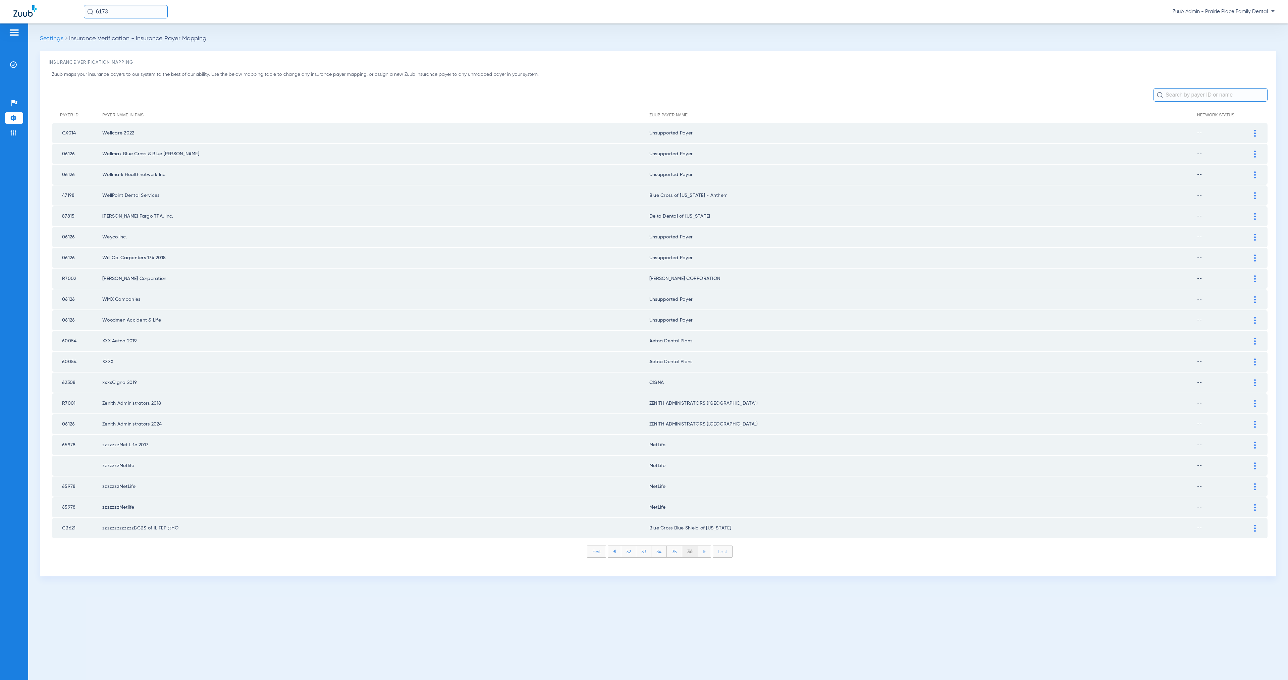
drag, startPoint x: 14, startPoint y: 68, endPoint x: 36, endPoint y: 90, distance: 30.8
click at [14, 68] on img at bounding box center [13, 64] width 7 height 7
